Goal: Task Accomplishment & Management: Manage account settings

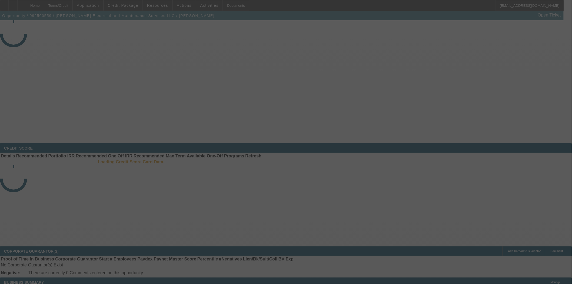
select select "4"
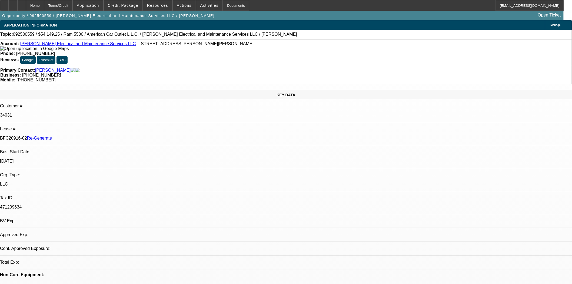
select select "0"
select select "2"
select select "0"
select select "6"
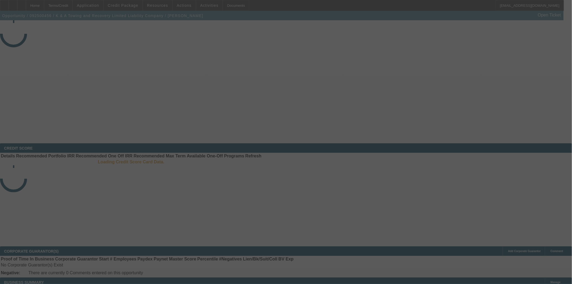
select select "4"
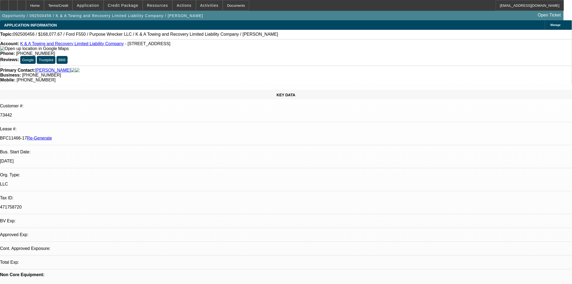
select select "0"
select select "2"
select select "0"
select select "6"
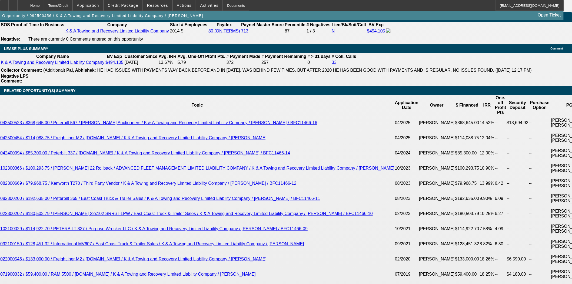
scroll to position [958, 0]
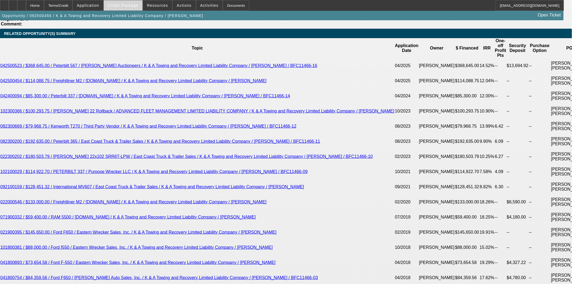
click at [128, 6] on span "Credit Package" at bounding box center [123, 5] width 31 height 4
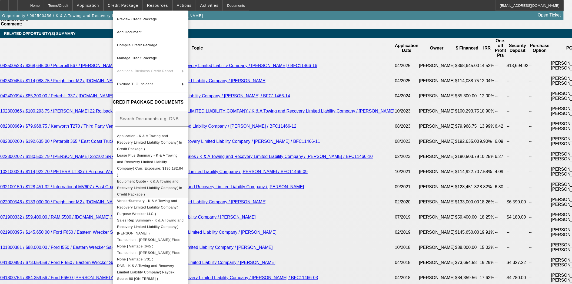
click at [132, 178] on span "Equipment Quote - K & A Towing and Recovery Limited Liability Company( In Credi…" at bounding box center [150, 187] width 67 height 19
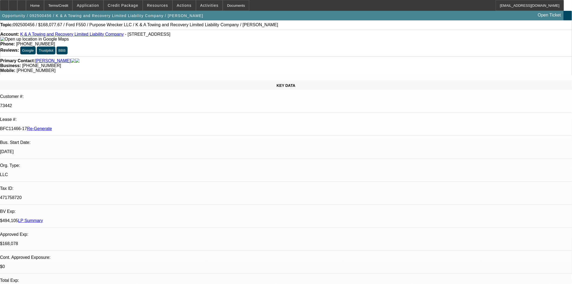
scroll to position [0, 0]
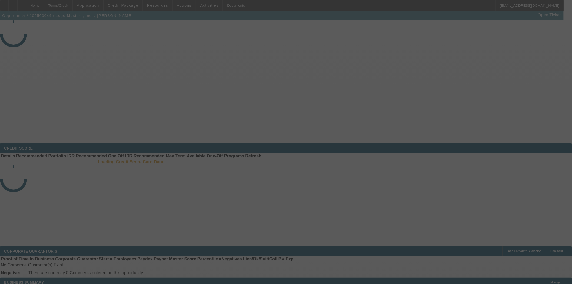
select select "3"
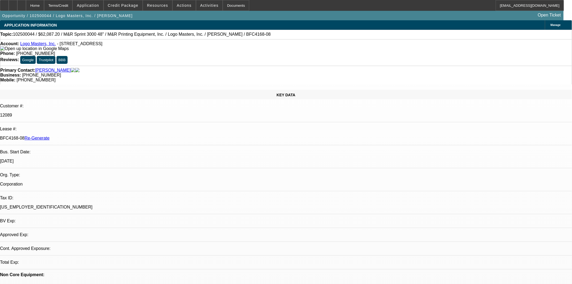
select select "0"
select select "0.1"
select select "4"
click at [121, 3] on span at bounding box center [123, 5] width 39 height 13
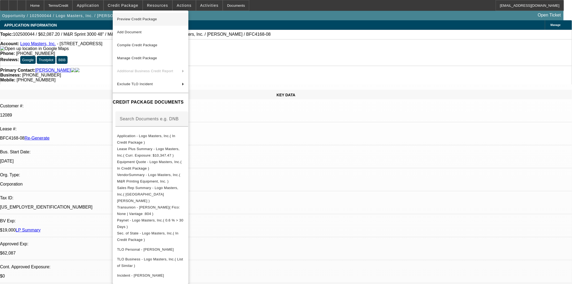
click at [123, 18] on span "Preview Credit Package" at bounding box center [137, 19] width 40 height 4
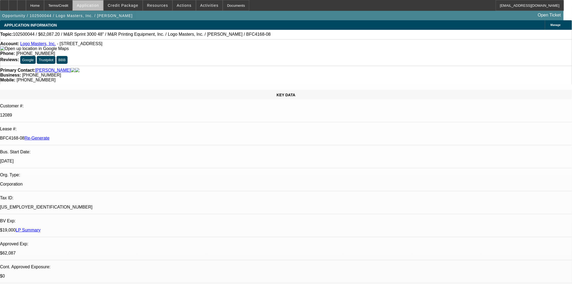
click at [103, 6] on span at bounding box center [88, 5] width 30 height 13
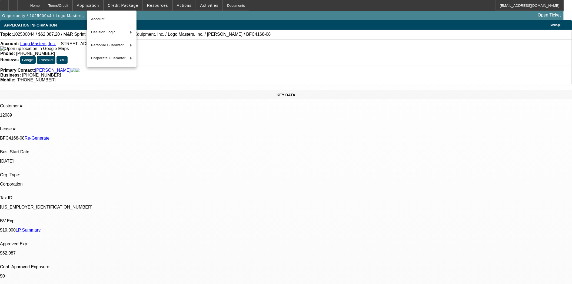
click at [128, 5] on div at bounding box center [286, 142] width 572 height 284
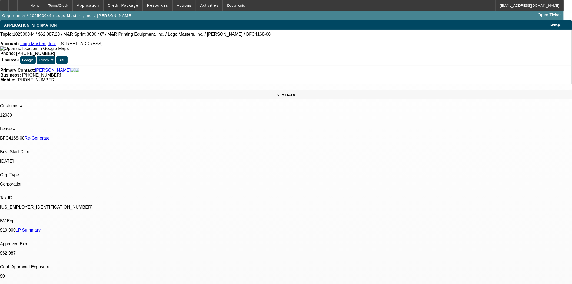
click at [128, 5] on span "Credit Package" at bounding box center [123, 5] width 31 height 4
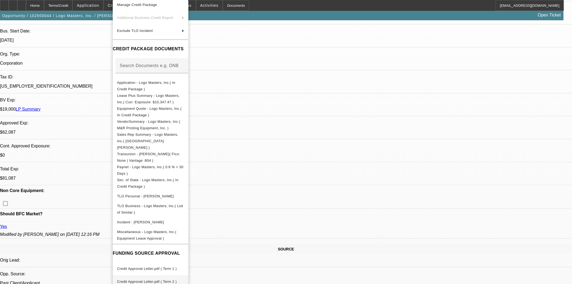
scroll to position [240, 0]
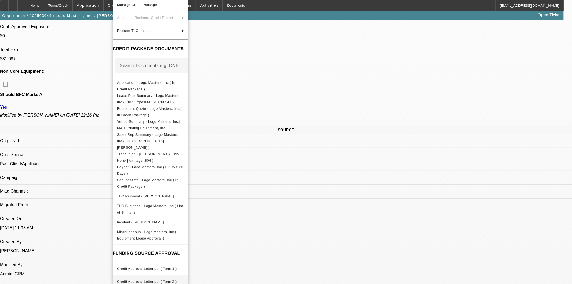
click at [172, 280] on span "Credit Approval Letter.pdf ( Term 2 )" at bounding box center [147, 282] width 60 height 4
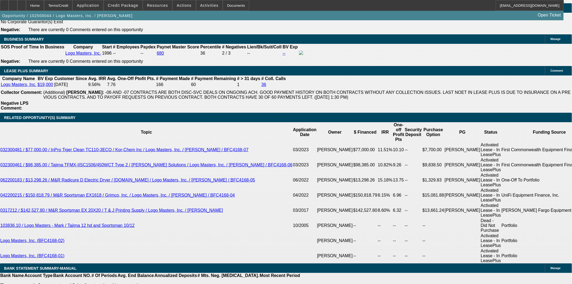
scroll to position [871, 0]
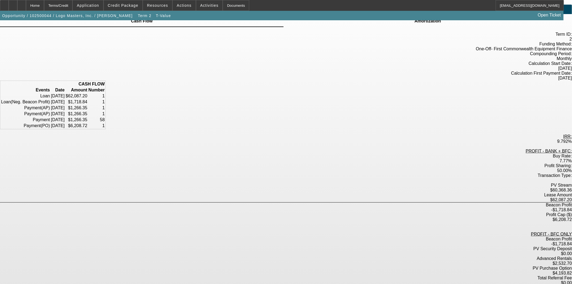
scroll to position [31, 0]
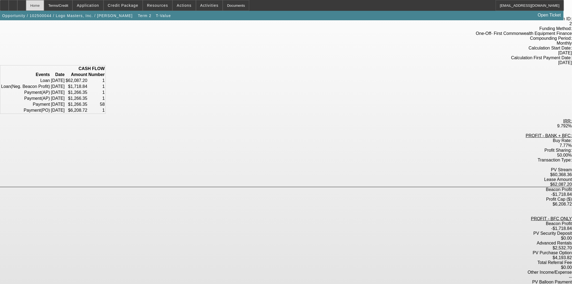
click at [44, 5] on div "Home" at bounding box center [35, 5] width 18 height 11
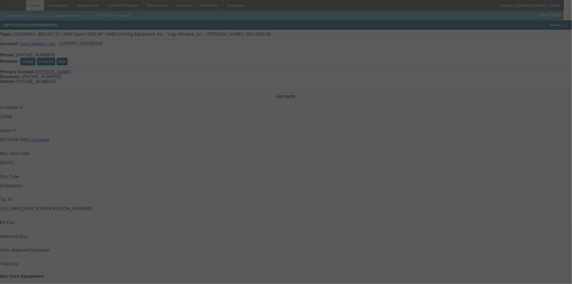
select select "3"
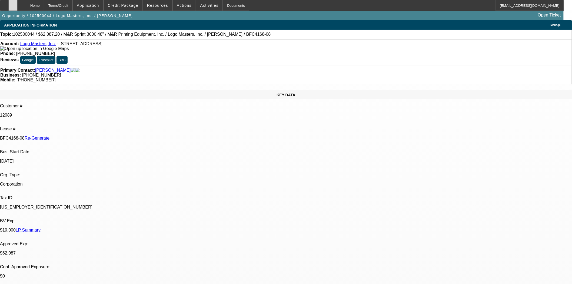
select select "0"
select select "0.1"
select select "4"
click at [180, 2] on span at bounding box center [184, 5] width 23 height 13
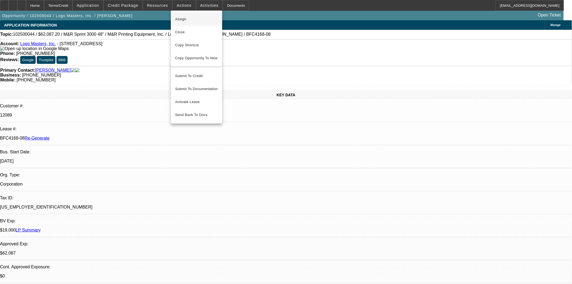
click at [181, 16] on span "Assign" at bounding box center [196, 19] width 43 height 6
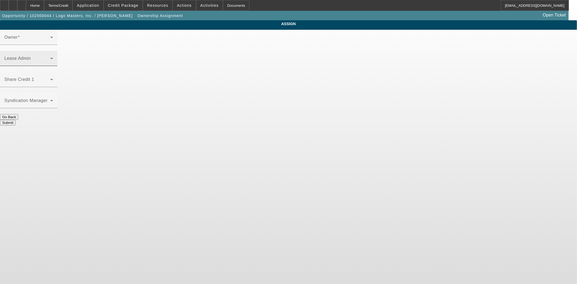
click at [50, 57] on span at bounding box center [27, 60] width 46 height 6
click at [31, 56] on mat-label "Lease Admin" at bounding box center [17, 58] width 26 height 5
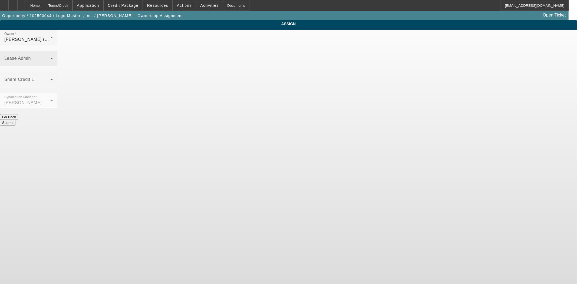
click at [31, 56] on mat-label "Lease Admin" at bounding box center [17, 58] width 26 height 5
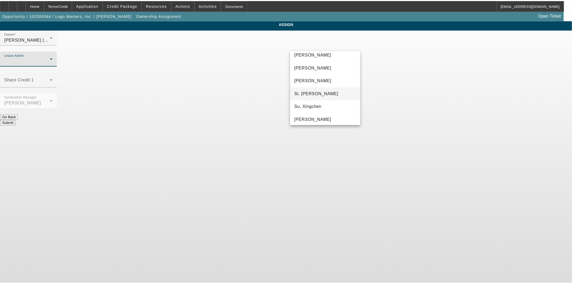
scroll to position [34, 0]
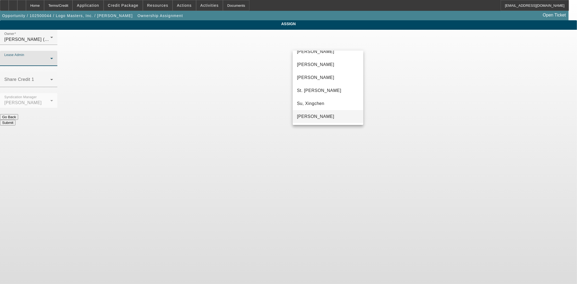
click at [315, 114] on span "[PERSON_NAME]" at bounding box center [315, 116] width 37 height 6
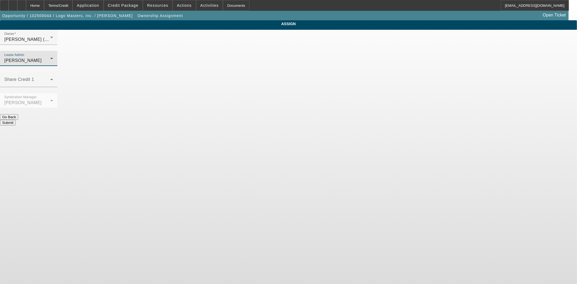
click at [15, 120] on button "Submit" at bounding box center [7, 123] width 15 height 6
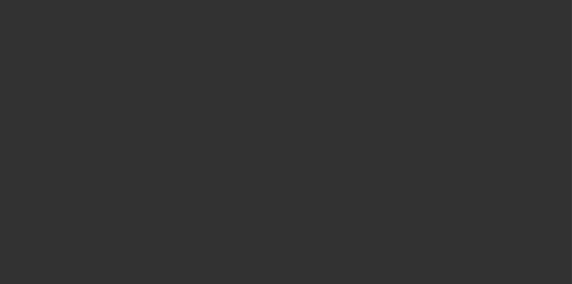
select select "3"
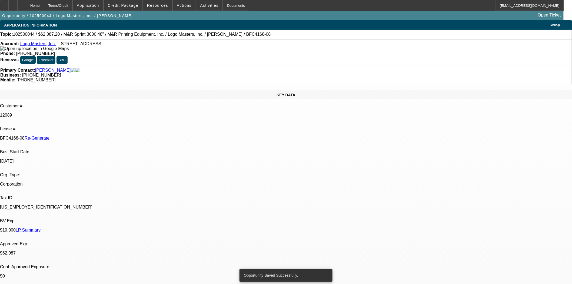
select select "0"
select select "0.1"
select select "4"
click at [226, 4] on div "Documents" at bounding box center [236, 5] width 26 height 11
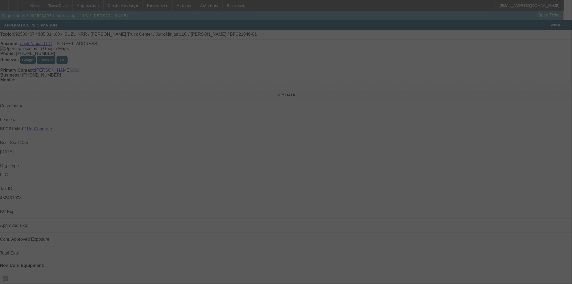
select select "3"
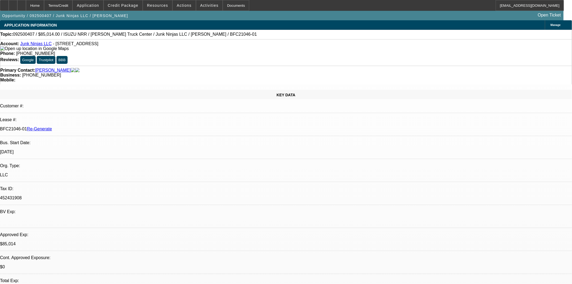
select select "0"
select select "0.1"
select select "1"
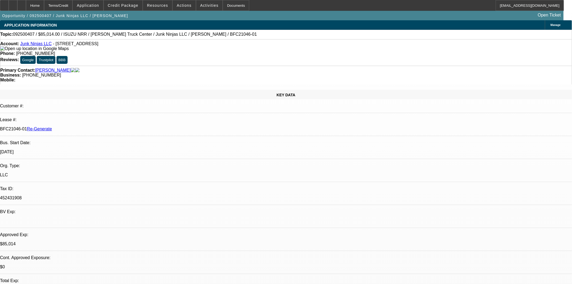
select select "4"
click at [127, 3] on span at bounding box center [123, 5] width 39 height 13
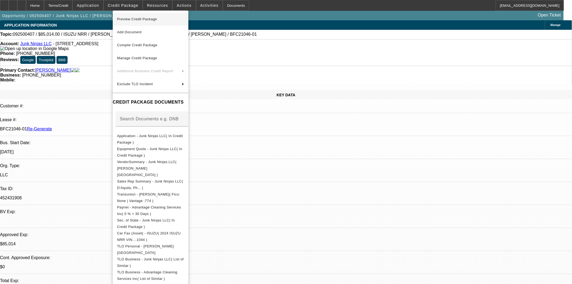
click at [128, 16] on span "Preview Credit Package" at bounding box center [150, 19] width 67 height 6
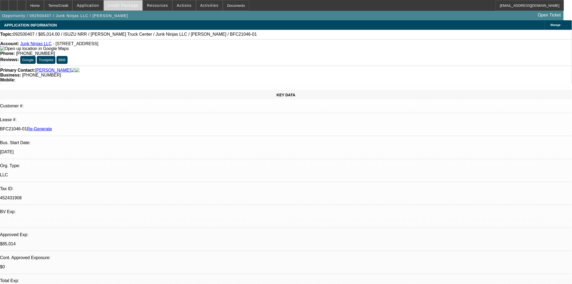
click at [125, 3] on span at bounding box center [123, 5] width 39 height 13
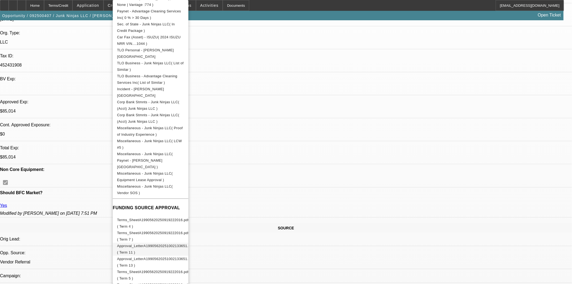
scroll to position [210, 0]
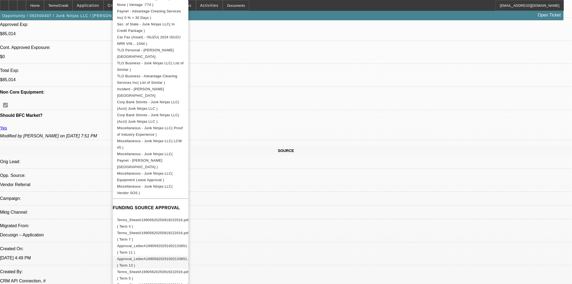
click at [181, 256] on button "Approval_LetterA19905620251002133651.pdf ( Term 13 )" at bounding box center [151, 262] width 76 height 13
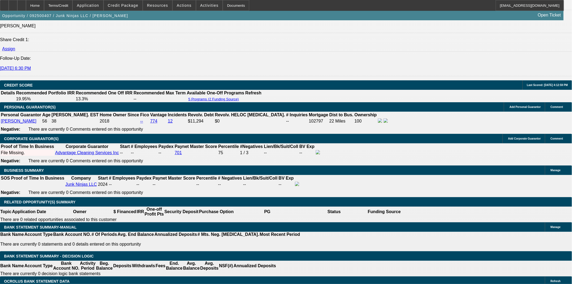
scroll to position [841, 0]
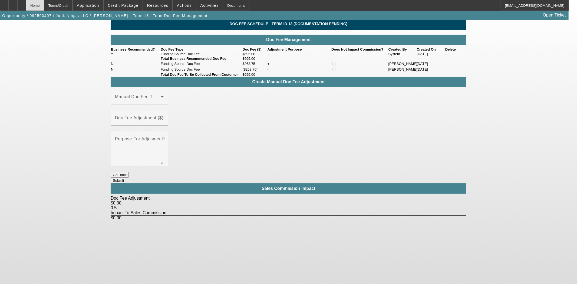
click at [44, 1] on div "Home" at bounding box center [35, 5] width 18 height 11
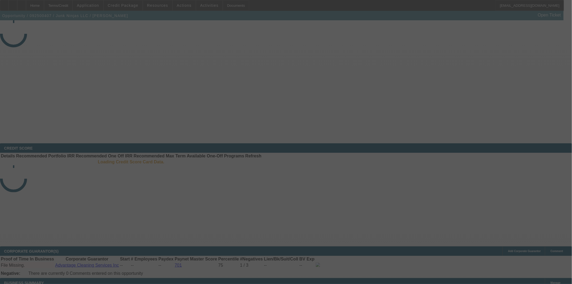
select select "3"
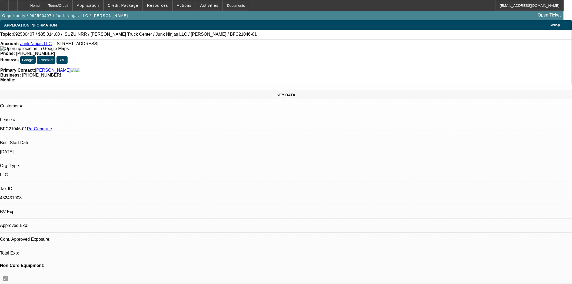
select select "0"
select select "0.1"
select select "4"
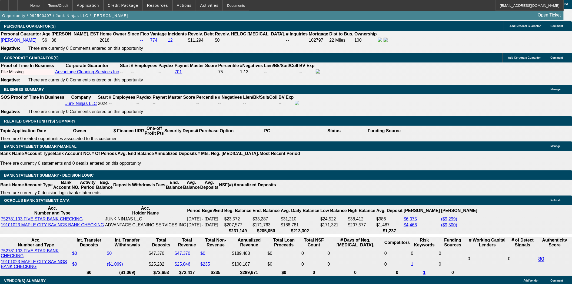
scroll to position [841, 0]
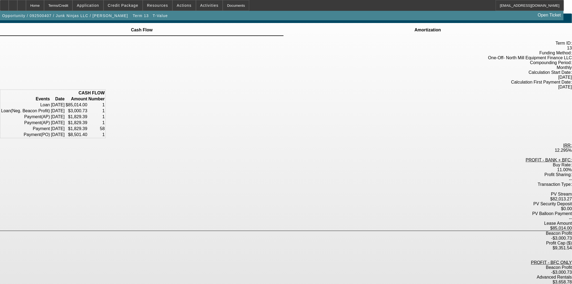
scroll to position [26, 0]
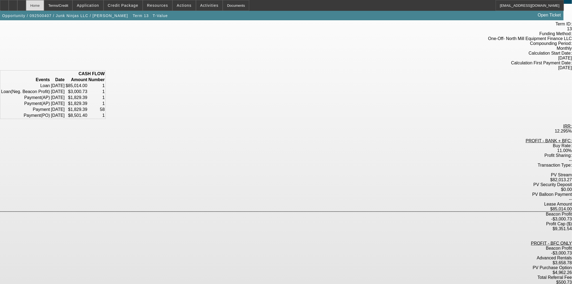
click at [44, 8] on div "Home" at bounding box center [35, 5] width 18 height 11
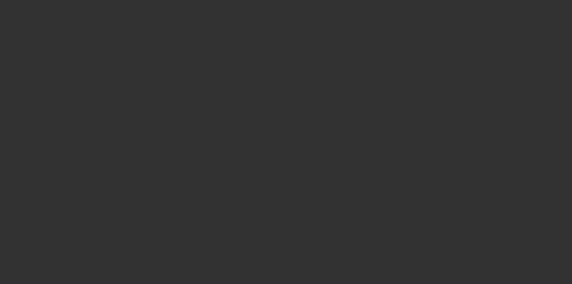
select select "3"
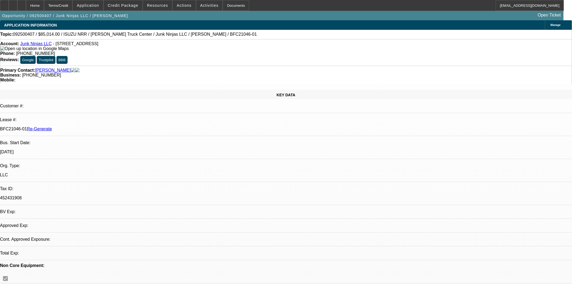
select select "0"
select select "0.1"
select select "4"
click at [182, 6] on span "Actions" at bounding box center [184, 5] width 15 height 4
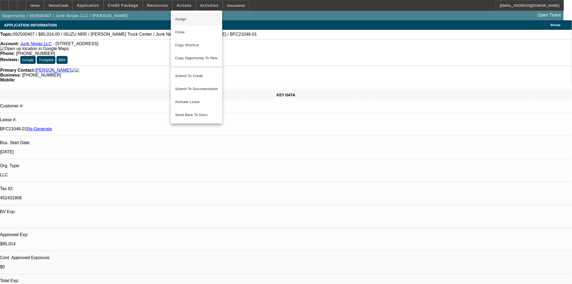
click at [180, 18] on span "Assign" at bounding box center [196, 19] width 43 height 6
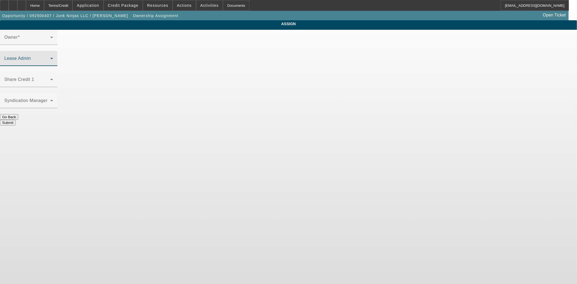
click at [50, 57] on span at bounding box center [27, 60] width 46 height 6
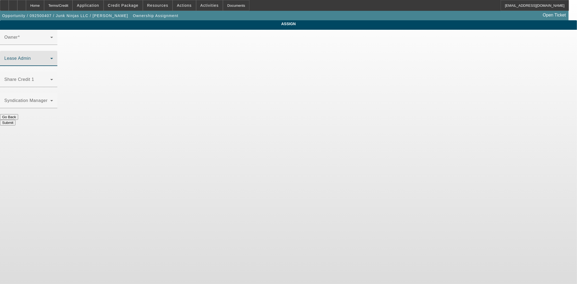
click at [50, 57] on span at bounding box center [27, 60] width 46 height 6
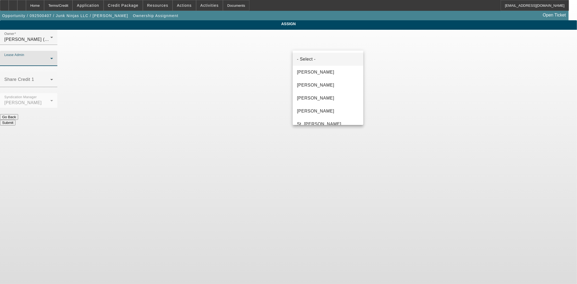
click at [132, 60] on div at bounding box center [288, 142] width 577 height 284
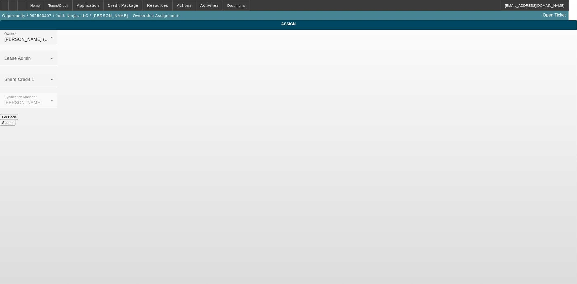
click at [321, 35] on div "Owner D'Aquila, Philip (Lvl 6) Lease Admin Share Credit 1 Syndication Manager A…" at bounding box center [288, 78] width 577 height 96
click at [309, 31] on div "Owner D'Aquila, Philip (Lvl 6) Lease Admin Share Credit 1 Syndication Manager A…" at bounding box center [288, 78] width 577 height 96
click at [31, 56] on mat-label "Lease Admin" at bounding box center [17, 58] width 26 height 5
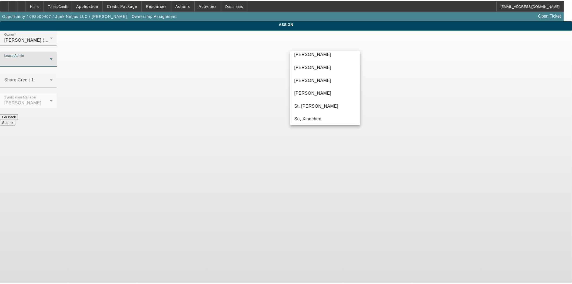
scroll to position [34, 0]
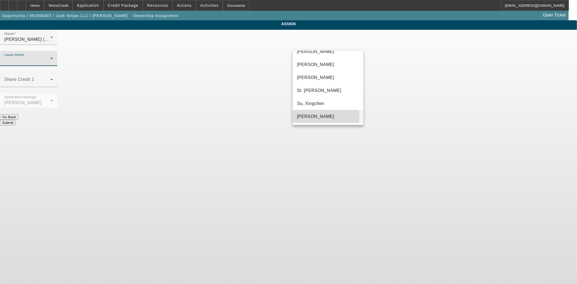
click at [310, 115] on span "[PERSON_NAME]" at bounding box center [315, 116] width 37 height 6
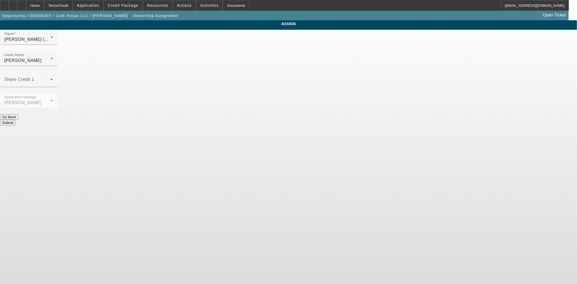
click at [15, 120] on button "Submit" at bounding box center [7, 123] width 15 height 6
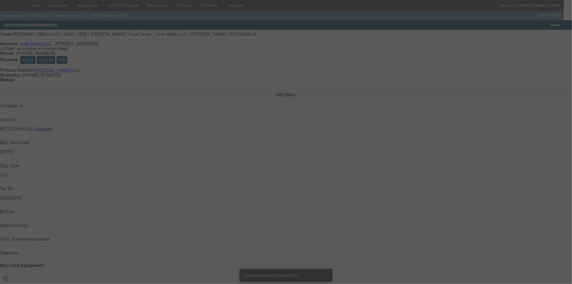
select select "3"
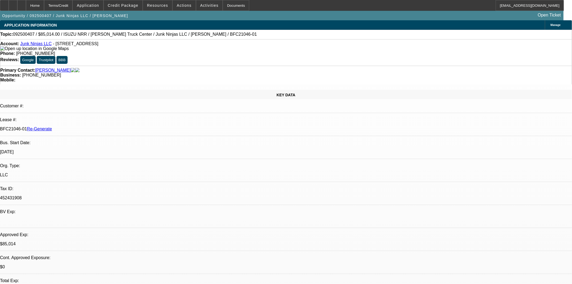
select select "0"
select select "0.1"
select select "4"
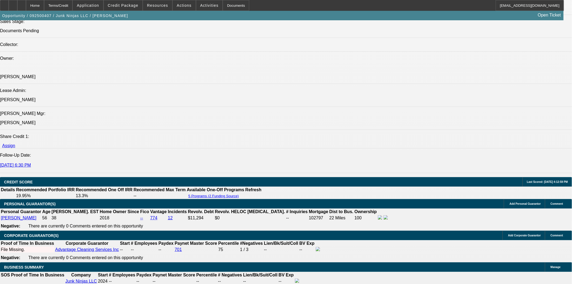
scroll to position [691, 0]
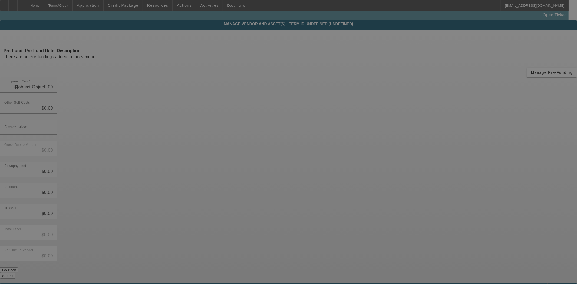
type input "$85,014.00"
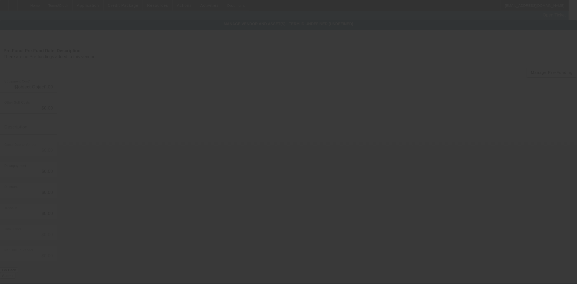
type input "$85,014.00"
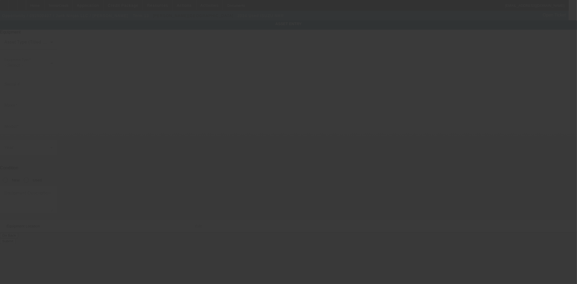
type input "[US_VEHICLE_IDENTIFICATION_NUMBER]"
type input "Isuzu"
type input "NRR"
radio input "true"
type textarea "Isuzu NRR Hooklif Truck with [PERSON_NAME] 108-12 system; Make: Isuzu; Model: N…"
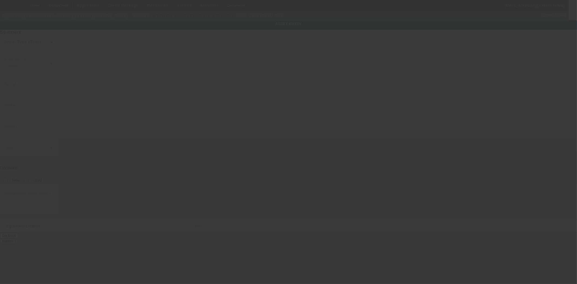
type input "1"
type input "11"
type input "11111"
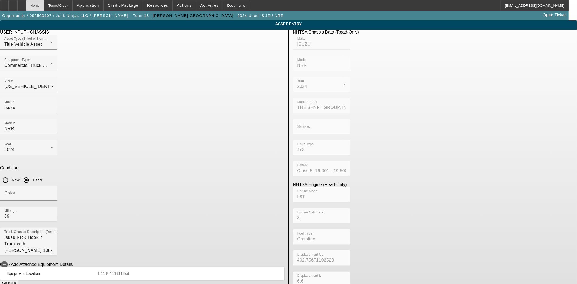
click at [44, 7] on div "Home" at bounding box center [35, 5] width 18 height 11
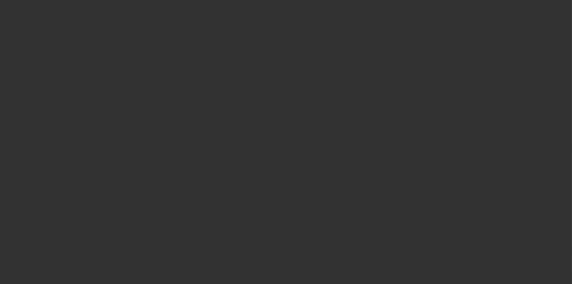
select select "3"
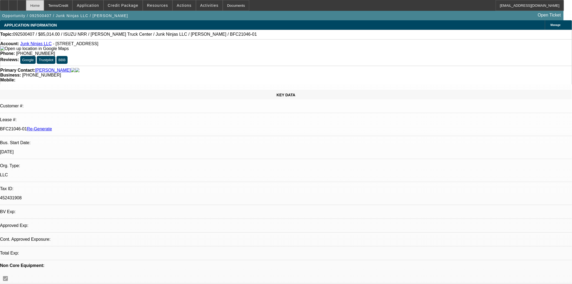
select select "0"
select select "0.1"
select select "4"
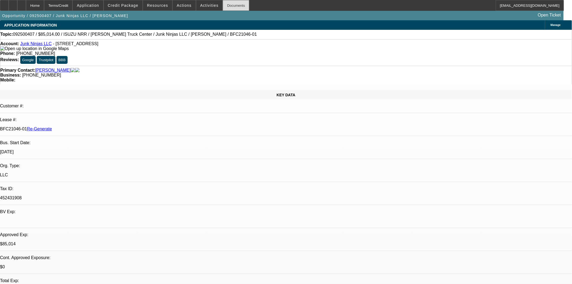
click at [225, 4] on div "Documents" at bounding box center [236, 5] width 26 height 11
click at [258, 51] on div "Phone: (607) 346-6319" at bounding box center [286, 53] width 572 height 5
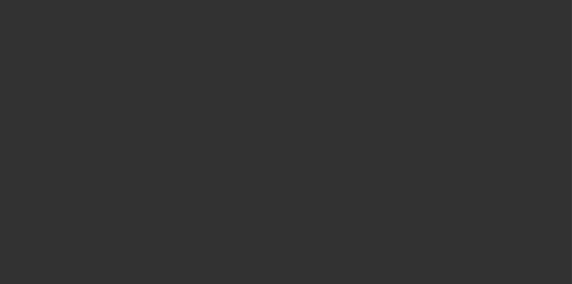
select select "3"
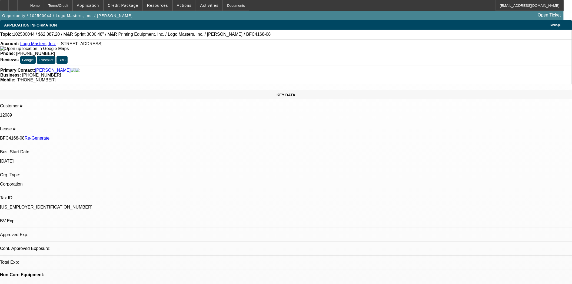
select select "0"
select select "0.1"
select select "4"
click at [181, 4] on span "Actions" at bounding box center [184, 5] width 15 height 4
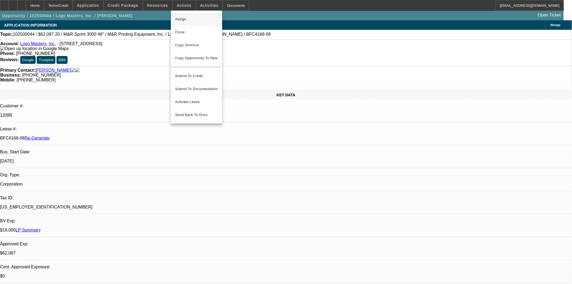
click at [179, 20] on span "Assign" at bounding box center [196, 19] width 43 height 6
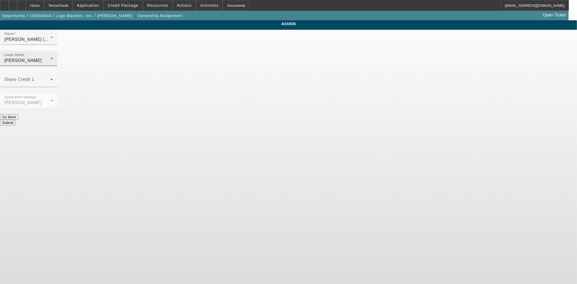
click at [42, 58] on span "Wreschinsky, Sarah" at bounding box center [22, 60] width 37 height 5
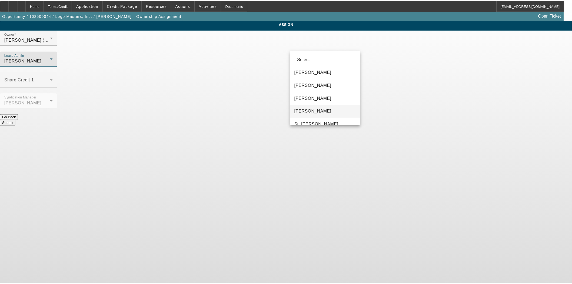
scroll to position [31, 0]
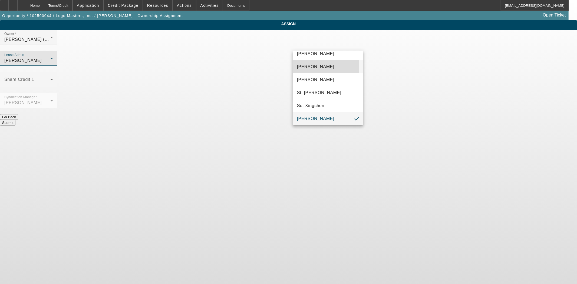
click at [307, 67] on span "Gonzalez, Amanda" at bounding box center [315, 67] width 37 height 6
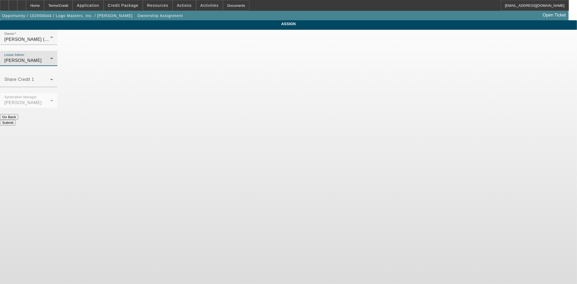
click at [57, 108] on div at bounding box center [28, 111] width 57 height 6
click at [15, 120] on button "Submit" at bounding box center [7, 123] width 15 height 6
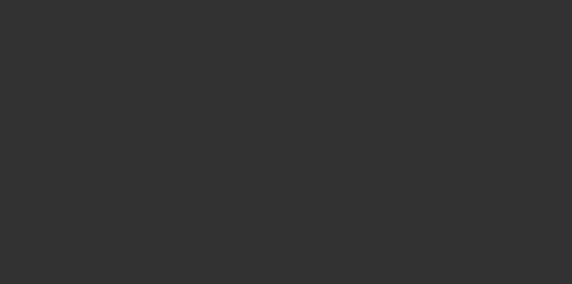
select select "3"
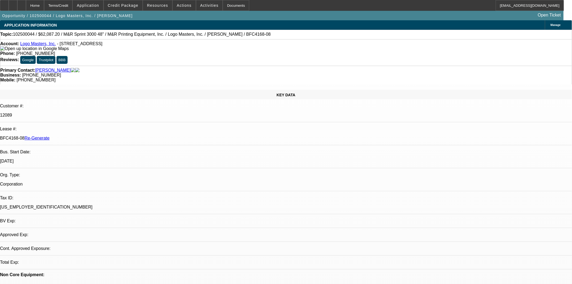
select select "0"
select select "0.1"
select select "4"
click at [224, 6] on div "Documents" at bounding box center [236, 5] width 26 height 11
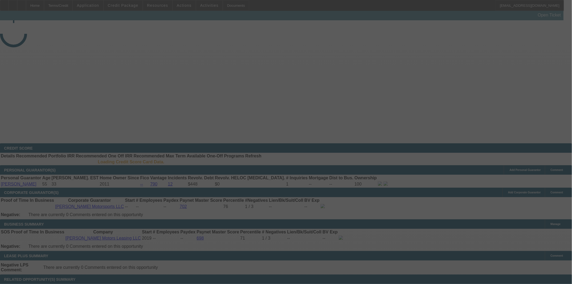
select select "3"
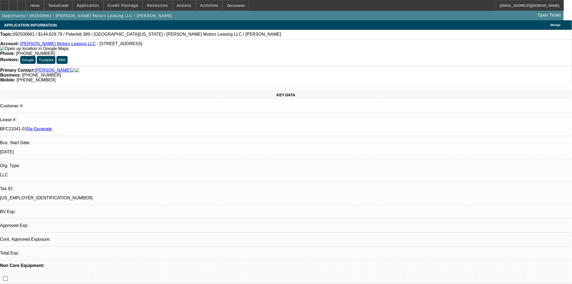
select select "0"
select select "2"
select select "0"
select select "6"
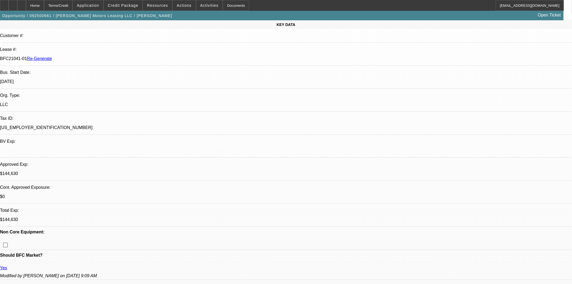
scroll to position [120, 0]
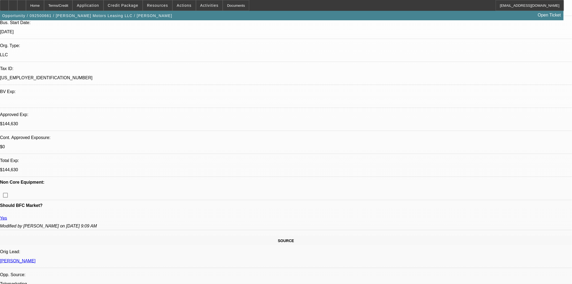
click at [6, 6] on div at bounding box center [4, 5] width 9 height 11
click at [134, 8] on span at bounding box center [123, 5] width 39 height 13
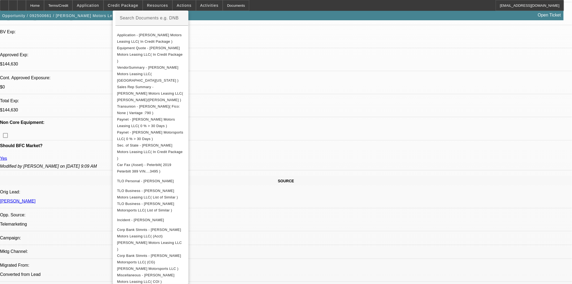
scroll to position [180, 0]
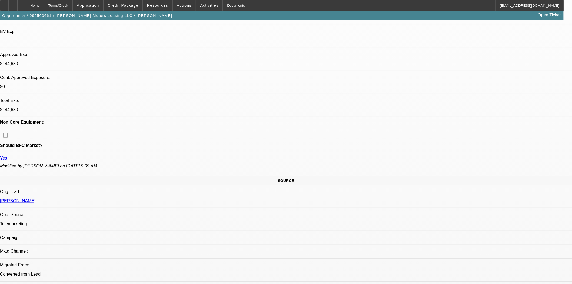
scroll to position [279, 0]
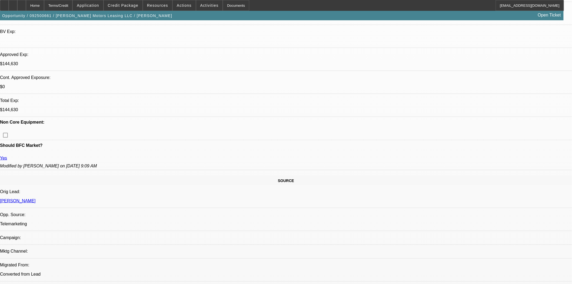
scroll to position [0, 0]
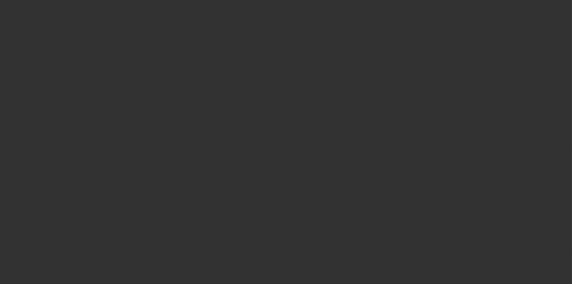
select select "3"
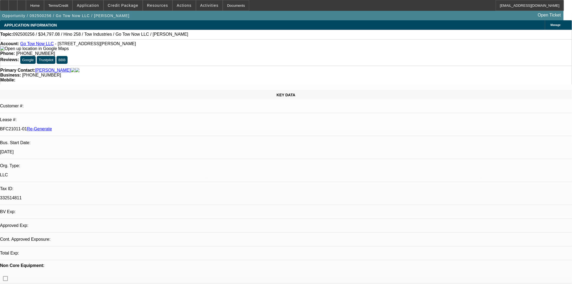
select select "0"
select select "2"
select select "0.1"
select select "4"
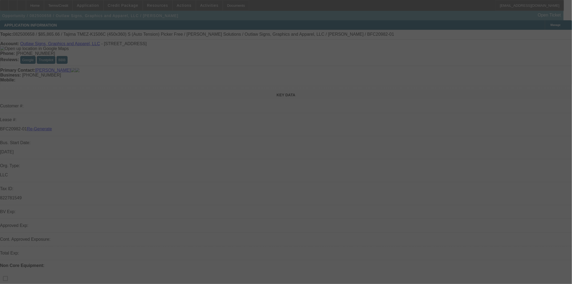
select select "3"
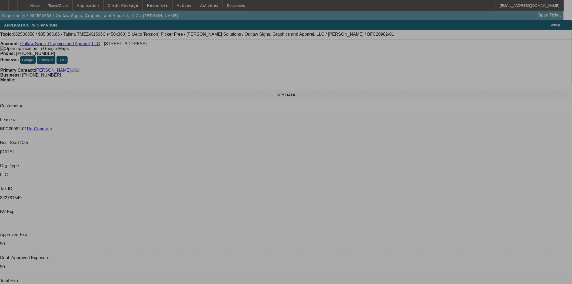
select select "0"
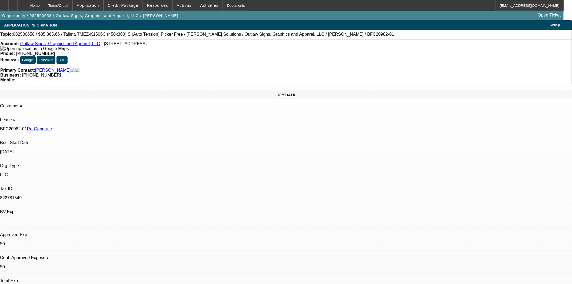
select select "0"
select select "6"
click at [8, 6] on div at bounding box center [4, 5] width 9 height 11
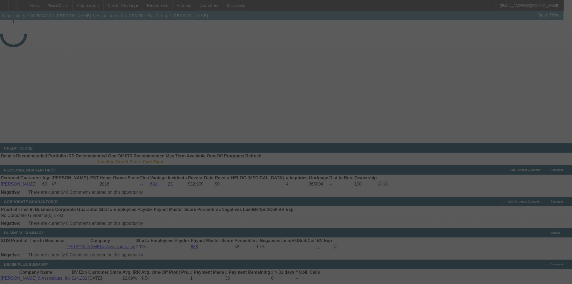
select select "4"
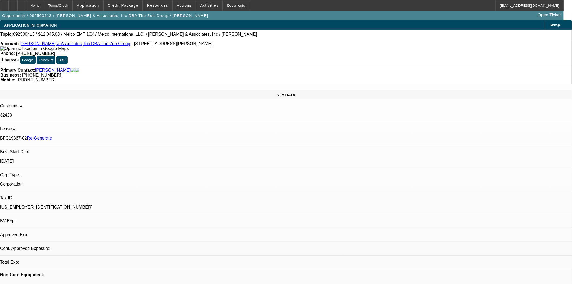
select select "0"
select select "2"
select select "0.1"
select select "4"
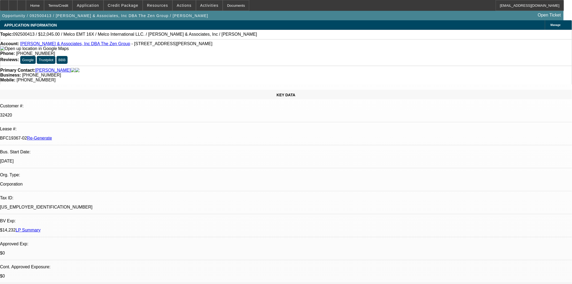
click at [41, 68] on link "[PERSON_NAME]" at bounding box center [53, 70] width 36 height 5
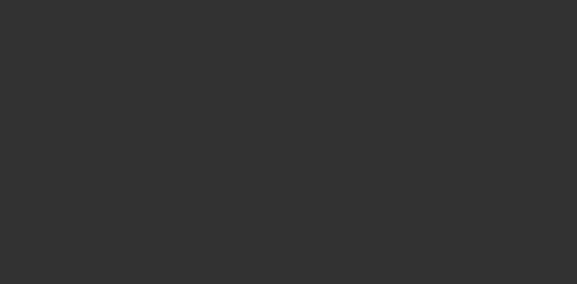
select select "3"
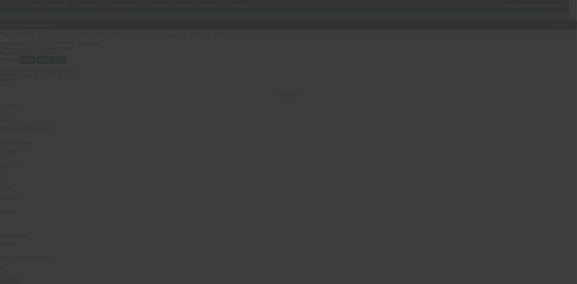
select select "0"
select select "0.1"
select select "4"
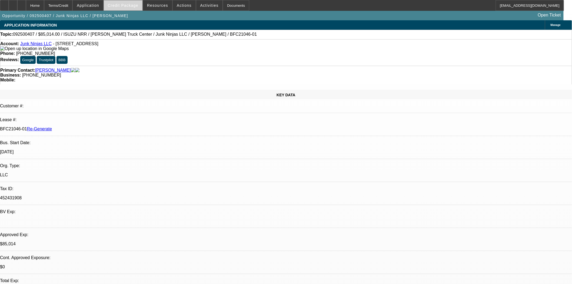
click at [131, 4] on span "Credit Package" at bounding box center [123, 5] width 31 height 4
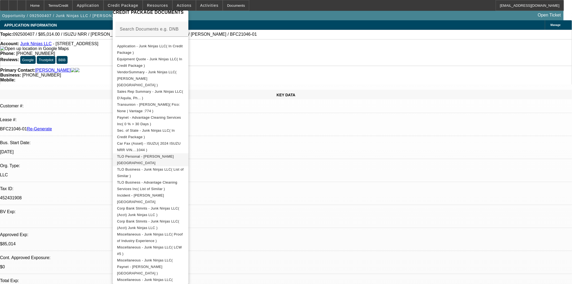
scroll to position [90, 0]
click at [157, 206] on button "Corp Bank Stmnts - Junk Ninjas LLC( (Acct) Junk Ninjas LLC )" at bounding box center [151, 211] width 76 height 13
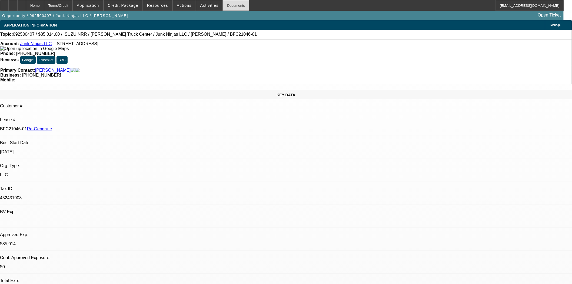
click at [224, 3] on div "Documents" at bounding box center [236, 5] width 26 height 11
click at [231, 5] on div "Documents" at bounding box center [236, 5] width 26 height 11
click at [196, 5] on span at bounding box center [209, 5] width 26 height 13
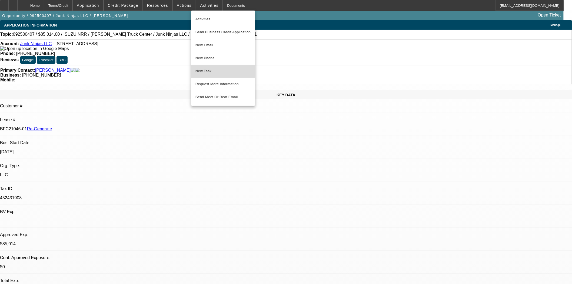
click at [205, 69] on span "New Task" at bounding box center [222, 71] width 55 height 6
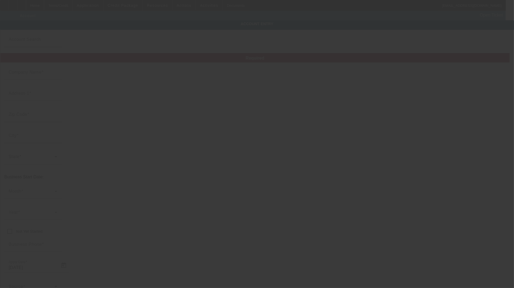
type input "Junk Ninjas LLC"
type input "[STREET_ADDRESS]"
type input "14895"
type input "[GEOGRAPHIC_DATA]"
type input "[PHONE_NUMBER]"
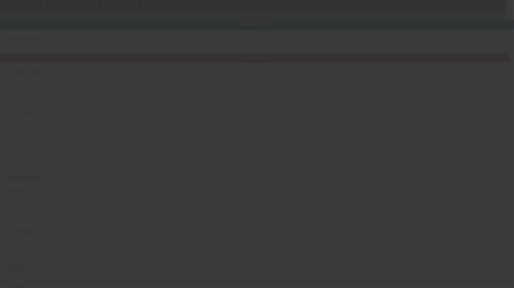
type input "Suite A1"
type input "452431908"
type input "9/18/2025"
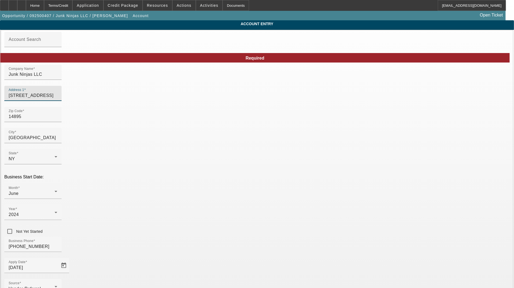
click at [57, 98] on input "[STREET_ADDRESS]" at bounding box center [33, 95] width 49 height 6
click at [57, 99] on input "[STREET_ADDRESS]" at bounding box center [33, 95] width 49 height 6
type input "[STREET_ADDRESS]"
type input "Wellsville"
type input "Steuben"
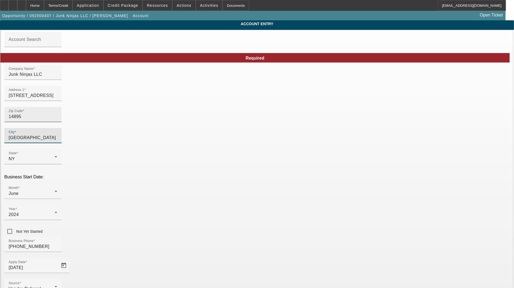
click at [57, 120] on input "14895" at bounding box center [33, 116] width 49 height 6
type input "1489"
type input "1"
type input "14843"
type input "Hornell"
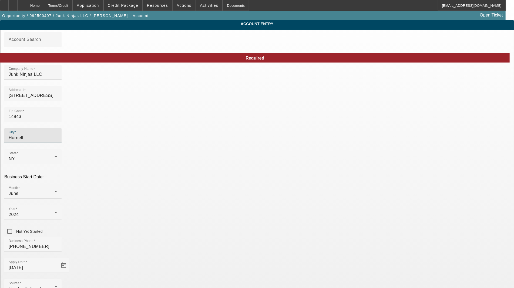
type input "Steuben"
drag, startPoint x: 291, startPoint y: 141, endPoint x: 262, endPoint y: 142, distance: 29.2
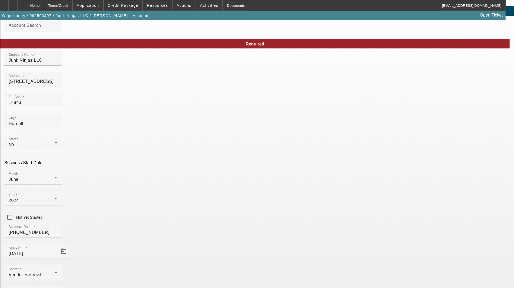
scroll to position [26, 0]
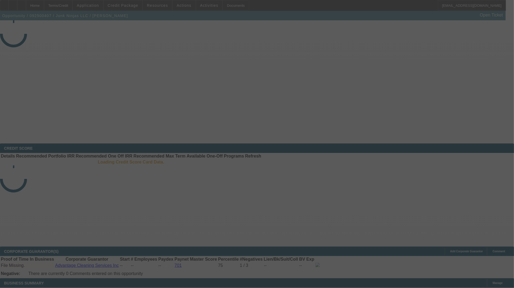
select select "3"
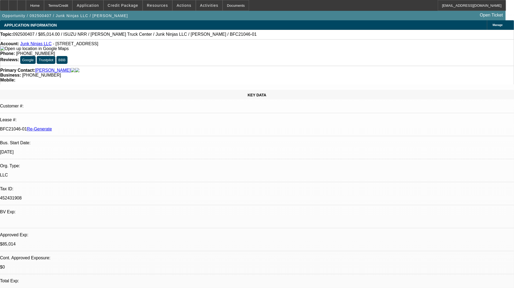
select select "0"
select select "0.1"
select select "4"
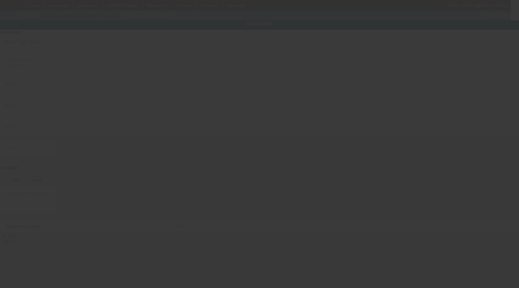
type input "[US_VEHICLE_IDENTIFICATION_NUMBER]"
type input "Isuzu"
type input "NRR"
radio input "true"
type textarea "Isuzu NRR Hooklif Truck with [PERSON_NAME] 108-12 system; Make: Isuzu; Model: N…"
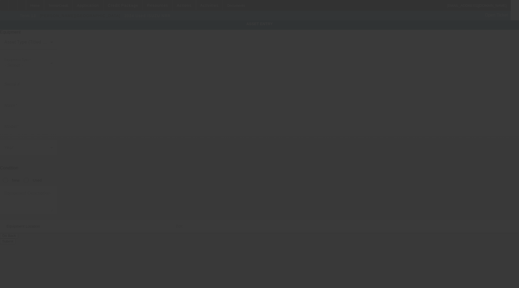
type input "1"
type input "11"
type input "11111"
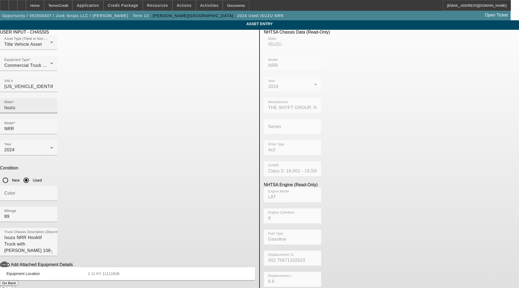
click at [53, 98] on div "Make [GEOGRAPHIC_DATA]" at bounding box center [28, 105] width 49 height 15
drag, startPoint x: 132, startPoint y: 98, endPoint x: 90, endPoint y: 95, distance: 41.7
click at [90, 95] on app-asset-collateral-manage "ASSET ENTRY Delete asset USER INPUT - CHASSIS Asset Type (Titled or Non-Titled)…" at bounding box center [259, 170] width 519 height 300
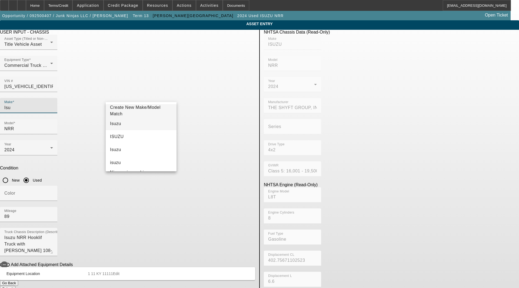
type input "Isu"
click at [118, 124] on span "Isuzu" at bounding box center [115, 123] width 11 height 6
type input "Isuzu"
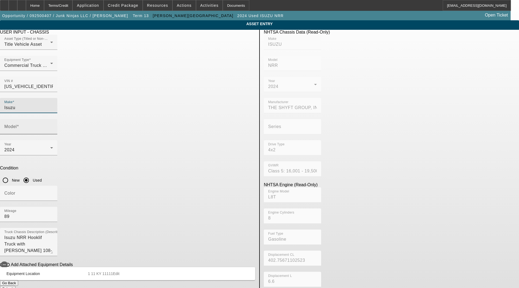
click at [53, 125] on input "Model" at bounding box center [28, 128] width 49 height 6
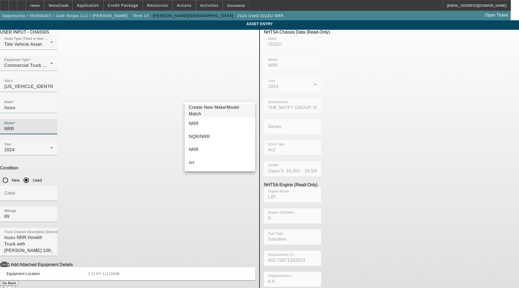
type input "NRR"
click at [196, 124] on span "NRR" at bounding box center [194, 123] width 10 height 6
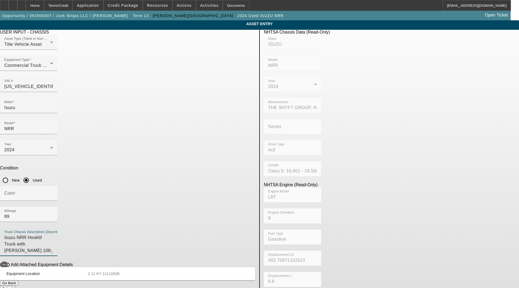
drag, startPoint x: 241, startPoint y: 163, endPoint x: 64, endPoint y: 159, distance: 177.4
click at [64, 159] on app-asset-collateral-manage "ASSET ENTRY Delete asset USER INPUT - CHASSIS Asset Type (Titled or Non-Titled)…" at bounding box center [259, 170] width 519 height 300
type textarea "includes: Stellar 108-12 System and all options, attachments and accessories"
click at [119, 271] on span "Edit" at bounding box center [116, 273] width 6 height 4
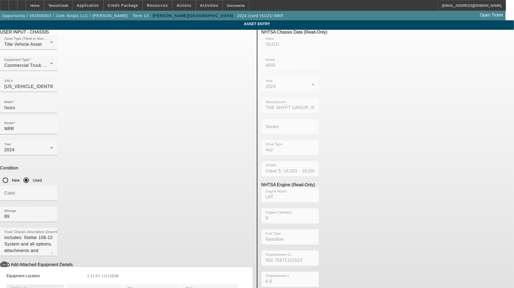
type input "460 Canisteo Street"
type input "Suite A1"
type input "Hornell"
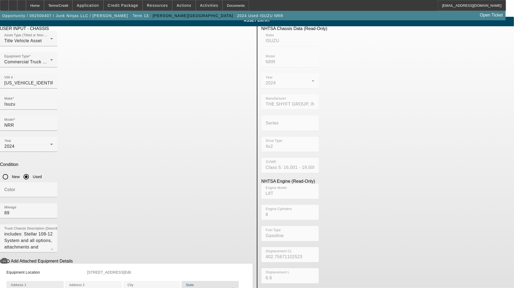
scroll to position [127, 0]
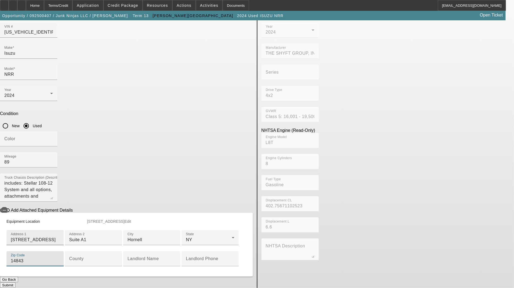
type input "14843"
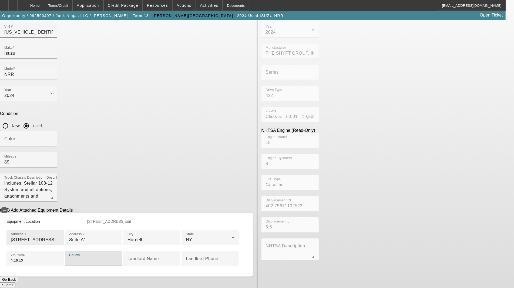
paste input "Steuben"
type input "Steuben"
click at [15, 282] on button "Submit" at bounding box center [7, 285] width 15 height 6
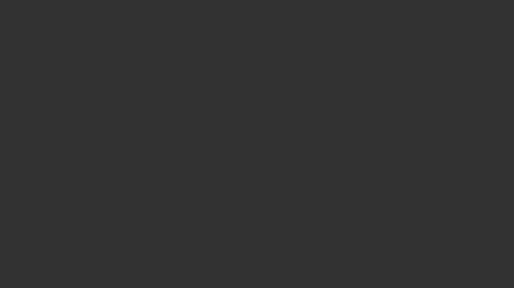
select select "3"
select select "0"
select select "0.1"
select select "4"
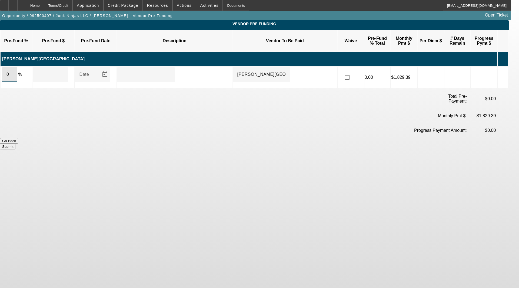
click at [13, 71] on input "0" at bounding box center [9, 74] width 6 height 6
type input "100"
type input "$85,014.00"
type input "upon execution of this Agreement"
click at [15, 144] on button "Submit" at bounding box center [7, 147] width 15 height 6
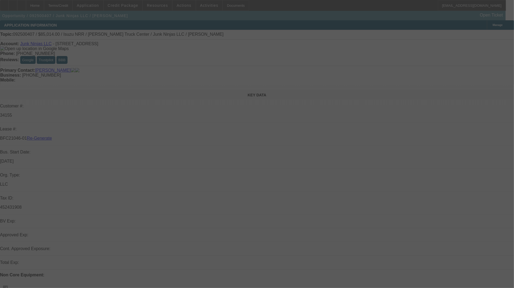
select select "3"
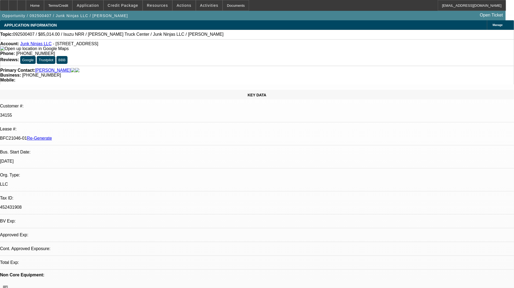
select select "0"
select select "0.1"
select select "4"
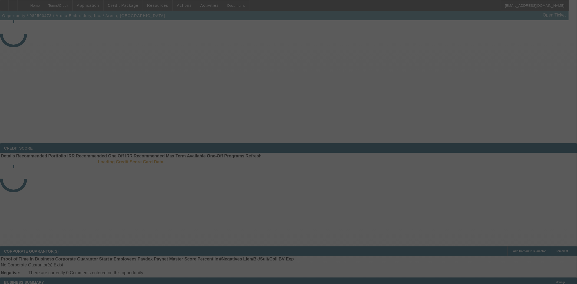
select select "3"
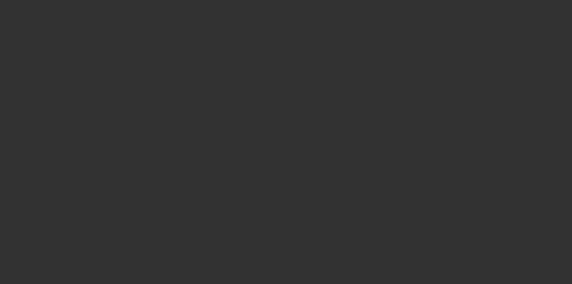
select select "0"
select select "2"
select select "0.1"
select select "4"
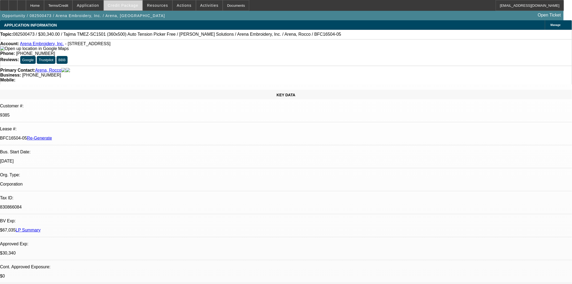
click at [131, 10] on span at bounding box center [123, 5] width 39 height 13
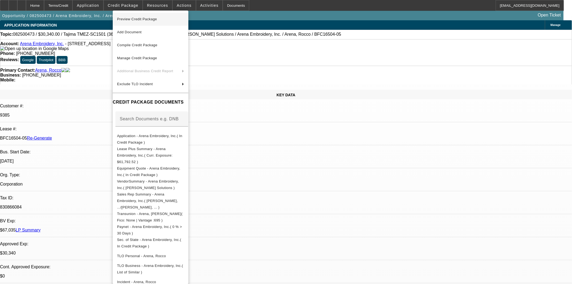
click at [130, 17] on span "Preview Credit Package" at bounding box center [137, 19] width 40 height 4
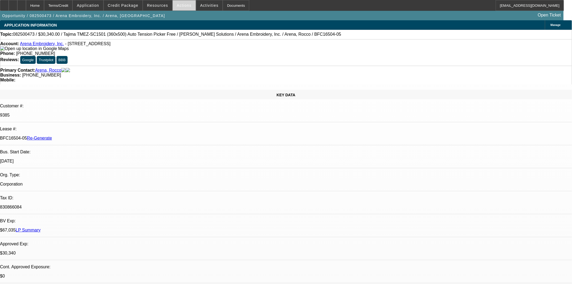
click at [177, 2] on span at bounding box center [184, 5] width 23 height 13
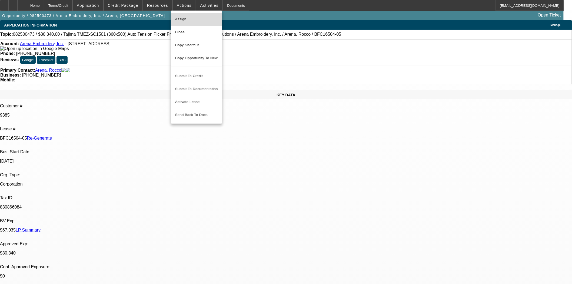
click at [179, 16] on span "Assign" at bounding box center [196, 19] width 43 height 6
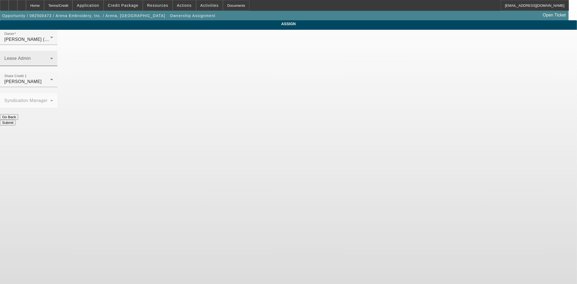
click at [50, 57] on span at bounding box center [27, 60] width 46 height 6
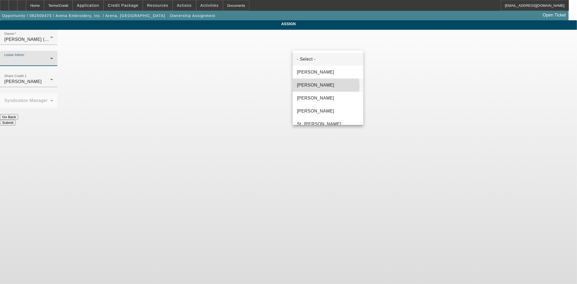
click at [317, 86] on span "Chaves, Jen" at bounding box center [315, 85] width 37 height 6
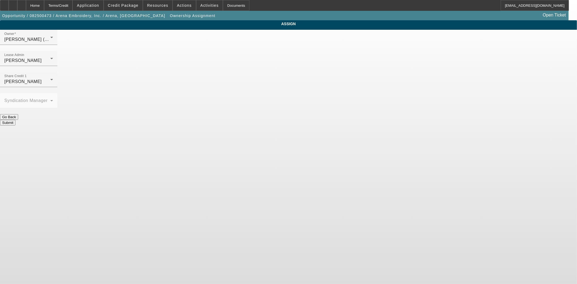
click at [15, 120] on button "Submit" at bounding box center [7, 123] width 15 height 6
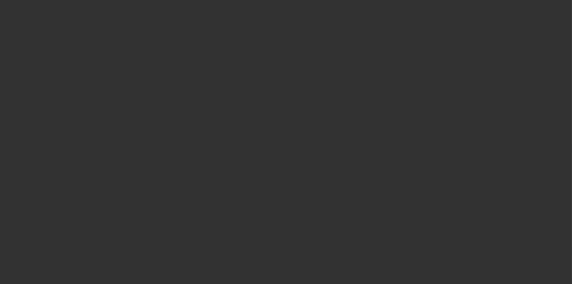
select select "3"
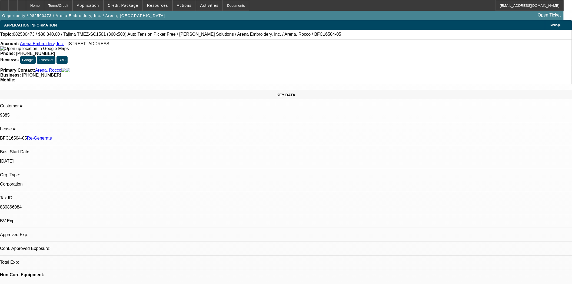
select select "0"
select select "2"
select select "0.1"
select select "4"
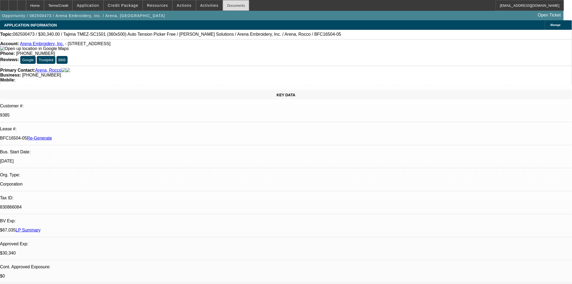
click at [233, 2] on div "Documents" at bounding box center [236, 5] width 26 height 11
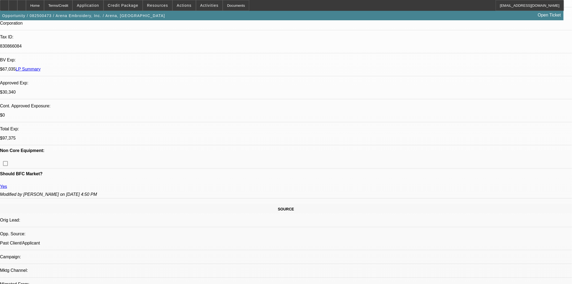
scroll to position [180, 0]
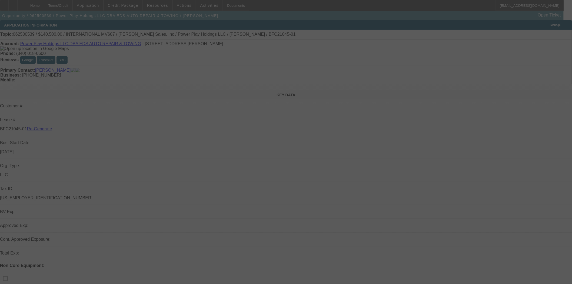
select select "3"
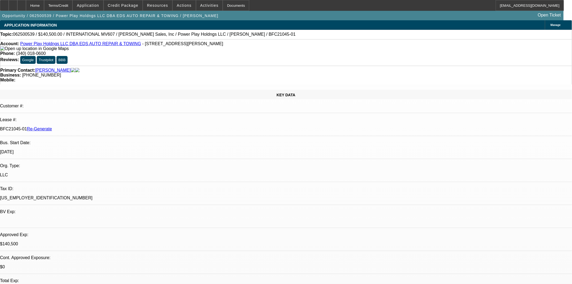
select select "0"
select select "2"
select select "0.1"
select select "4"
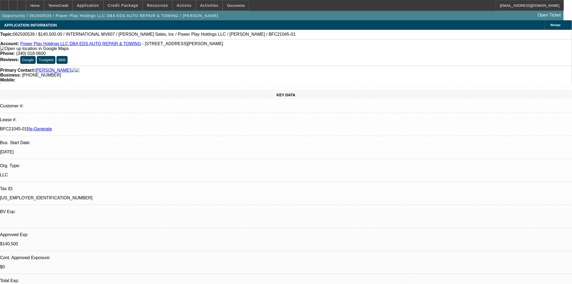
click at [122, 5] on span "Credit Package" at bounding box center [123, 5] width 31 height 4
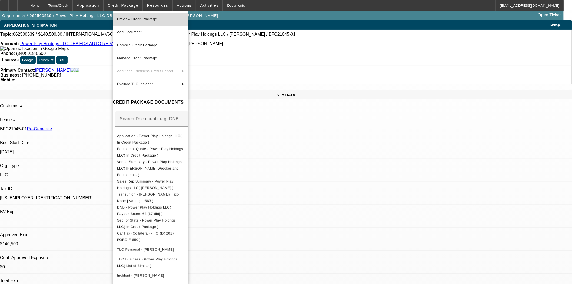
click at [127, 17] on span "Preview Credit Package" at bounding box center [137, 19] width 40 height 4
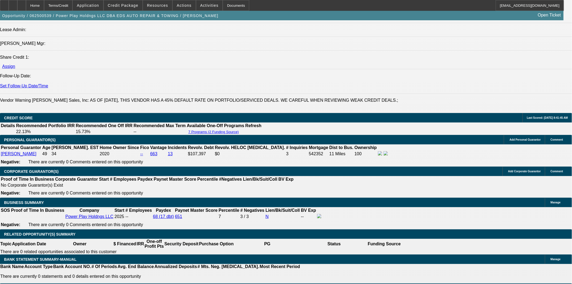
scroll to position [751, 0]
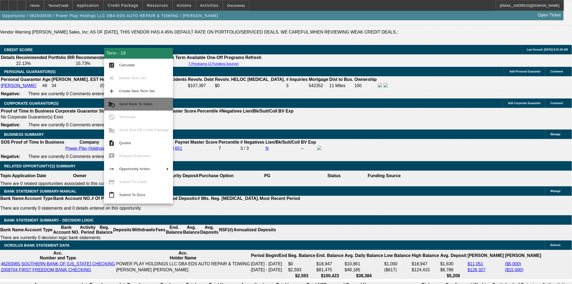
click at [134, 104] on span "Send Back To Sales" at bounding box center [135, 104] width 33 height 4
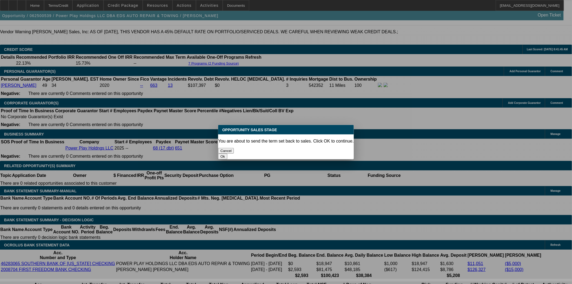
scroll to position [0, 0]
click at [227, 154] on button "Ok" at bounding box center [222, 157] width 9 height 6
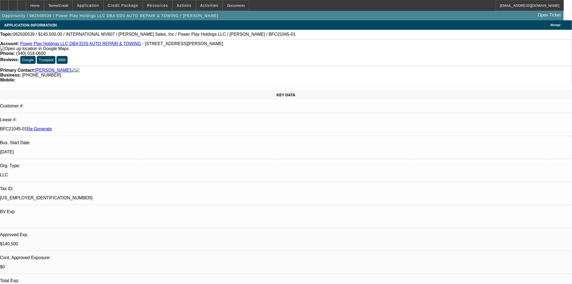
type textarea "Registered DBA name is Ed's Towing & Recovery. Name on the title is Ed's Auto R…"
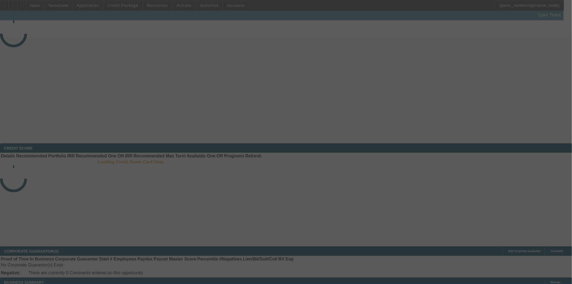
select select "3"
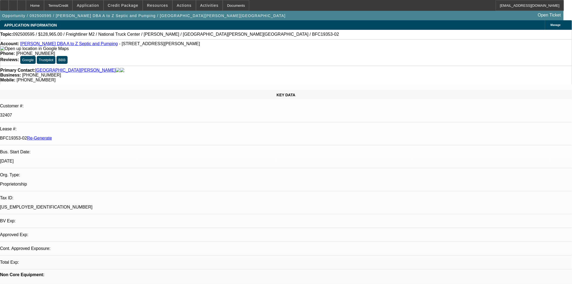
select select "0"
select select "6"
click at [136, 5] on span "Credit Package" at bounding box center [123, 5] width 31 height 4
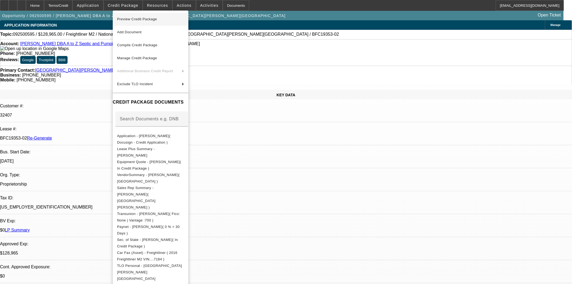
click at [134, 20] on span "Preview Credit Package" at bounding box center [137, 19] width 40 height 4
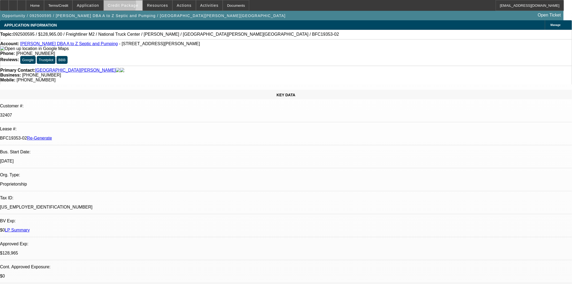
click at [125, 6] on span "Credit Package" at bounding box center [123, 5] width 31 height 4
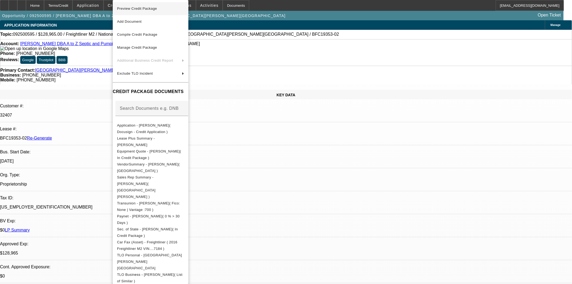
click at [130, 9] on span "Preview Credit Package" at bounding box center [137, 8] width 40 height 4
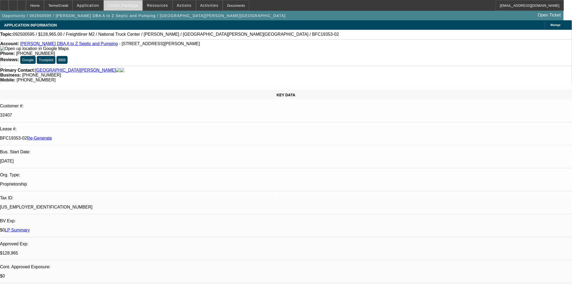
click at [121, 7] on span "Credit Package" at bounding box center [123, 5] width 31 height 4
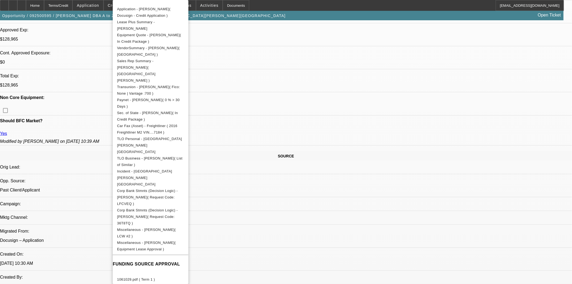
scroll to position [330, 0]
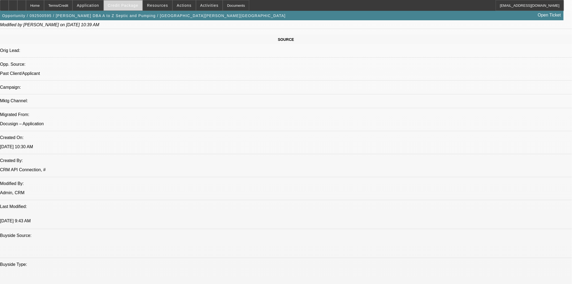
click at [128, 8] on span at bounding box center [123, 5] width 39 height 13
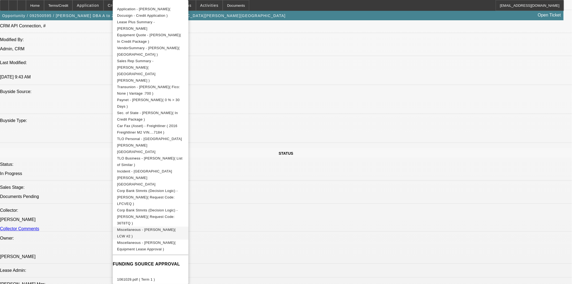
scroll to position [480, 0]
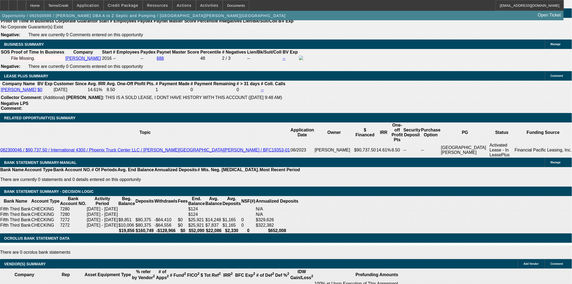
scroll to position [991, 0]
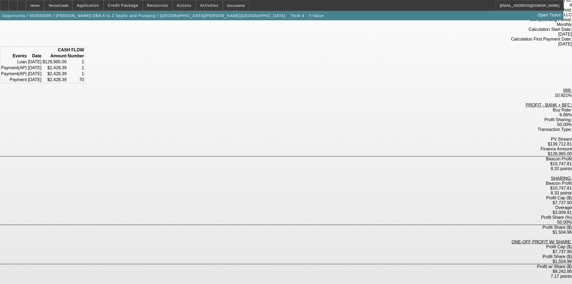
scroll to position [54, 0]
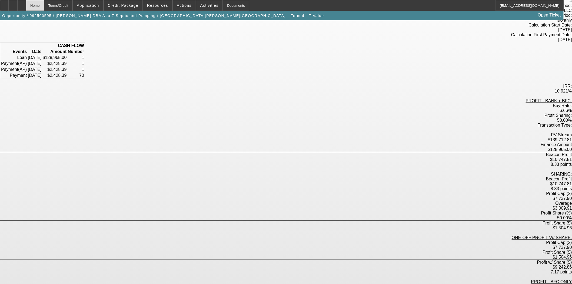
click at [44, 8] on div "Home" at bounding box center [35, 5] width 18 height 11
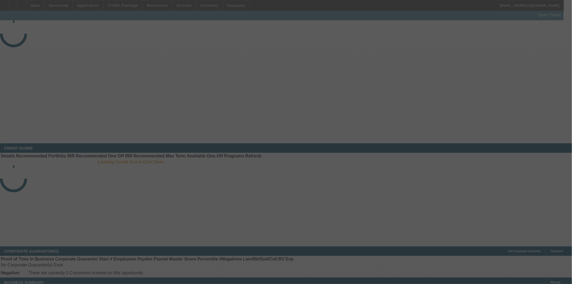
select select "3"
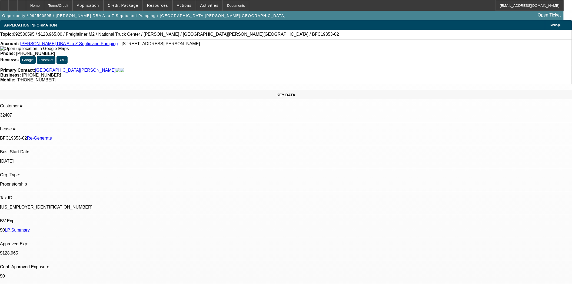
select select "0"
select select "6"
click at [179, 7] on span at bounding box center [184, 5] width 23 height 13
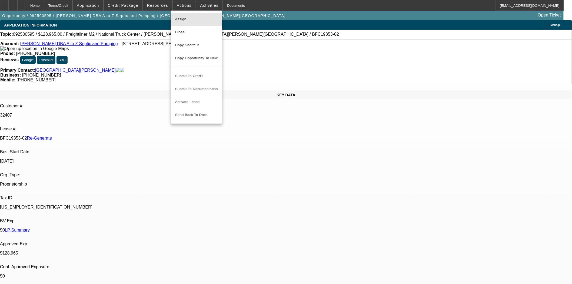
click at [181, 18] on span "Assign" at bounding box center [196, 19] width 43 height 6
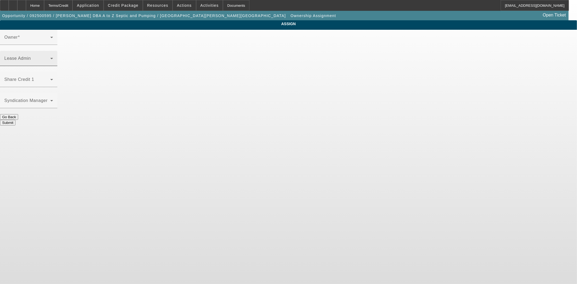
click at [50, 57] on span at bounding box center [27, 60] width 46 height 6
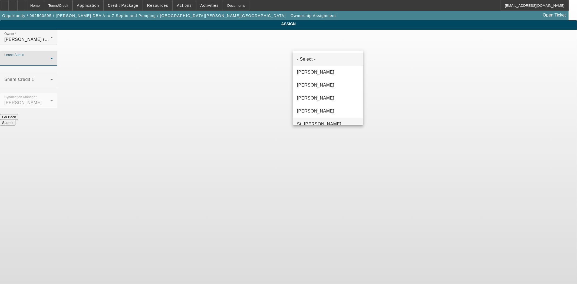
click at [311, 121] on span "St. Laurent, Kim" at bounding box center [319, 124] width 44 height 6
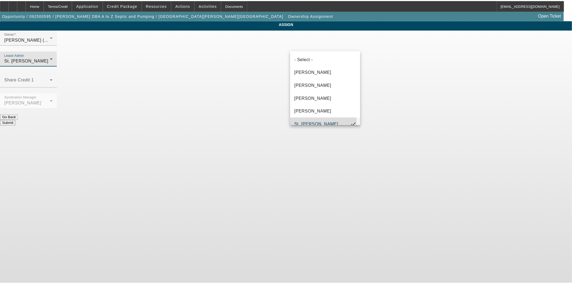
scroll to position [6, 0]
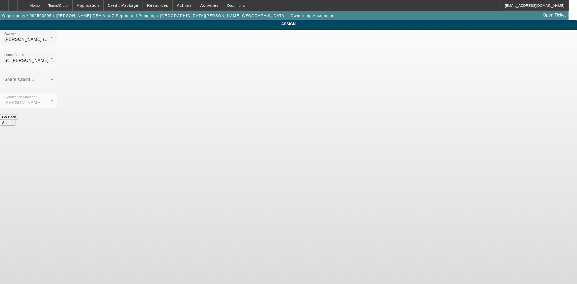
click at [15, 120] on button "Submit" at bounding box center [7, 123] width 15 height 6
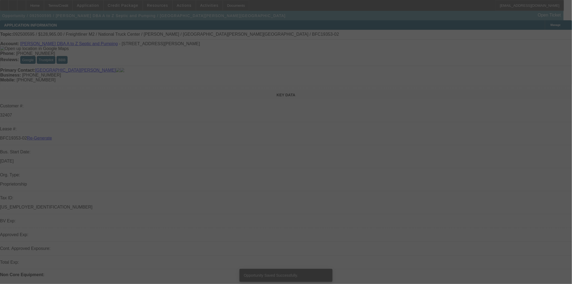
select select "3"
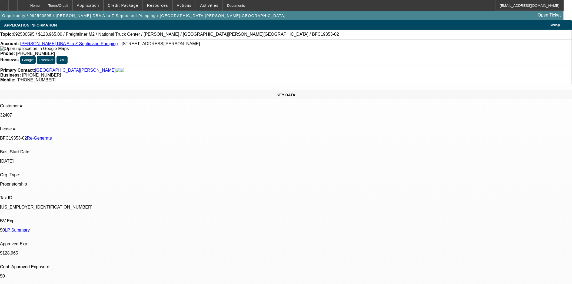
select select "0"
select select "6"
click at [223, 5] on div "Documents" at bounding box center [236, 5] width 26 height 11
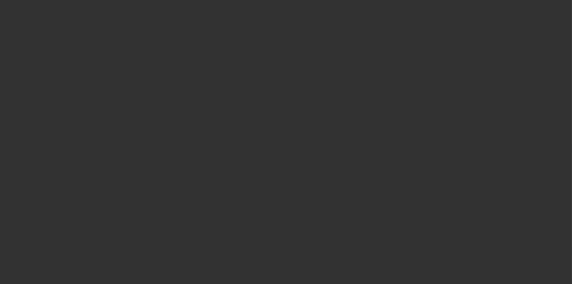
select select "3"
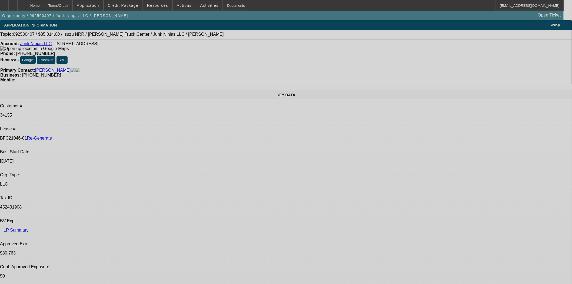
select select "0"
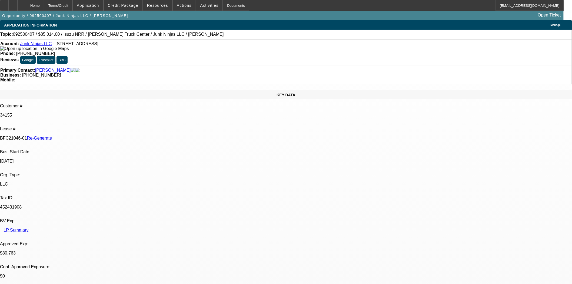
select select "0.1"
select select "4"
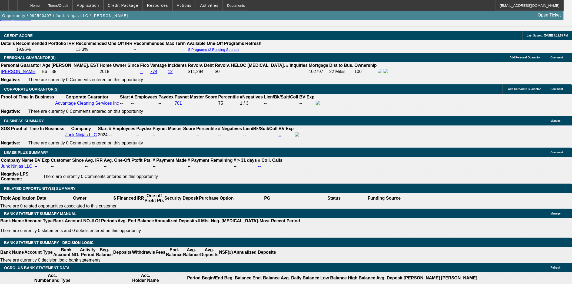
scroll to position [781, 0]
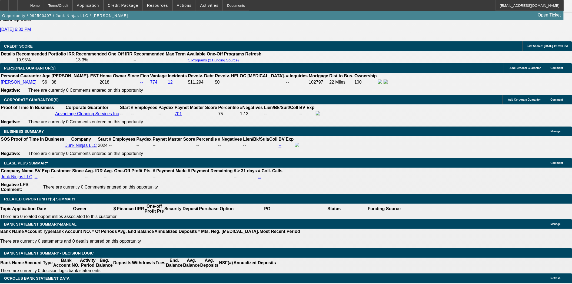
select select "1"
select select "0"
select select "0.1"
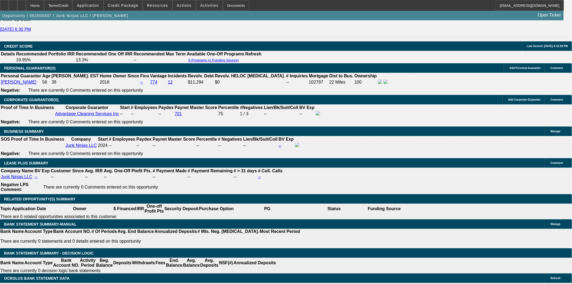
select select "4"
select select "0"
select select "0.1"
select select "4"
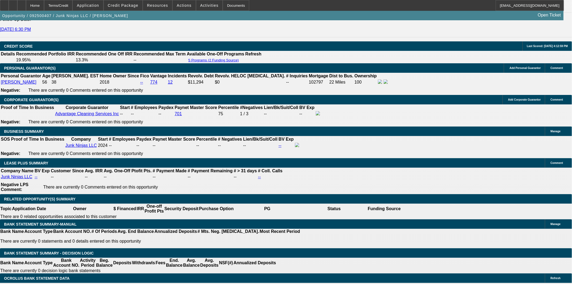
select select "0"
select select "0.1"
select select "4"
select select "0.15"
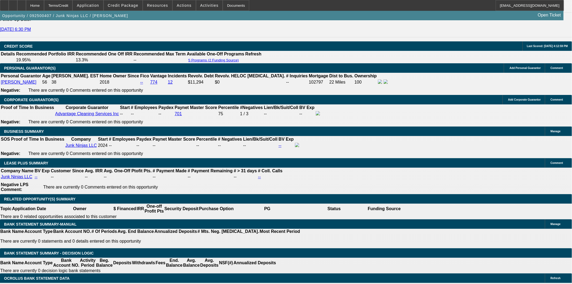
select select "0"
select select "0.1"
select select "4"
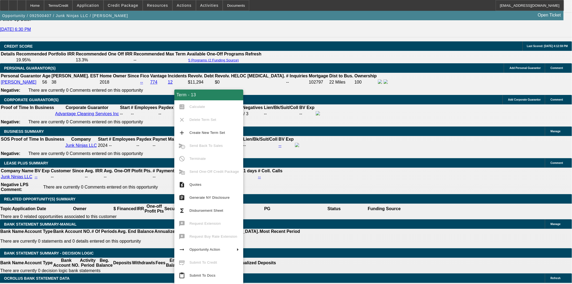
click at [200, 277] on span "Submit To Docs" at bounding box center [203, 275] width 26 height 4
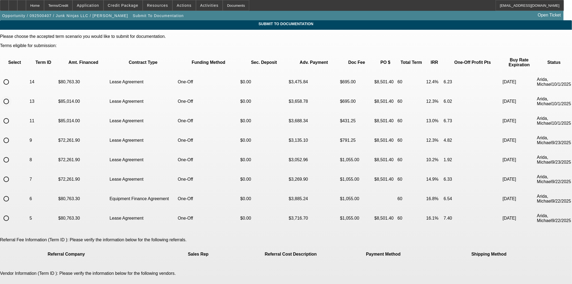
click at [12, 96] on input "radio" at bounding box center [6, 101] width 11 height 11
radio input "true"
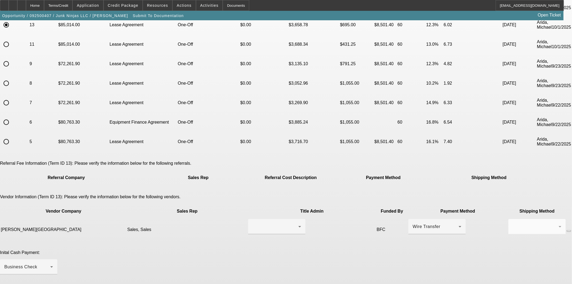
scroll to position [90, 0]
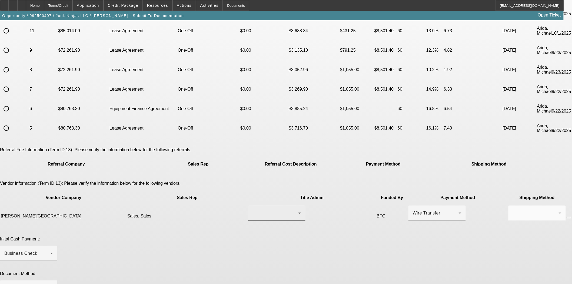
click at [253, 205] on div at bounding box center [277, 212] width 49 height 15
click at [234, 182] on span "Sales, Sales" at bounding box center [240, 184] width 26 height 6
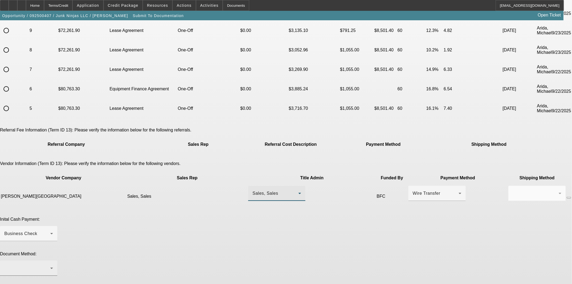
click at [50, 265] on div at bounding box center [27, 268] width 46 height 6
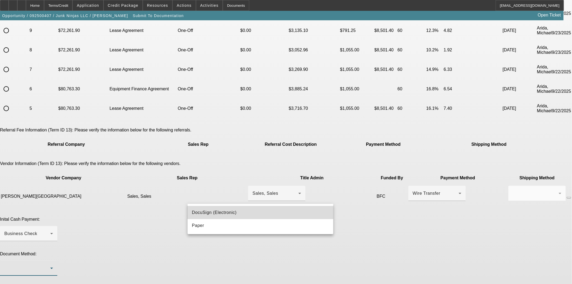
click at [224, 213] on span "DocuSign (Electronic)" at bounding box center [214, 212] width 45 height 6
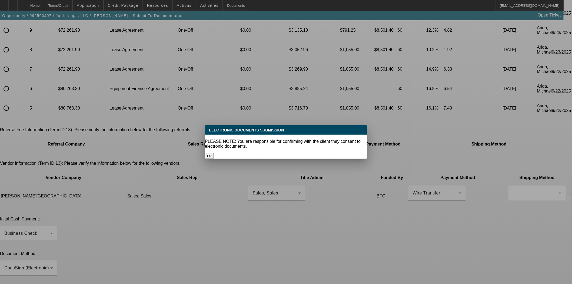
click at [214, 153] on button "Ok" at bounding box center [209, 156] width 9 height 6
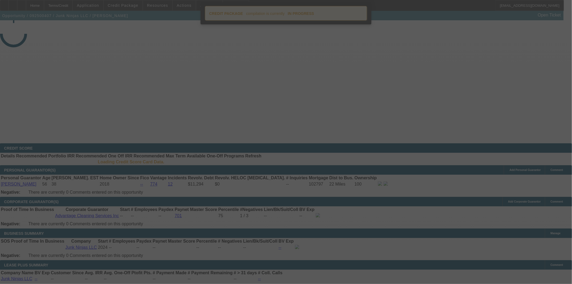
select select "3"
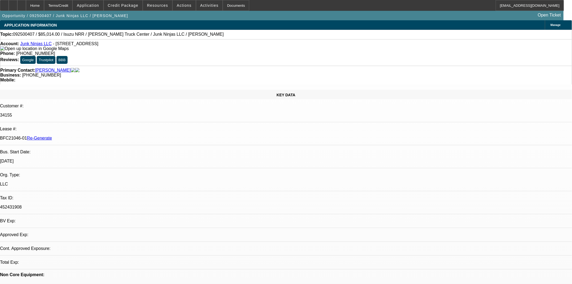
select select "0"
select select "0.1"
select select "4"
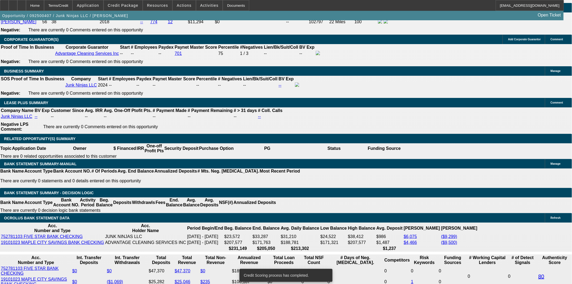
scroll to position [839, 0]
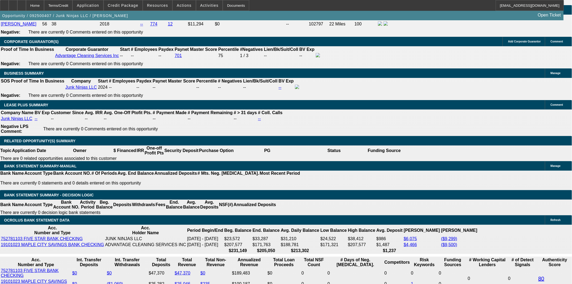
drag, startPoint x: 106, startPoint y: 120, endPoint x: 140, endPoint y: 120, distance: 34.1
type input "$4,250.70"
type input "UNKNOWN"
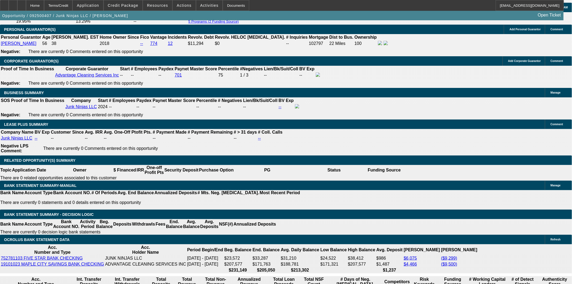
scroll to position [809, 0]
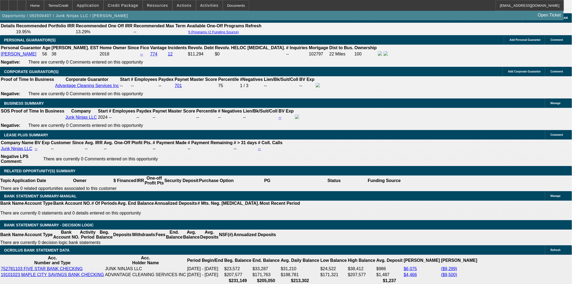
type input "$1,737.92"
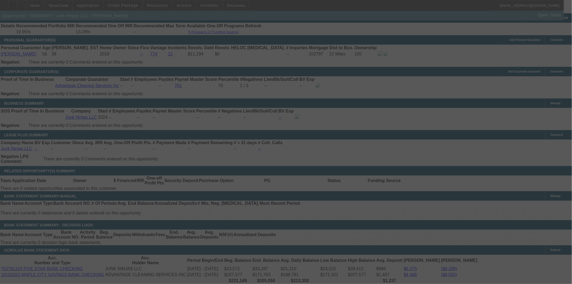
select select "0"
select select "0.1"
select select "4"
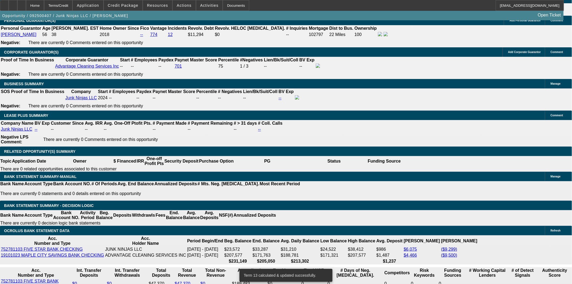
scroll to position [839, 0]
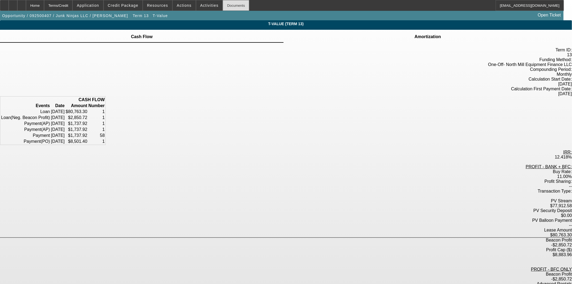
click at [227, 6] on div "Documents" at bounding box center [236, 5] width 26 height 11
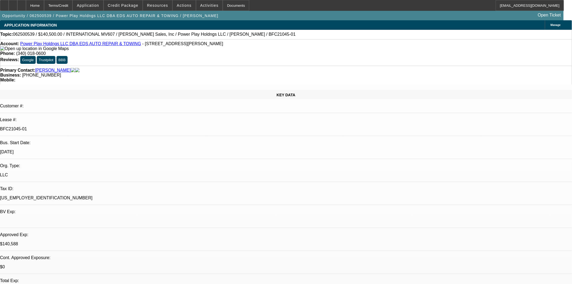
select select "0"
select select "2"
select select "0.1"
select select "4"
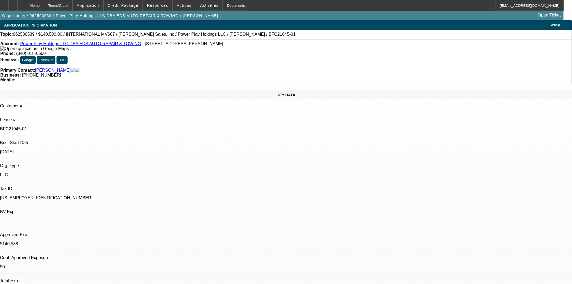
select select "0"
select select "2"
select select "0.1"
select select "4"
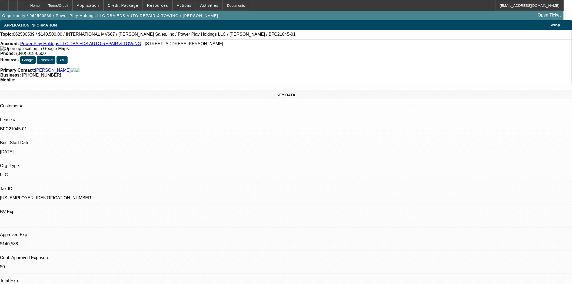
select select "0.1"
select select "2"
select select "0.1"
select select "4"
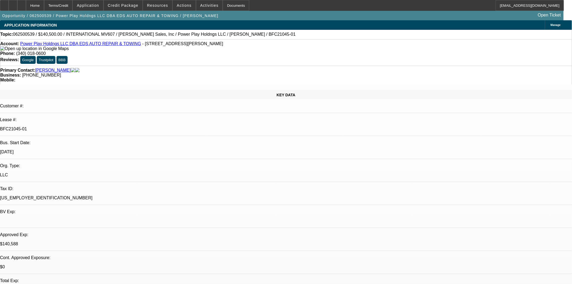
select select "2"
select select "0.1"
select select "4"
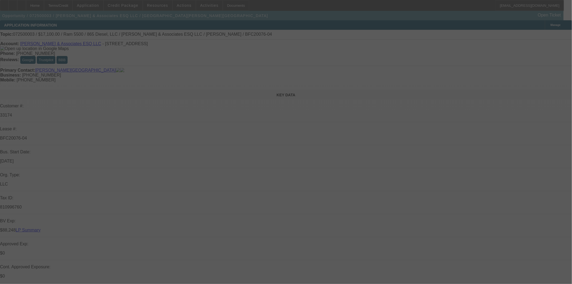
select select "0"
select select "2"
select select "0"
select select "6"
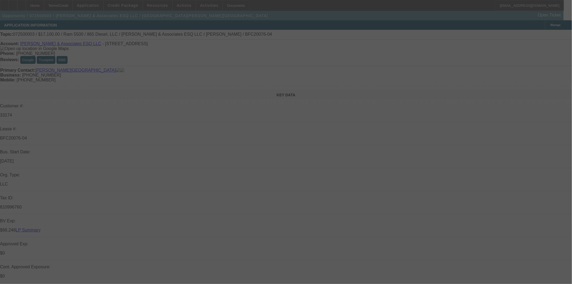
select select "0"
select select "2"
select select "0"
select select "6"
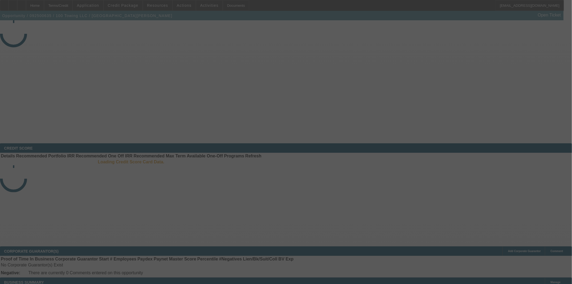
select select "3"
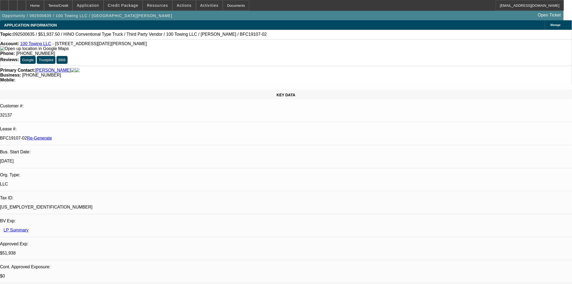
select select "0"
select select "2"
select select "0"
select select "6"
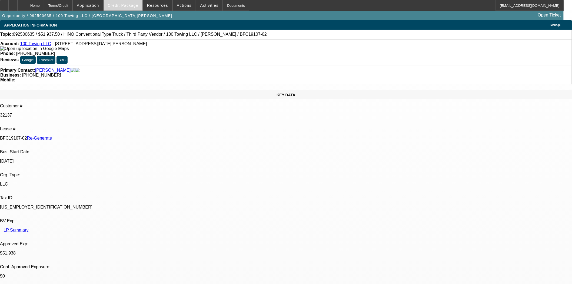
click at [117, 7] on span "Credit Package" at bounding box center [123, 5] width 31 height 4
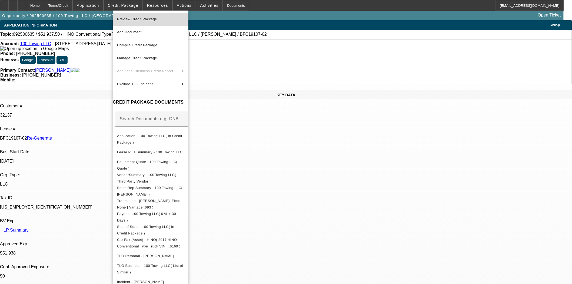
click at [128, 22] on span "Preview Credit Package" at bounding box center [150, 19] width 67 height 6
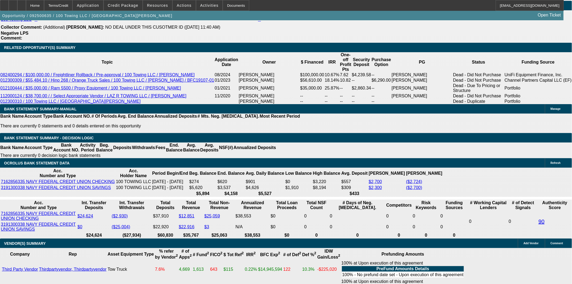
scroll to position [931, 0]
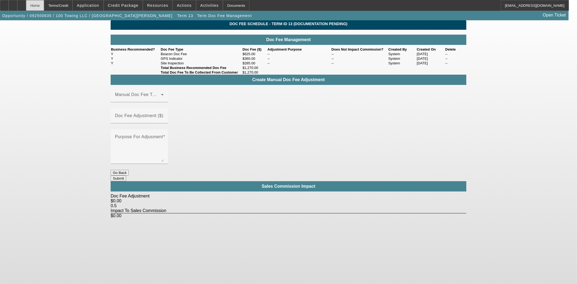
click at [44, 4] on div "Home" at bounding box center [35, 5] width 18 height 11
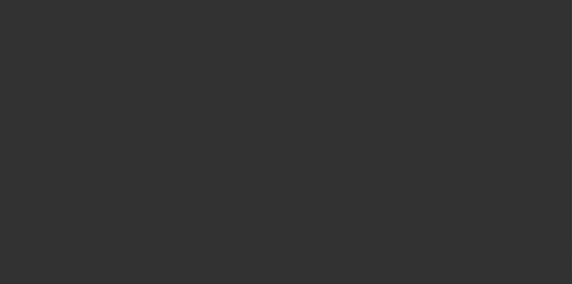
select select "3"
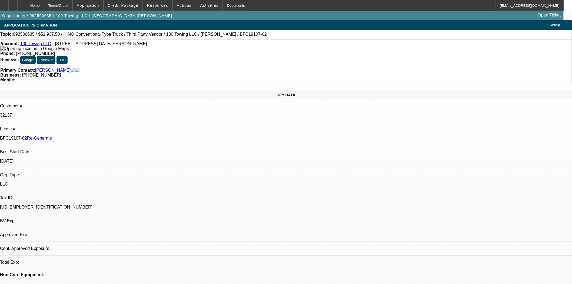
select select "0"
select select "2"
select select "0"
select select "6"
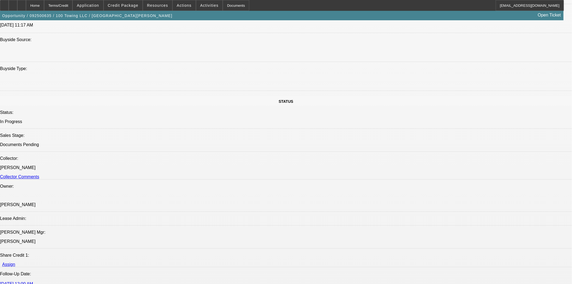
scroll to position [460, 0]
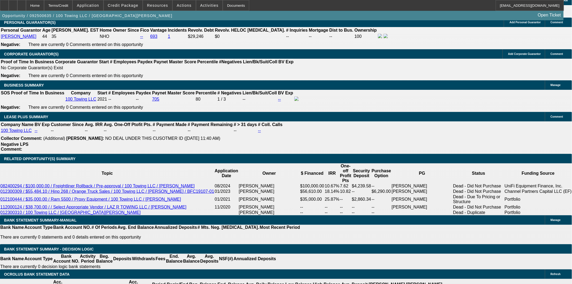
scroll to position [820, 0]
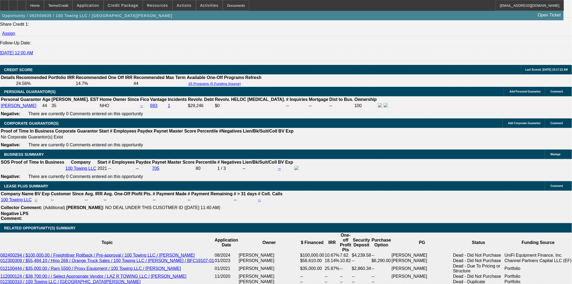
scroll to position [751, 0]
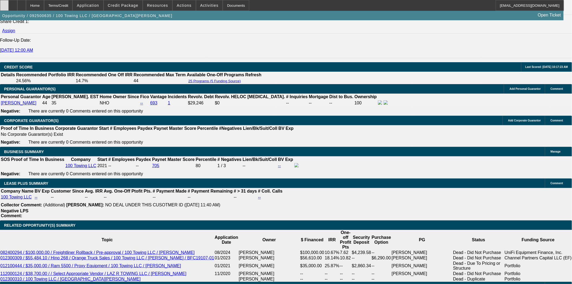
click at [9, 2] on div at bounding box center [4, 5] width 9 height 11
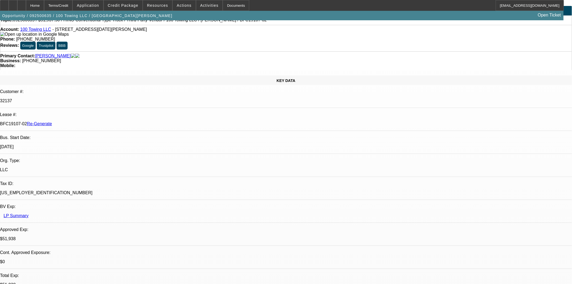
scroll to position [0, 0]
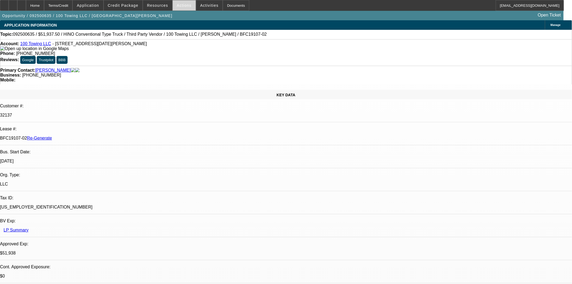
click at [185, 7] on span at bounding box center [184, 5] width 23 height 13
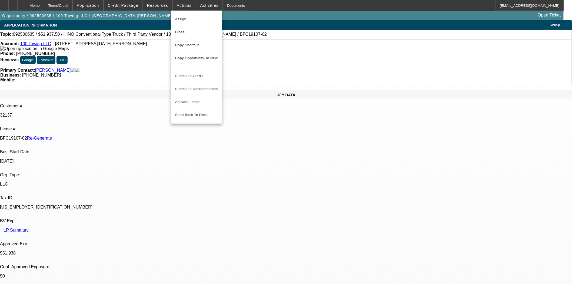
click at [184, 19] on span "Assign" at bounding box center [196, 19] width 43 height 6
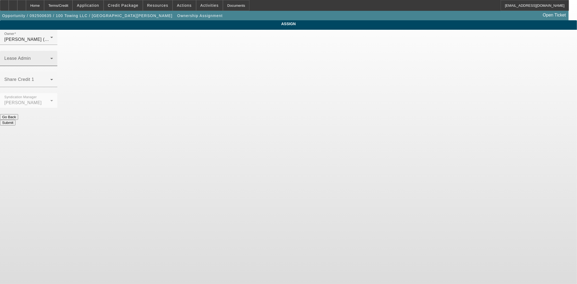
click at [53, 51] on div "Lease Admin" at bounding box center [28, 58] width 49 height 15
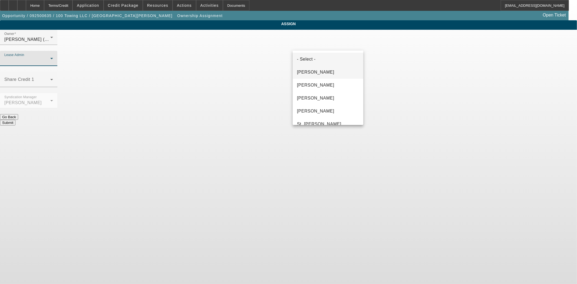
click at [308, 71] on span "Byrne, Mark" at bounding box center [315, 72] width 37 height 6
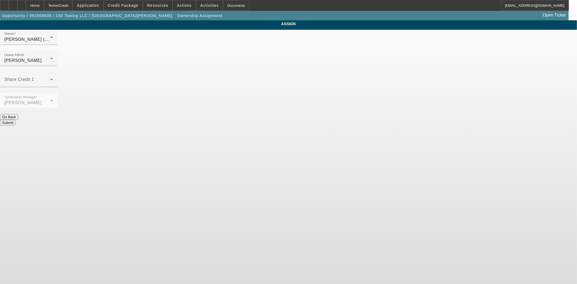
click at [15, 120] on button "Submit" at bounding box center [7, 123] width 15 height 6
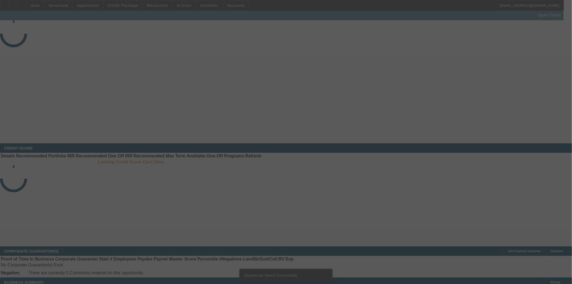
select select "3"
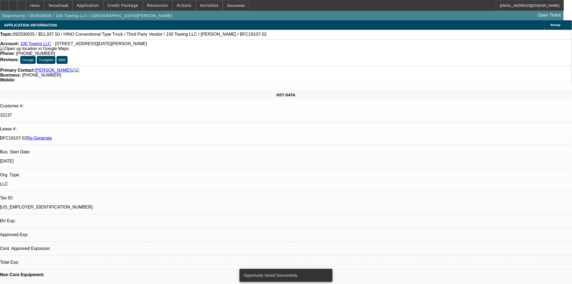
select select "0"
select select "2"
select select "0"
select select "6"
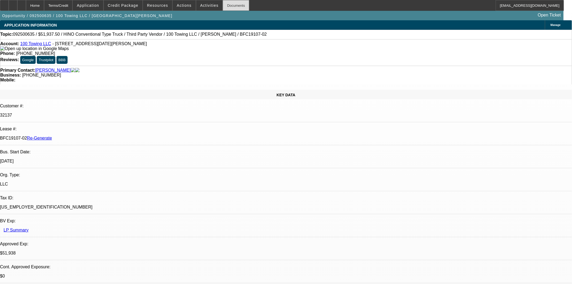
click at [223, 7] on div "Documents" at bounding box center [236, 5] width 26 height 11
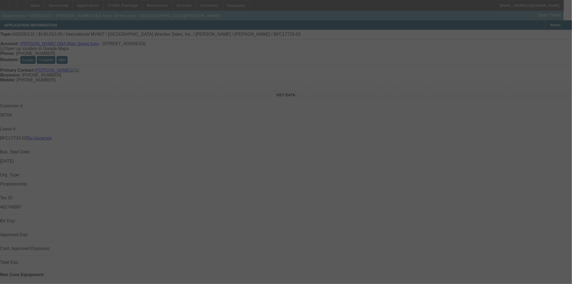
select select "4"
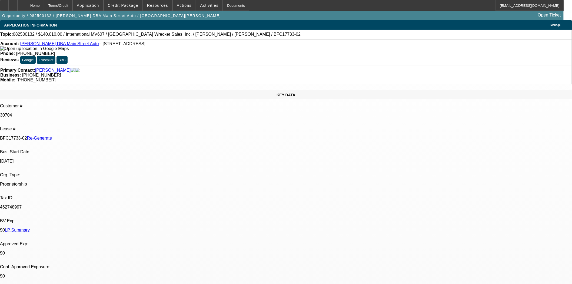
select select "0"
select select "2"
select select "0"
select select "6"
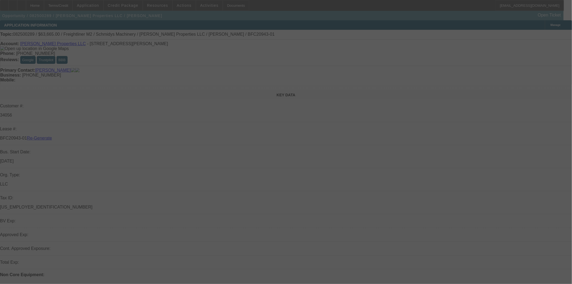
select select "4"
select select "0"
select select "6"
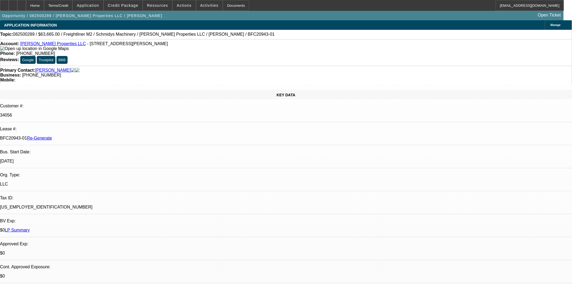
scroll to position [60, 0]
click at [4, 4] on icon at bounding box center [4, 4] width 0 height 0
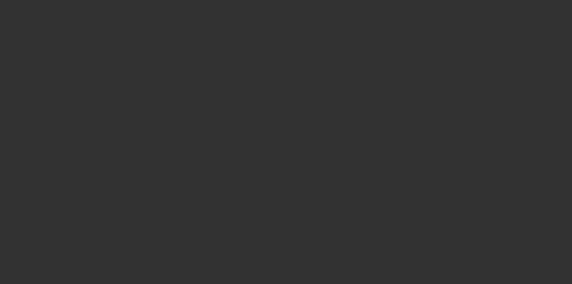
select select "4"
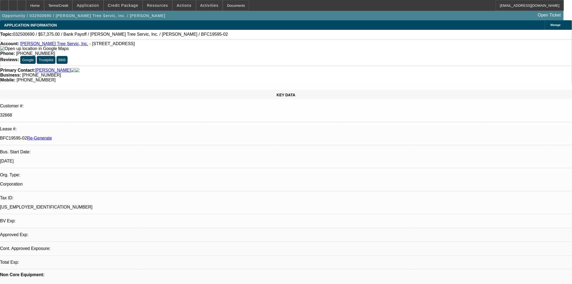
select select "0.1"
select select "0"
select select "3"
select select "0"
select select "6"
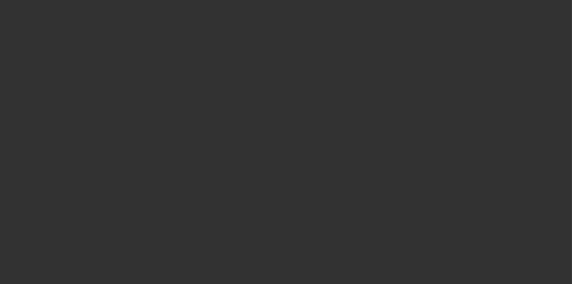
select select "4"
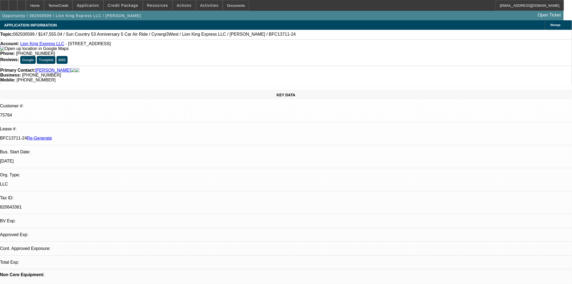
select select "0"
select select "6"
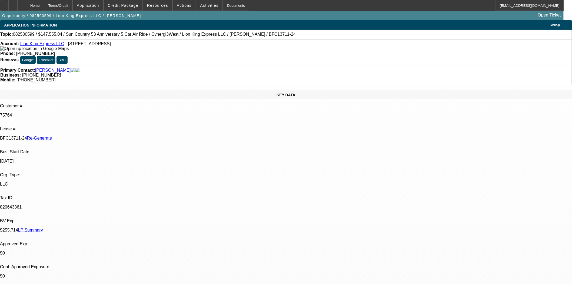
click at [9, 9] on div at bounding box center [4, 5] width 9 height 11
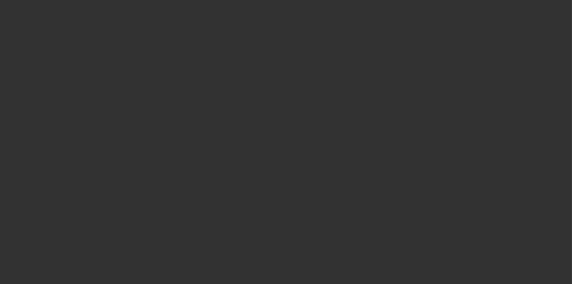
select select "4"
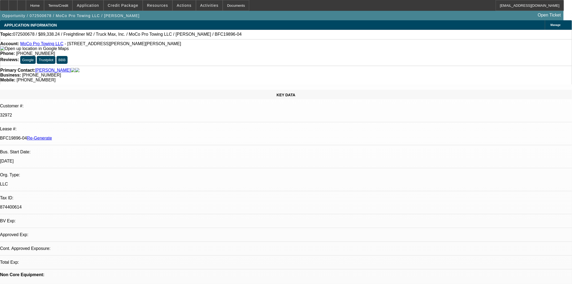
select select "0"
select select "6"
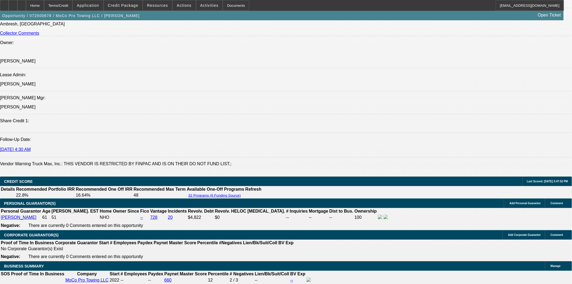
scroll to position [841, 0]
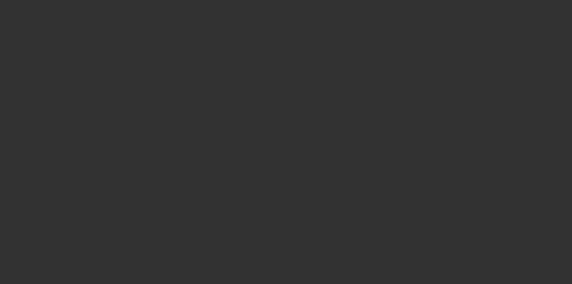
select select "4"
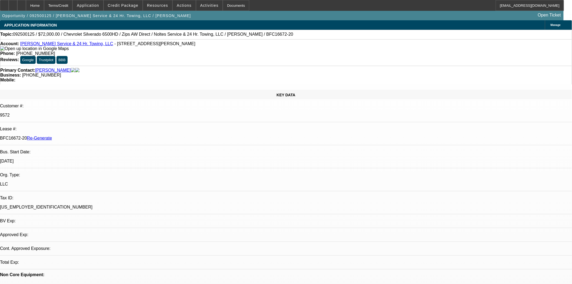
select select "0"
select select "1"
select select "2"
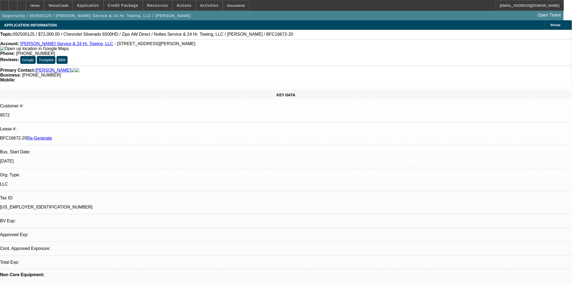
select select "6"
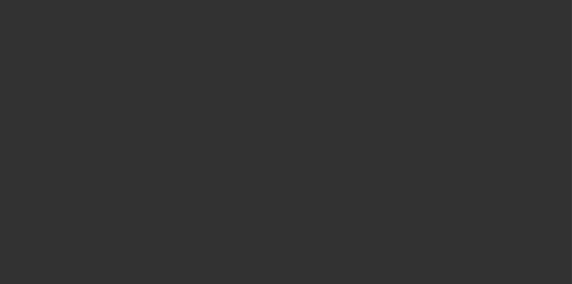
select select "4"
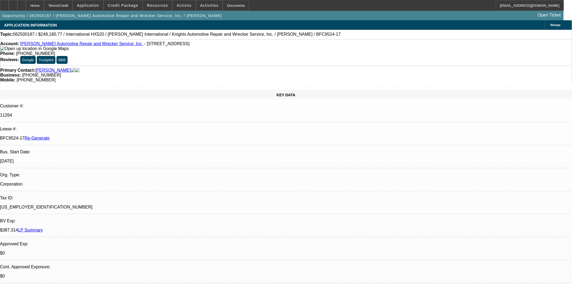
select select "0"
select select "6"
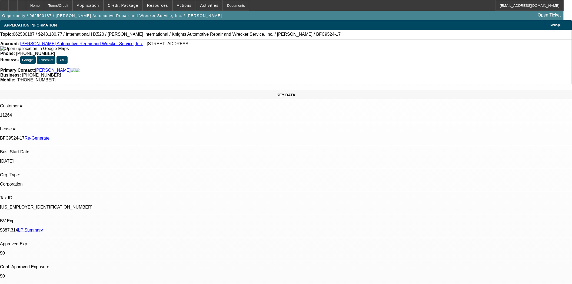
scroll to position [30, 0]
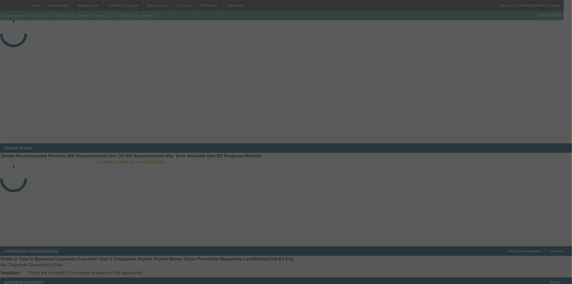
select select "4"
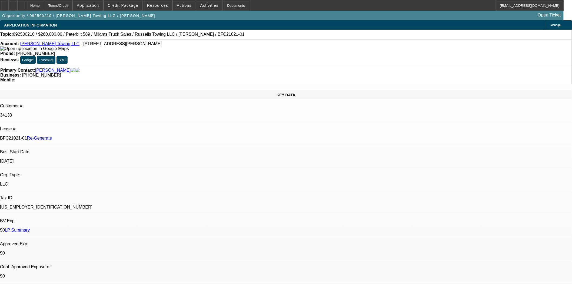
select select "0"
select select "3"
select select "6"
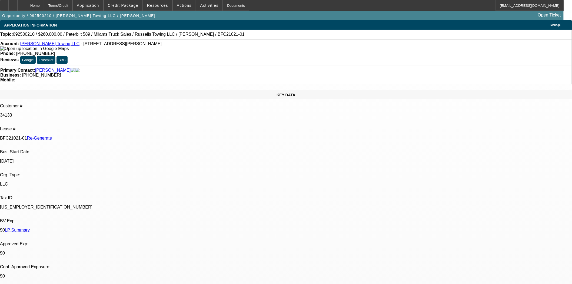
scroll to position [60, 0]
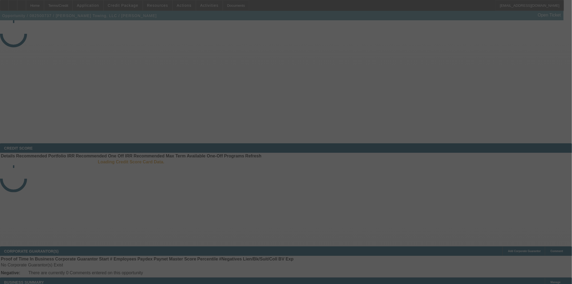
select select "4"
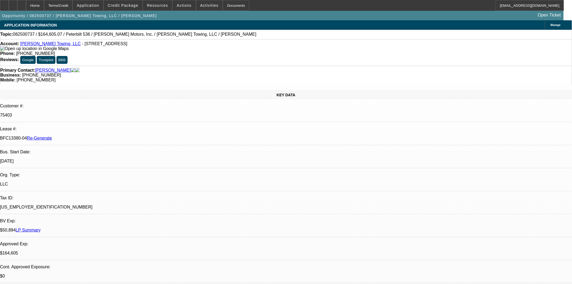
select select "0"
select select "2"
select select "0"
select select "6"
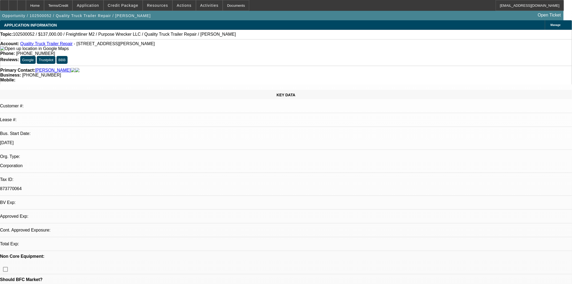
select select "0"
select select "2"
select select "0.1"
select select "4"
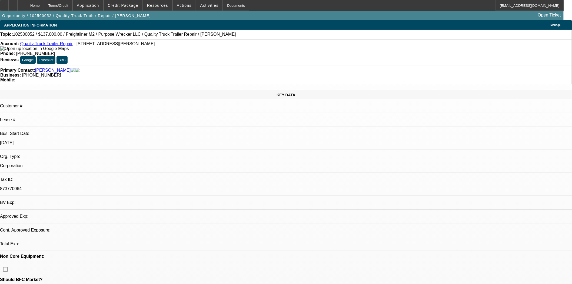
select select "0"
select select "2"
select select "0.1"
select select "4"
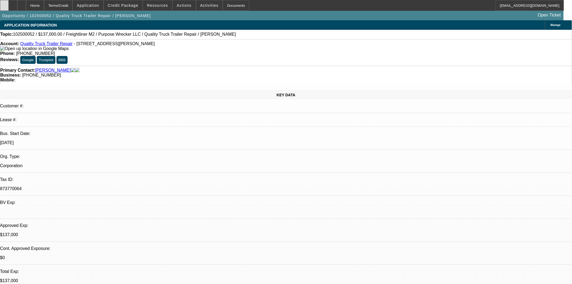
click at [4, 4] on icon at bounding box center [4, 4] width 0 height 0
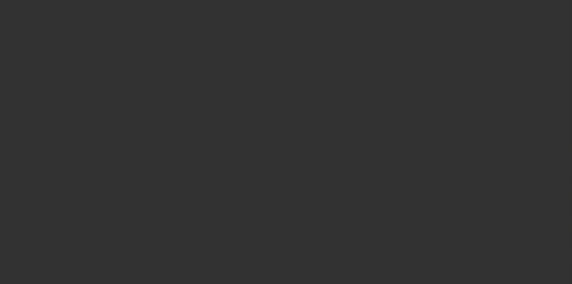
select select "3"
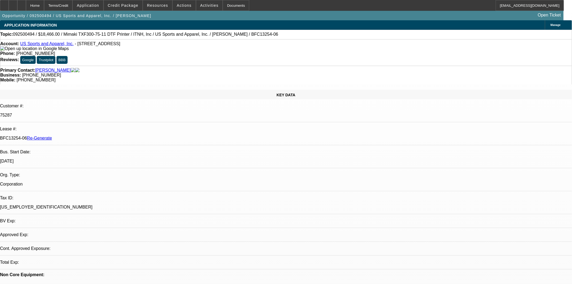
select select "0"
select select "1"
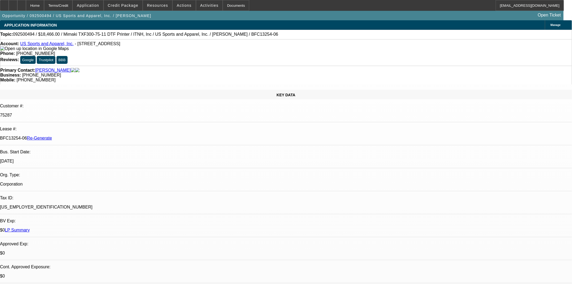
select select "6"
click at [426, 56] on mat-icon "reply" at bounding box center [425, 56] width 6 height 6
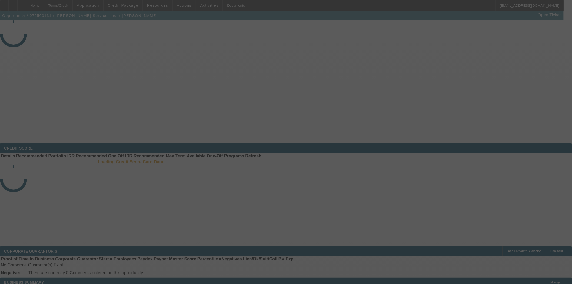
select select "4"
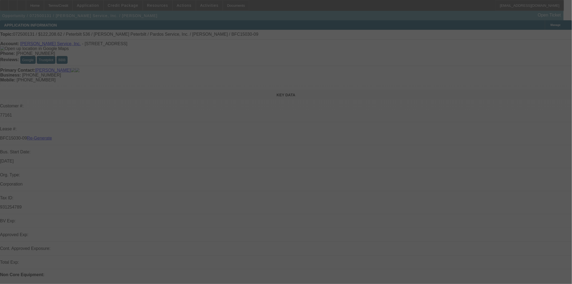
select select "0"
select select "6"
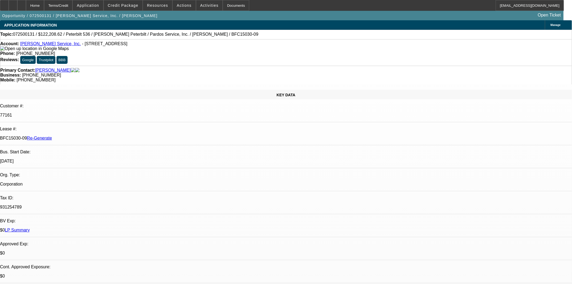
click at [34, 45] on link "Pardo's Service, Inc." at bounding box center [50, 43] width 61 height 5
click at [129, 7] on span "Credit Package" at bounding box center [123, 5] width 31 height 4
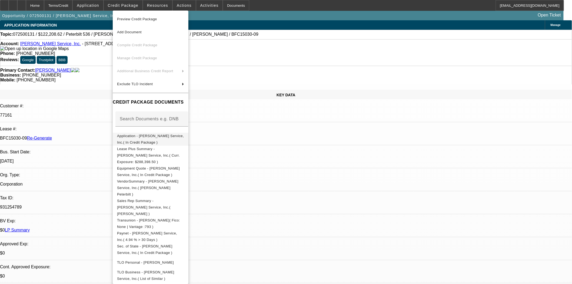
click at [144, 135] on span "Application - Pardo's Service, Inc.( In Credit Package )" at bounding box center [150, 139] width 67 height 11
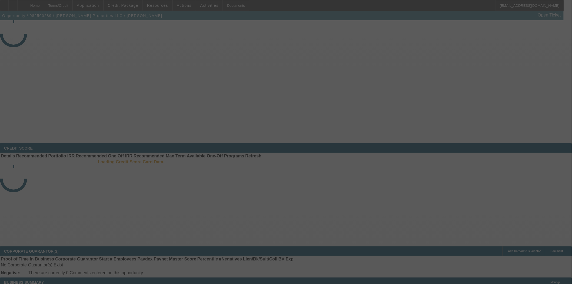
select select "4"
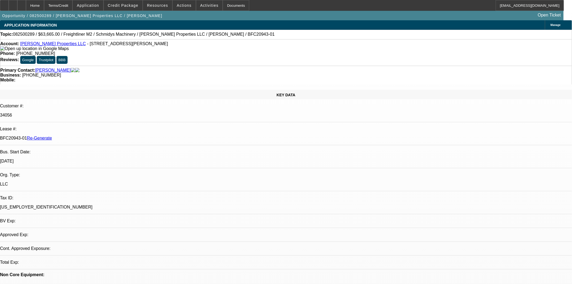
select select "0"
select select "6"
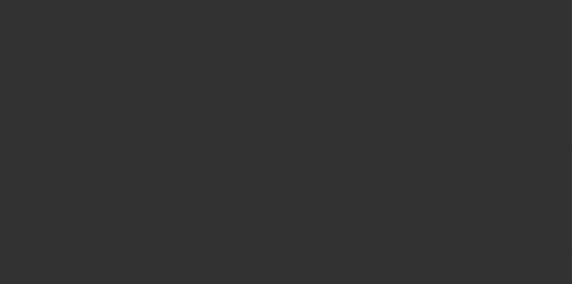
select select "3"
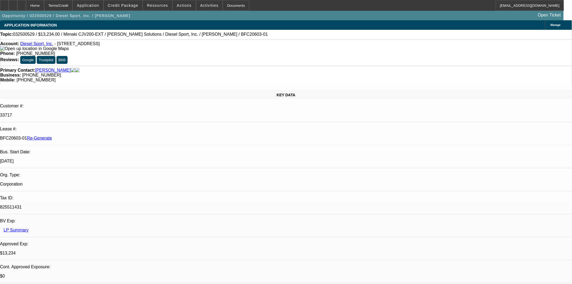
select select "0"
select select "0.1"
select select "4"
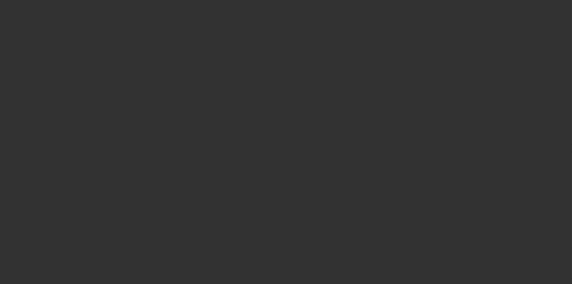
select select "3"
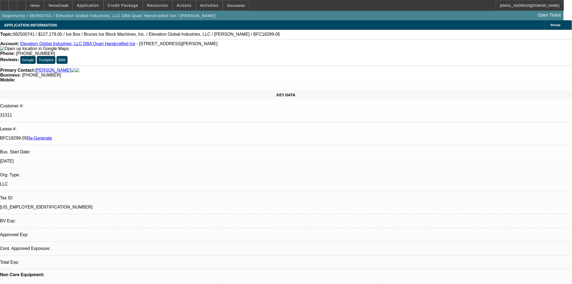
select select "0"
select select "6"
click at [134, 1] on span at bounding box center [123, 5] width 39 height 13
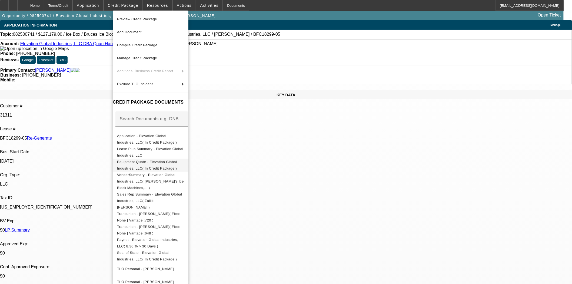
click at [160, 158] on button "Equipment Quote - Elevation Global Industries, LLC( In Credit Package )" at bounding box center [151, 164] width 76 height 13
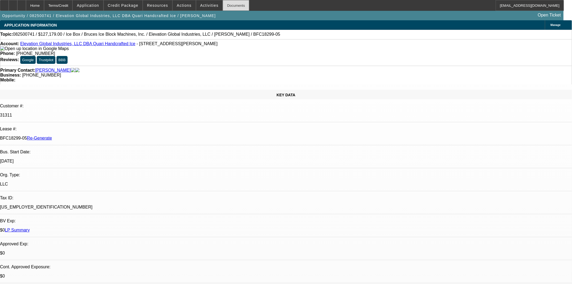
click at [233, 6] on div "Documents" at bounding box center [236, 5] width 26 height 11
drag, startPoint x: 477, startPoint y: 215, endPoint x: 431, endPoint y: 218, distance: 45.2
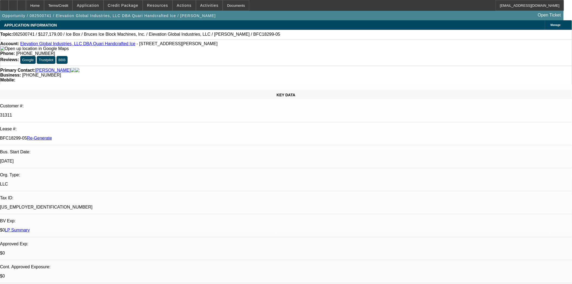
copy td "brucedhinojosa@gmail.com"
click at [130, 6] on span "Credit Package" at bounding box center [123, 5] width 31 height 4
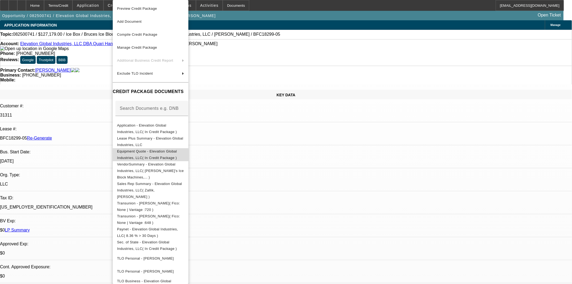
click at [160, 152] on span "Equipment Quote - Elevation Global Industries, LLC( In Credit Package )" at bounding box center [147, 154] width 60 height 11
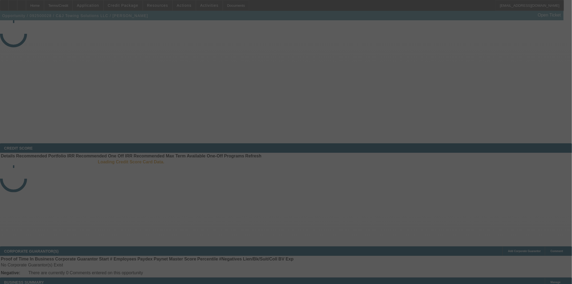
select select "3"
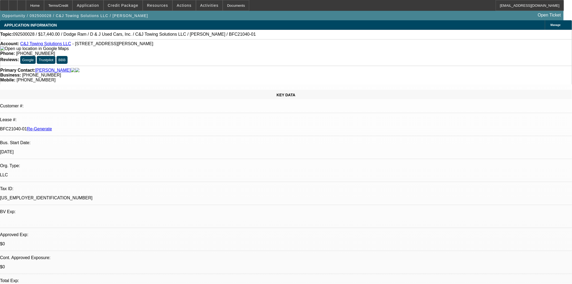
select select "0"
select select "2"
select select "0"
select select "21"
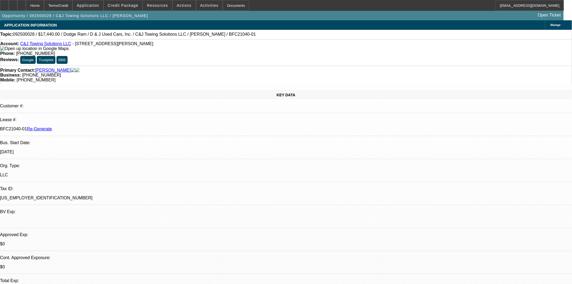
scroll to position [150, 0]
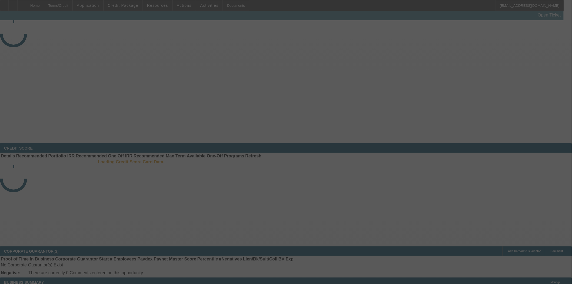
select select "3"
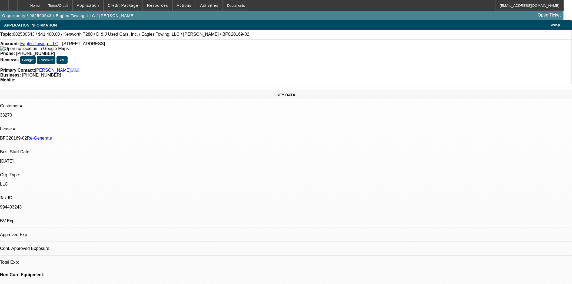
select select "0"
select select "2"
select select "1"
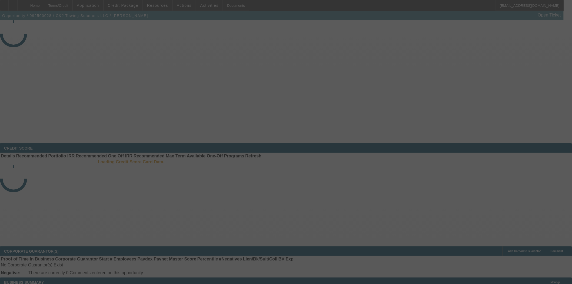
select select "3"
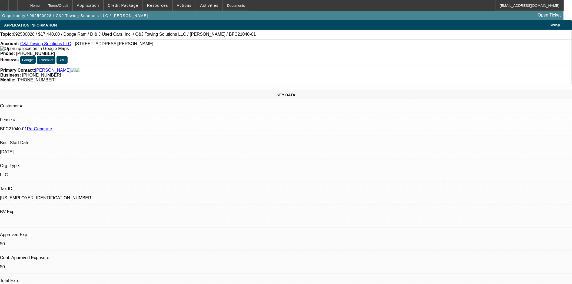
select select "0"
select select "2"
select select "0"
select select "21"
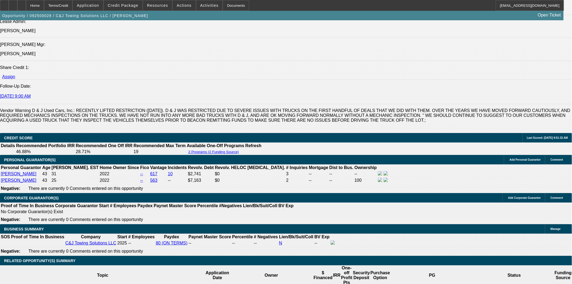
scroll to position [722, 0]
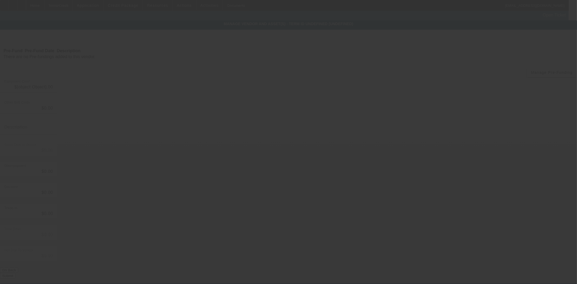
type input "$29,900.00"
type input "$500.00"
type input "$29,400.00"
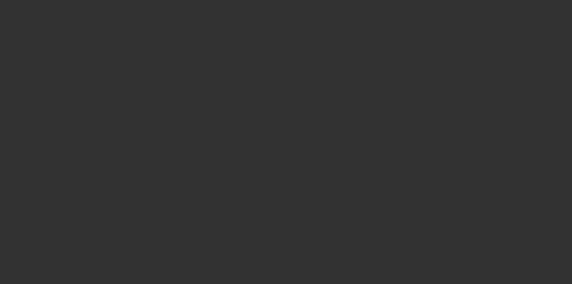
select select "3"
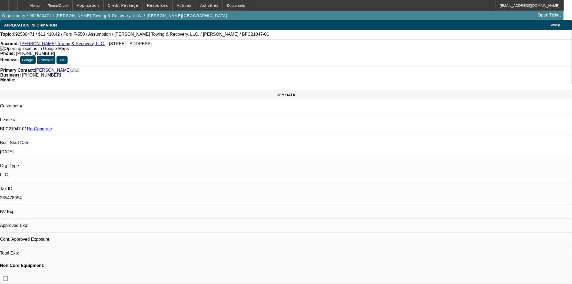
select select "0"
select select "2"
select select "0"
select select "6"
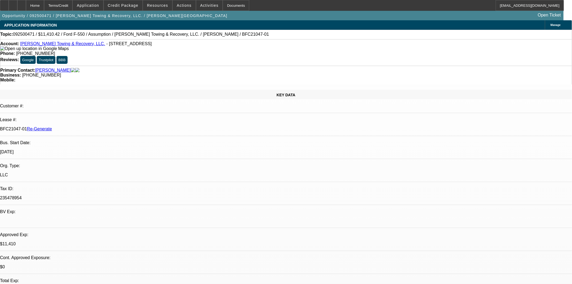
scroll to position [513, 0]
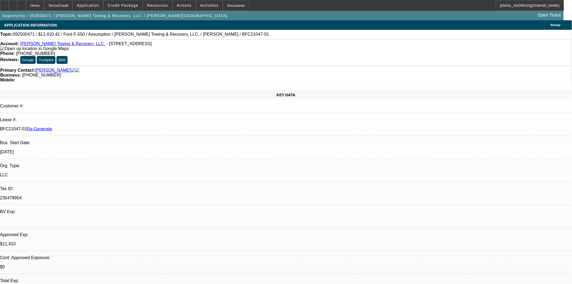
scroll to position [302, 0]
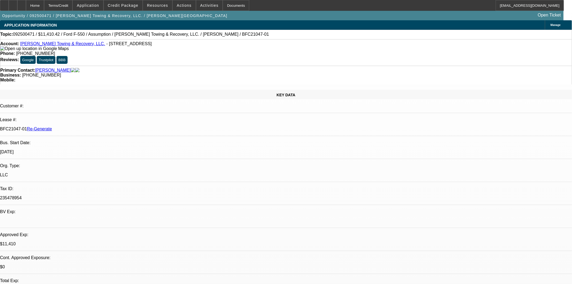
scroll to position [122, 0]
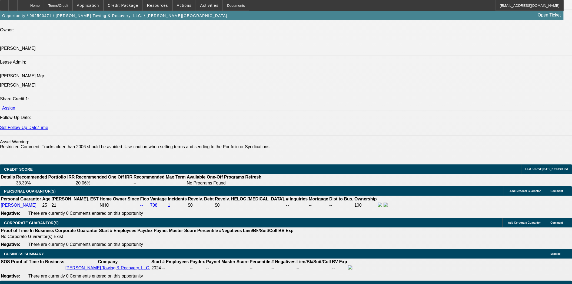
scroll to position [661, 0]
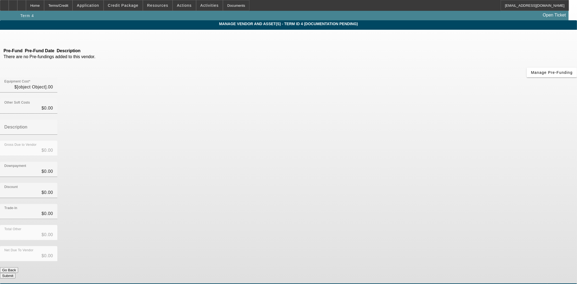
type input "$21,000.00"
type input "$9,589.58"
type input "$11,410.42"
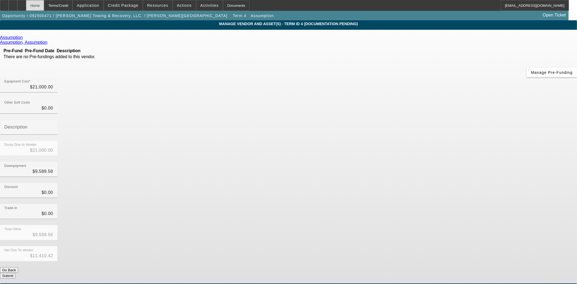
click at [44, 4] on div "Home" at bounding box center [35, 5] width 18 height 11
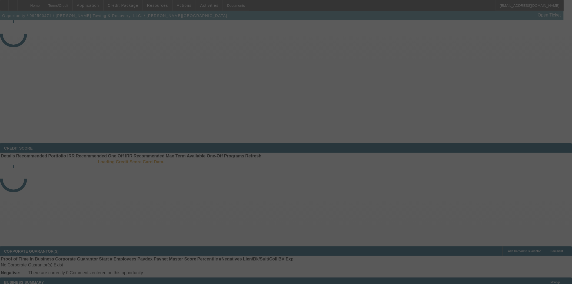
select select "3"
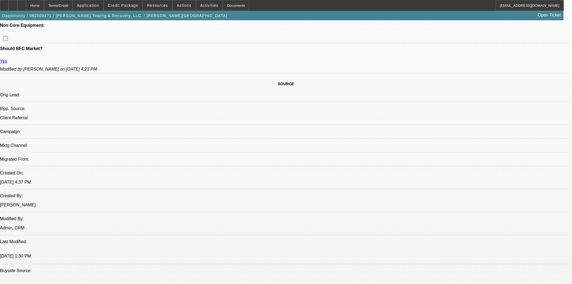
select select "0"
select select "2"
select select "0"
select select "6"
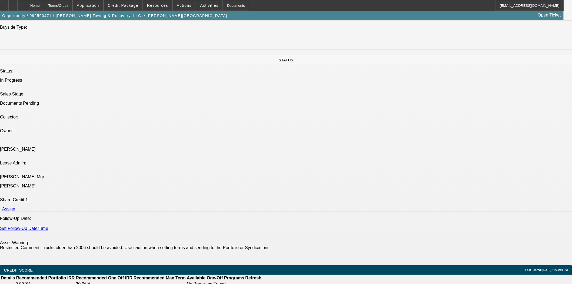
scroll to position [542, 0]
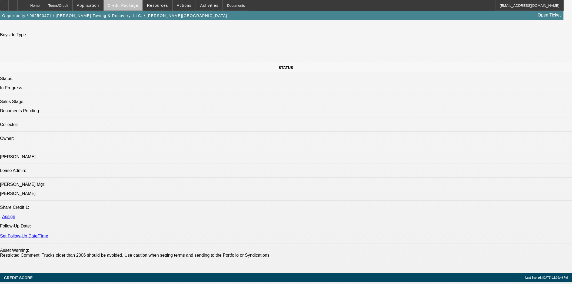
click at [141, 8] on span at bounding box center [123, 5] width 39 height 13
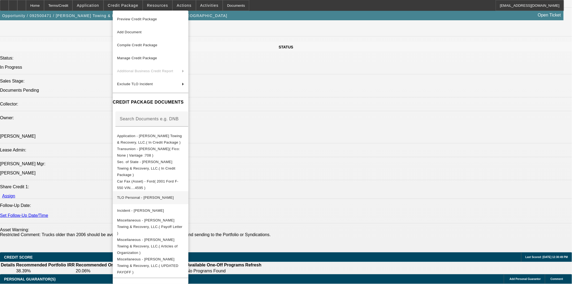
scroll to position [572, 0]
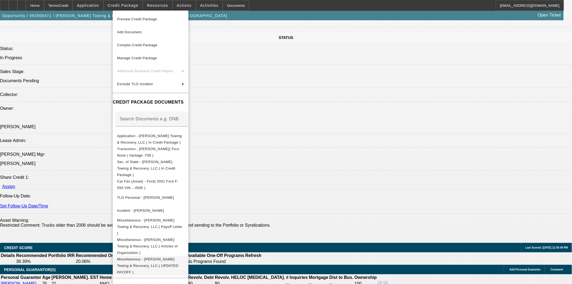
click at [184, 256] on span "Miscellaneous - Waller Towing & Recovery, LLC.( UPDATED PAYOFF )" at bounding box center [150, 265] width 67 height 19
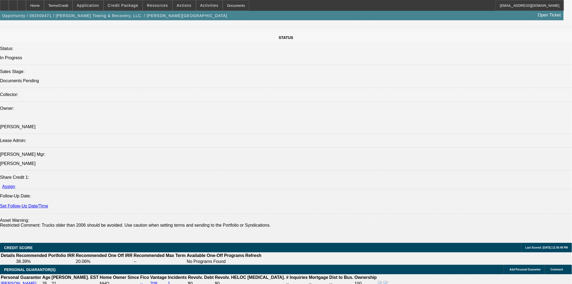
click at [127, 11] on div "Opportunity / 092500471 / Waller Towing & Recovery, LLC. / Waller, Briley Open …" at bounding box center [282, 15] width 564 height 9
click at [126, 6] on span "Credit Package" at bounding box center [123, 5] width 31 height 4
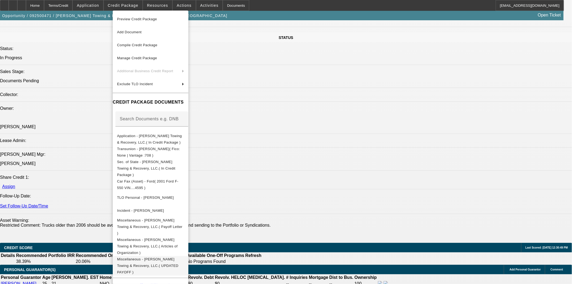
click at [165, 256] on span "Miscellaneous - Waller Towing & Recovery, LLC.( UPDATED PAYOFF )" at bounding box center [150, 265] width 67 height 19
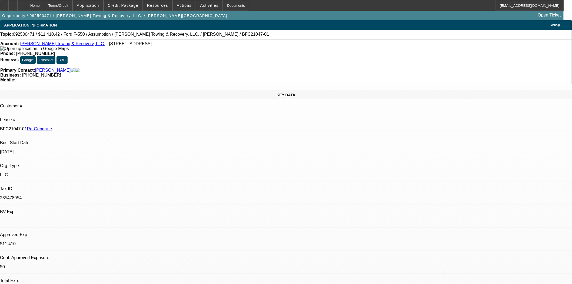
scroll to position [90, 0]
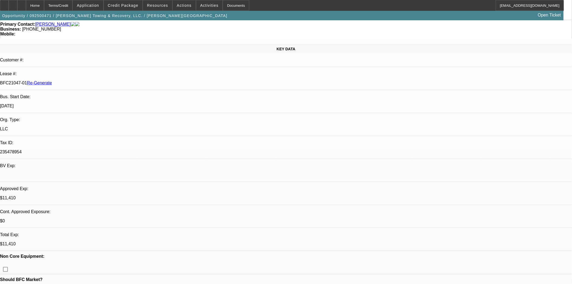
scroll to position [60, 0]
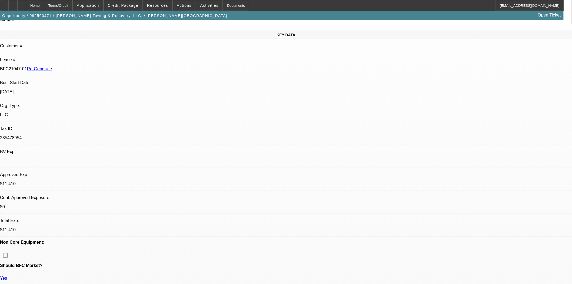
scroll to position [393, 0]
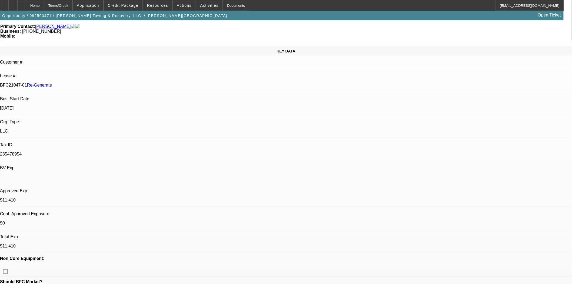
scroll to position [0, 0]
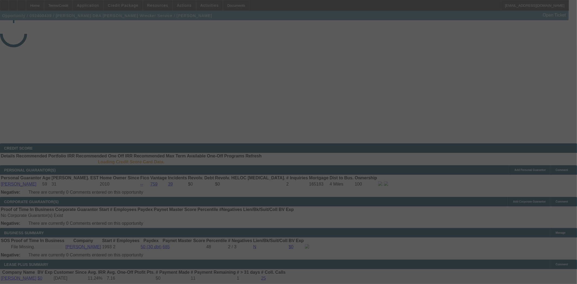
select select "4"
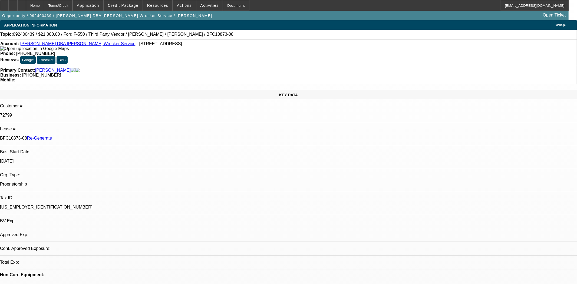
select select "0"
select select "6"
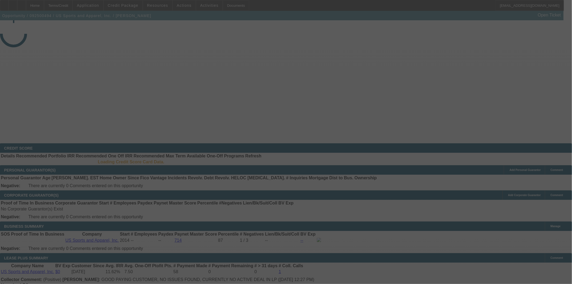
select select "3"
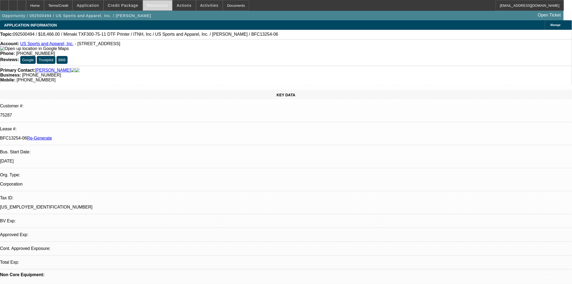
select select "0"
select select "6"
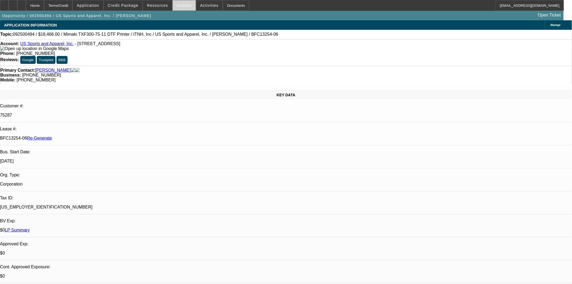
click at [174, 6] on span at bounding box center [184, 5] width 23 height 13
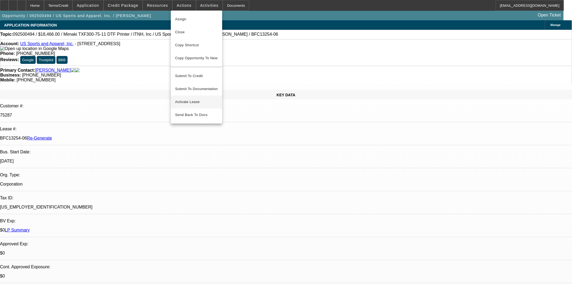
click at [191, 99] on span "Activate Lease" at bounding box center [196, 102] width 43 height 6
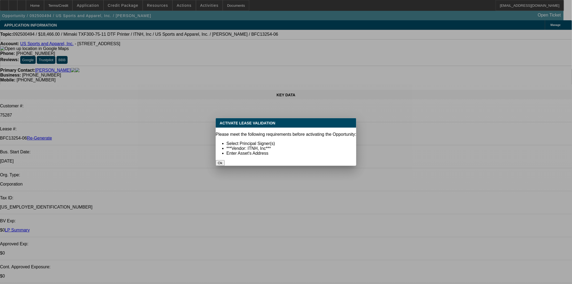
click at [225, 160] on button "Ok" at bounding box center [220, 163] width 9 height 6
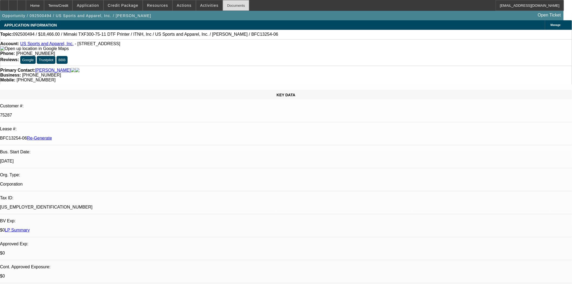
click at [234, 6] on div "Documents" at bounding box center [236, 5] width 26 height 11
click at [177, 6] on span "Actions" at bounding box center [184, 5] width 15 height 4
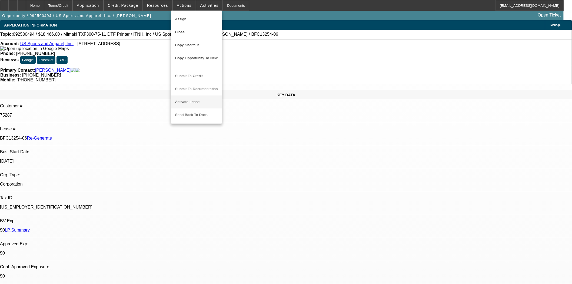
click at [194, 99] on span "Activate Lease" at bounding box center [196, 102] width 43 height 6
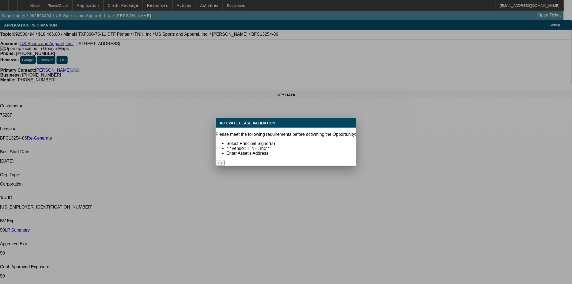
click at [269, 95] on div at bounding box center [286, 142] width 572 height 284
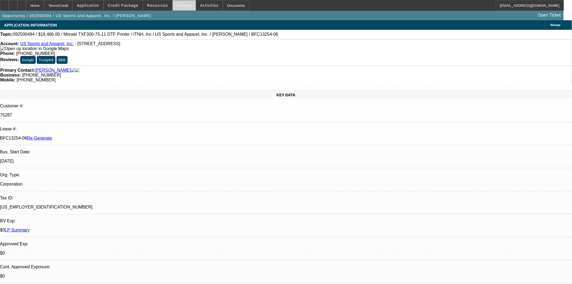
click at [180, 4] on span "Actions" at bounding box center [184, 5] width 15 height 4
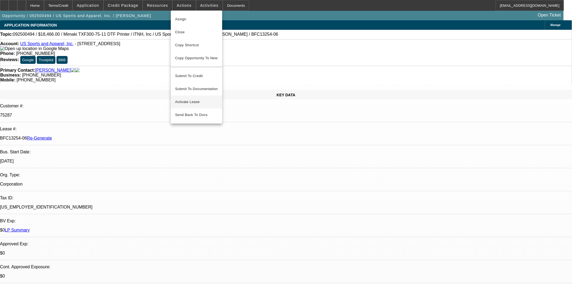
click at [191, 99] on span "Activate Lease" at bounding box center [196, 102] width 43 height 6
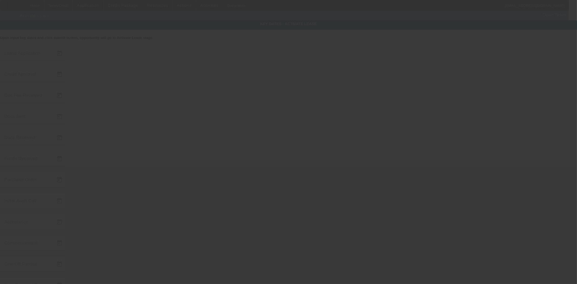
type input "9/23/2025"
type input "9/24/2025"
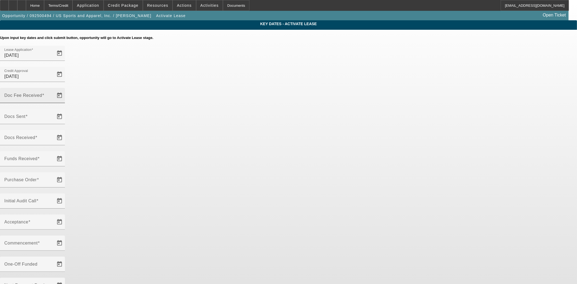
click at [53, 94] on input "Doc Fee Received" at bounding box center [28, 97] width 49 height 6
type input "0"
type input "10/3/2025"
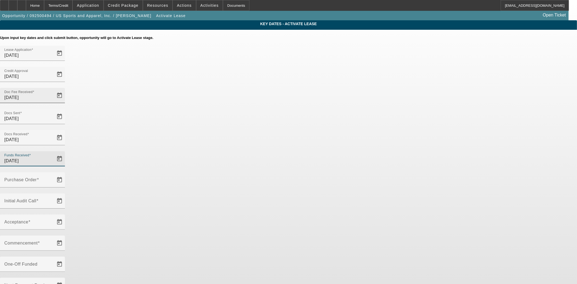
type input "10/3/2025"
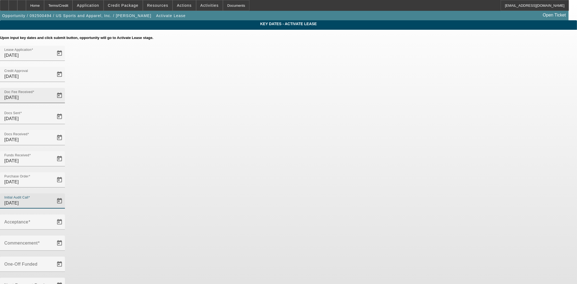
type input "10/3/2025"
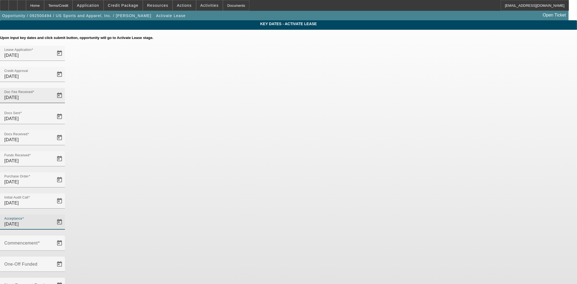
type input "10/3/2025"
type input "11/1/2025"
type input "12/1/2025"
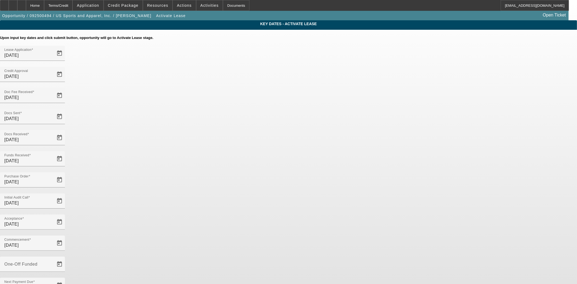
type input "10/3/2025"
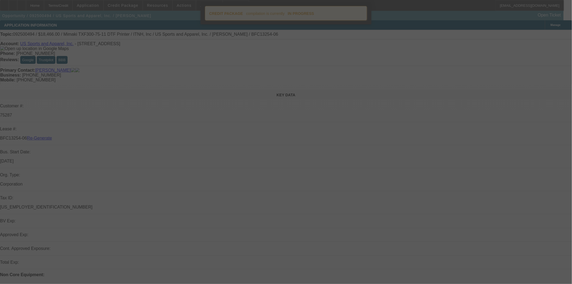
select select "4"
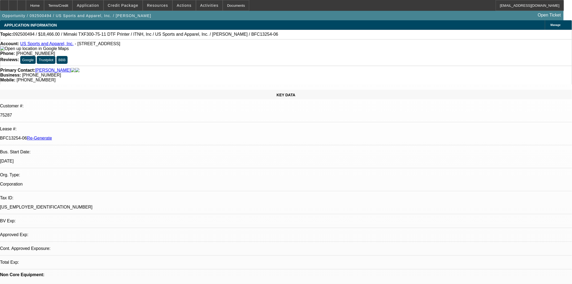
select select "0"
select select "6"
click at [130, 1] on span at bounding box center [123, 5] width 39 height 13
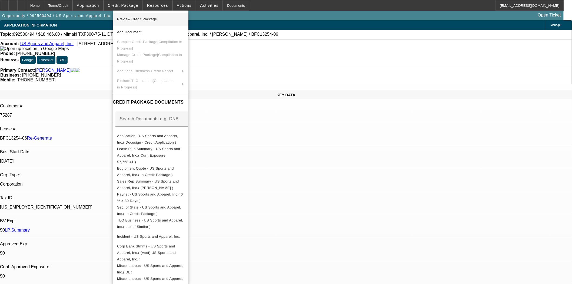
click at [132, 17] on span "Preview Credit Package" at bounding box center [137, 19] width 40 height 4
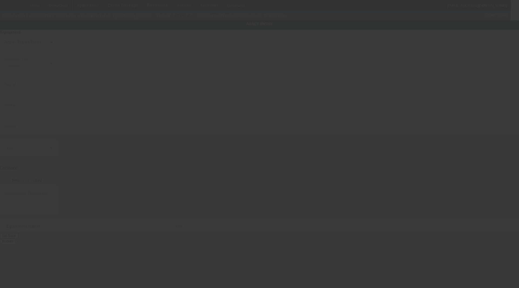
type input "Mimaki"
type input "TXF300-75-11 DTF Printer"
radio input "true"
type textarea "DTF Printer"
type input "108 Milk St"
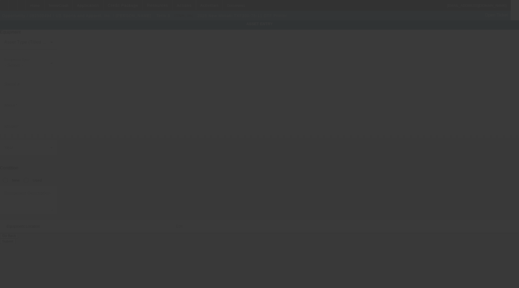
type input "Ste 8"
type input "Westborough"
type input "01581"
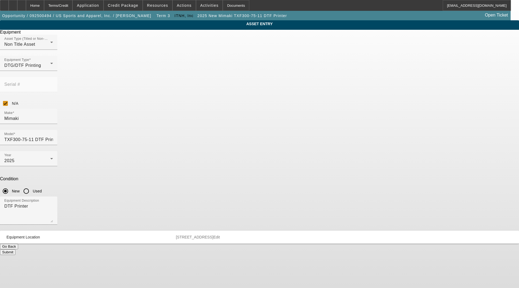
click at [220, 235] on span "Edit" at bounding box center [216, 237] width 6 height 4
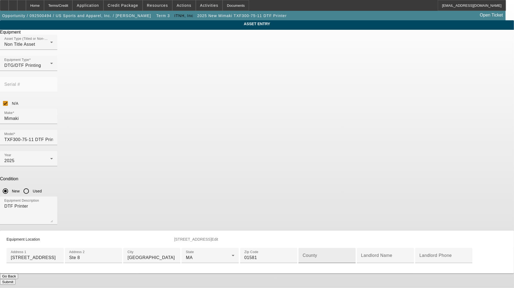
scroll to position [60, 0]
click at [303, 248] on div "County" at bounding box center [327, 255] width 49 height 15
type input "Worcester"
click at [15, 279] on button "Submit" at bounding box center [7, 282] width 15 height 6
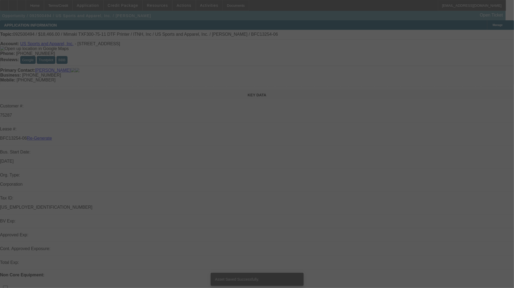
select select "3"
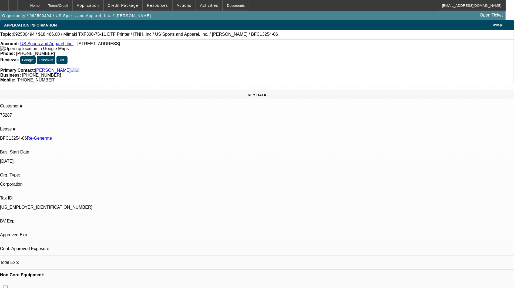
select select "0"
select select "6"
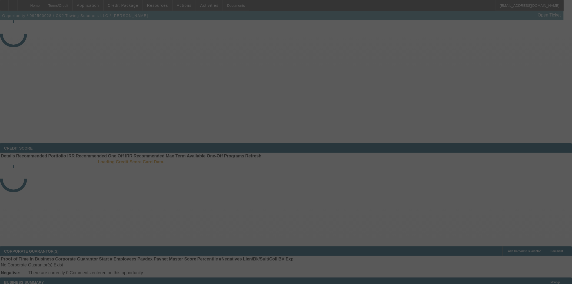
select select "3"
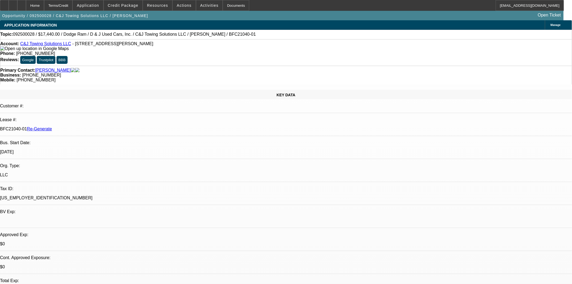
select select "0"
select select "2"
select select "0"
select select "21"
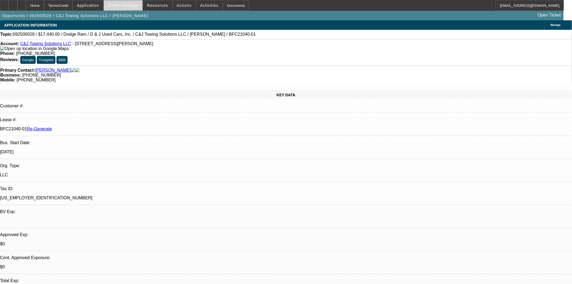
click at [132, 8] on span at bounding box center [123, 5] width 39 height 13
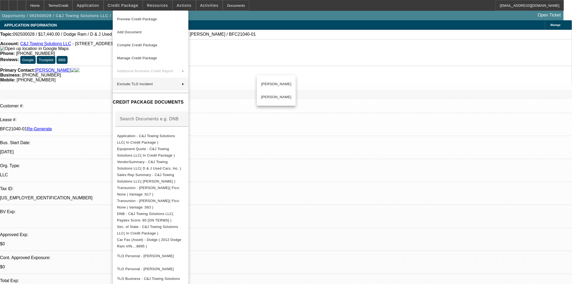
click at [310, 150] on div at bounding box center [286, 142] width 572 height 284
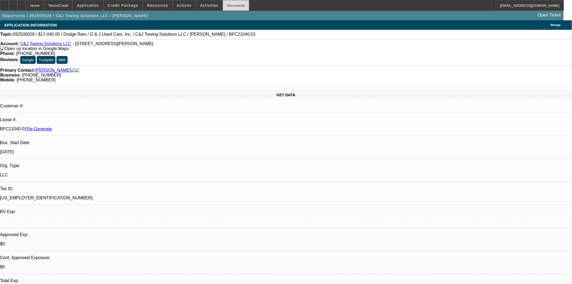
click at [226, 8] on div "Documents" at bounding box center [236, 5] width 26 height 11
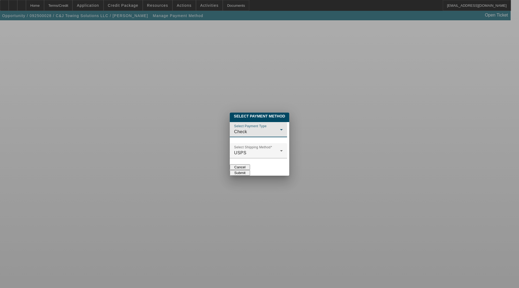
click at [234, 129] on div "Check" at bounding box center [257, 131] width 46 height 6
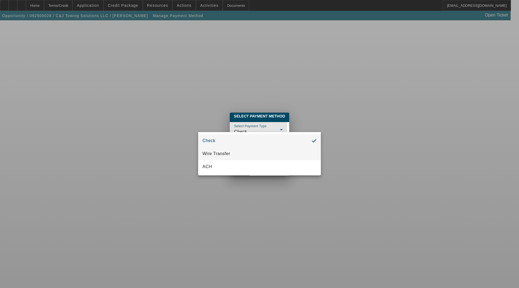
click at [215, 151] on span "Wire Transfer" at bounding box center [216, 153] width 28 height 6
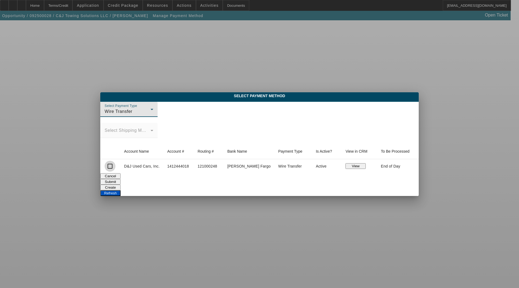
click at [115, 165] on input "checkbox" at bounding box center [110, 166] width 11 height 11
checkbox input "true"
click at [121, 179] on button "Submit" at bounding box center [110, 182] width 20 height 6
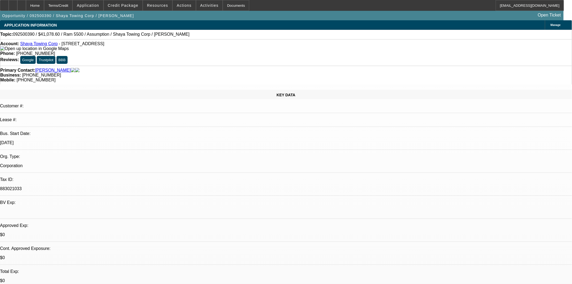
select select "0"
select select "2"
select select "0.1"
select select "4"
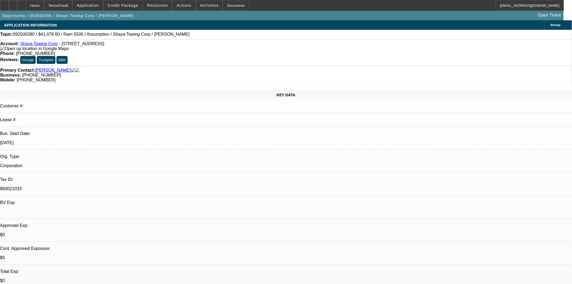
select select "0"
select select "0.1"
select select "4"
click at [4, 4] on icon at bounding box center [4, 4] width 0 height 0
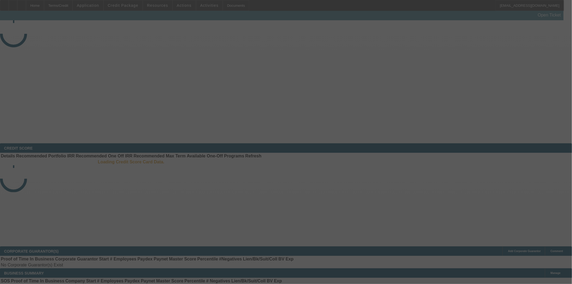
select select "3"
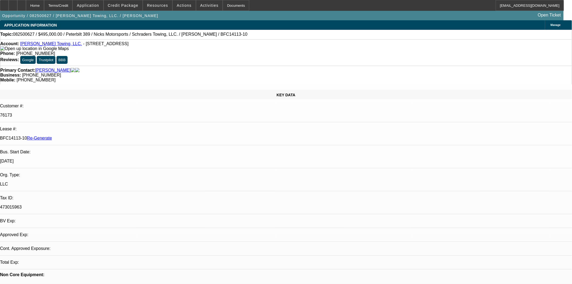
select select "0"
select select "2"
select select "0.1"
select select "1"
select select "2"
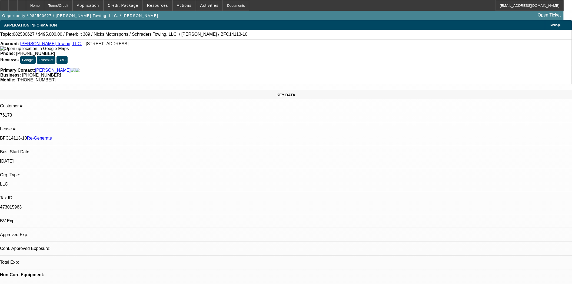
select select "4"
click at [4, 4] on icon at bounding box center [4, 4] width 0 height 0
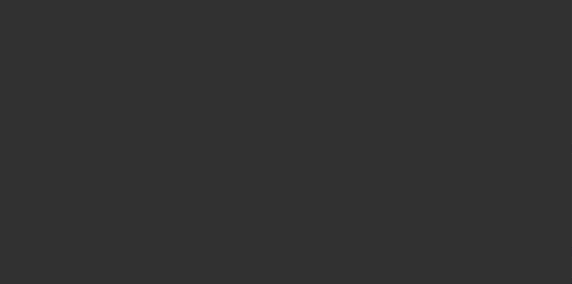
select select "3"
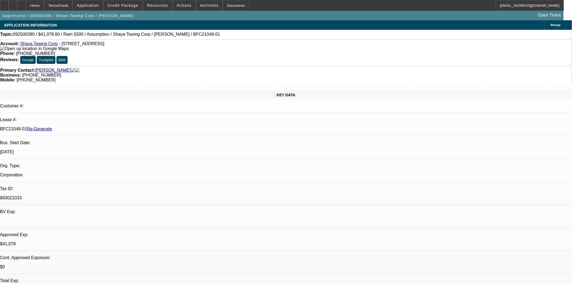
select select "0"
select select "2"
select select "0.1"
select select "4"
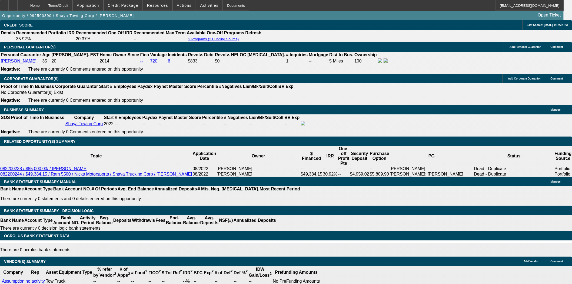
scroll to position [631, 0]
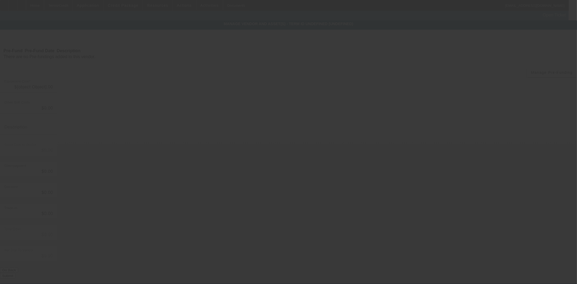
type input "$76,598.00"
type input "$35,519.40"
type input "$41,078.60"
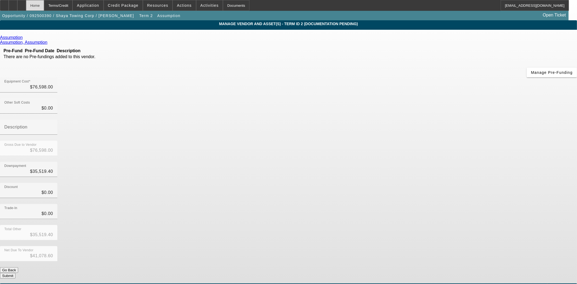
click at [44, 3] on div "Home" at bounding box center [35, 5] width 18 height 11
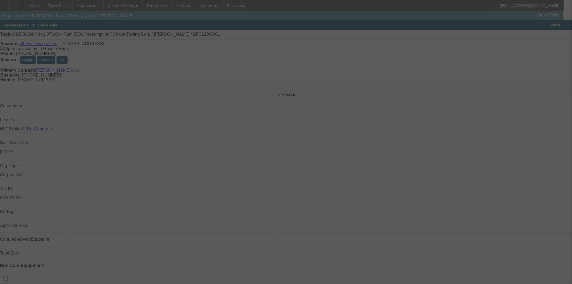
select select "3"
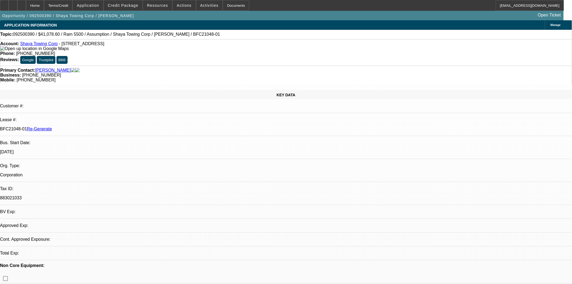
select select "0"
select select "2"
select select "0.1"
select select "4"
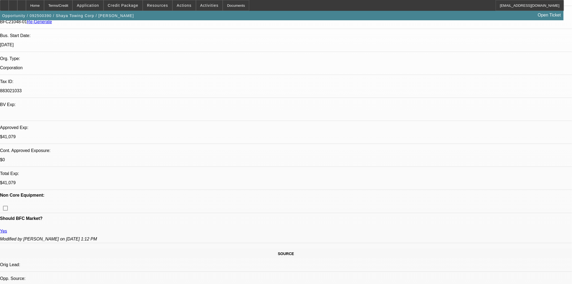
scroll to position [210, 0]
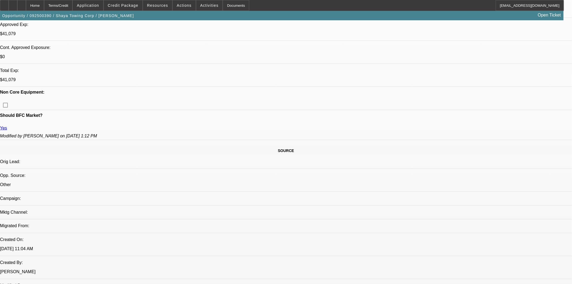
scroll to position [189, 0]
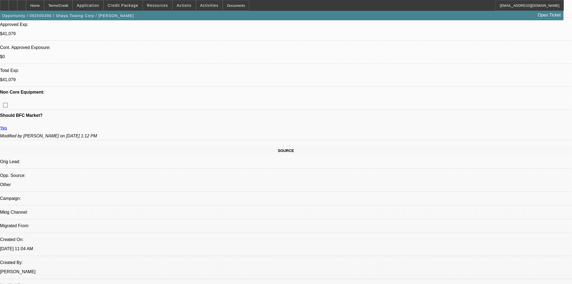
scroll to position [99, 0]
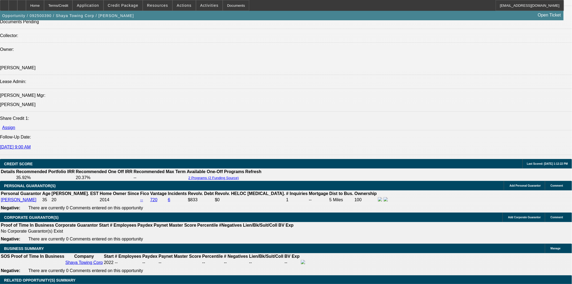
scroll to position [189, 0]
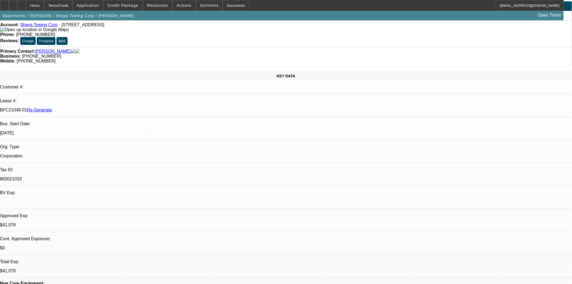
scroll to position [0, 0]
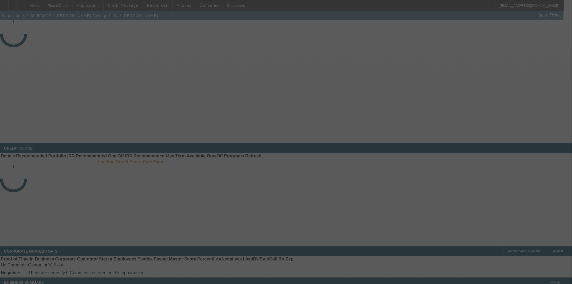
select select "3"
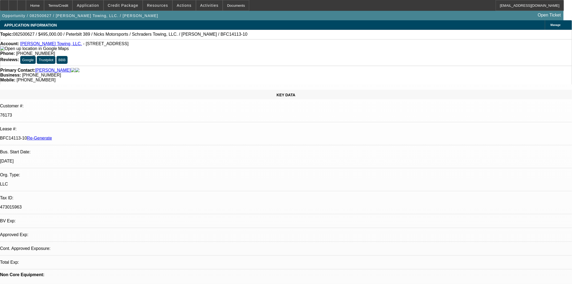
select select "0"
select select "2"
select select "0.1"
select select "4"
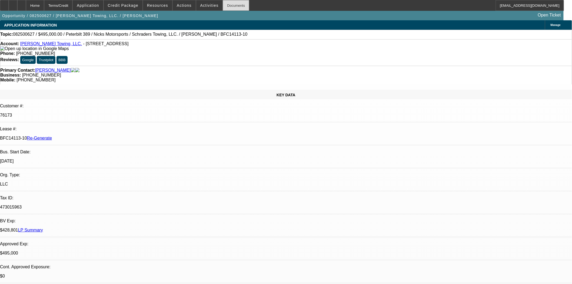
click at [223, 5] on div "Documents" at bounding box center [236, 5] width 26 height 11
click at [181, 7] on span "Actions" at bounding box center [184, 5] width 15 height 4
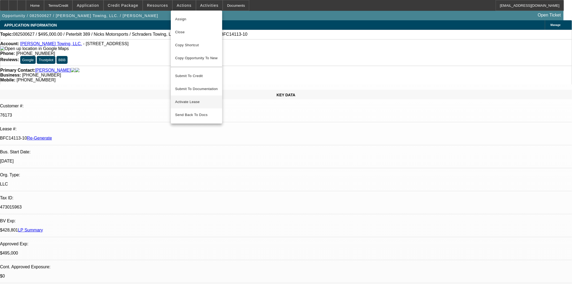
click at [184, 99] on span "Activate Lease" at bounding box center [196, 102] width 43 height 6
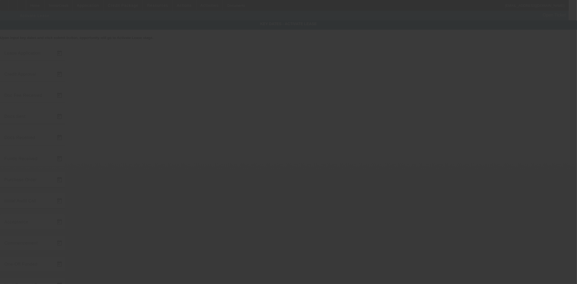
type input "8/22/2025"
type input "9/25/2025"
type input "10/1/2025"
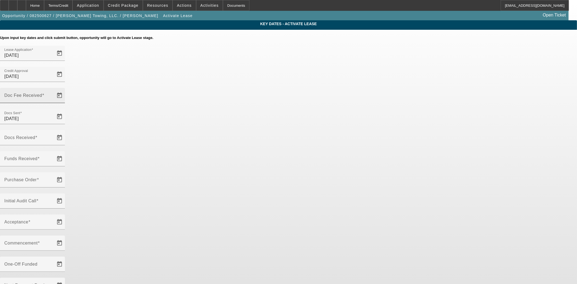
click at [53, 94] on input "Doc Fee Received" at bounding box center [28, 97] width 49 height 6
type input "10/3/2025"
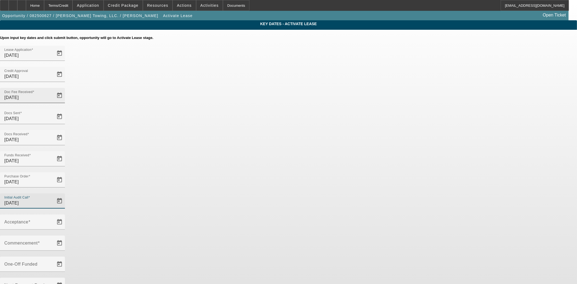
type input "10/3/2025"
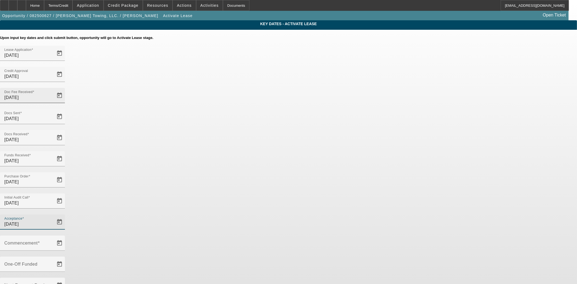
type input "10/3/2025"
type input "11/1/2025"
type input "12/1/2025"
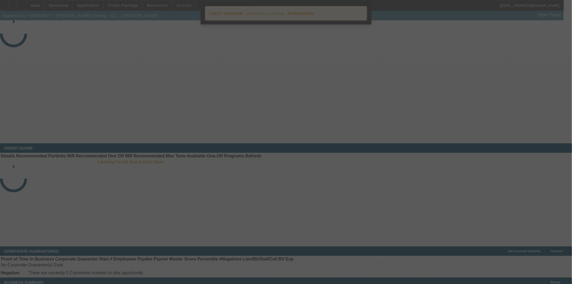
select select "4"
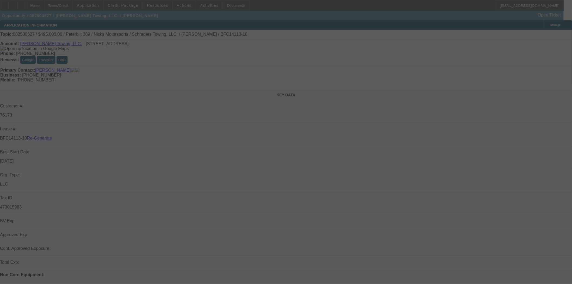
select select "0"
select select "2"
select select "0.1"
select select "4"
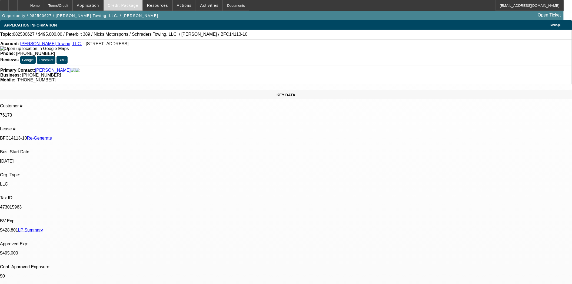
click at [130, 1] on span at bounding box center [123, 5] width 39 height 13
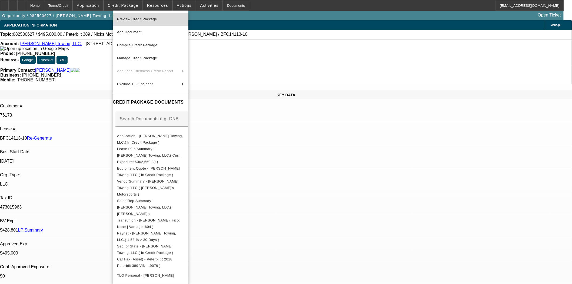
click at [130, 17] on span "Preview Credit Package" at bounding box center [137, 19] width 40 height 4
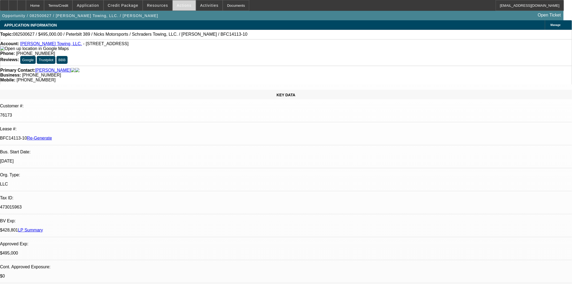
click at [174, 5] on span at bounding box center [184, 5] width 23 height 13
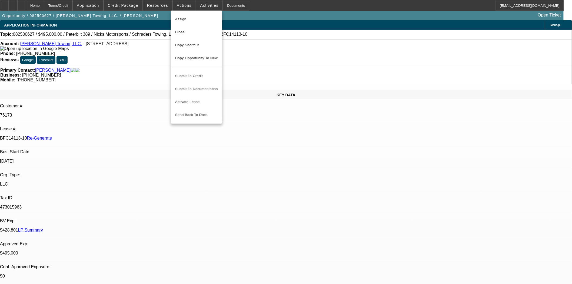
click at [154, 4] on div at bounding box center [286, 142] width 572 height 284
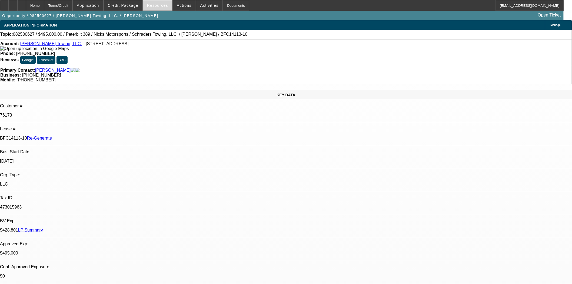
click at [154, 7] on span "Resources" at bounding box center [157, 5] width 21 height 4
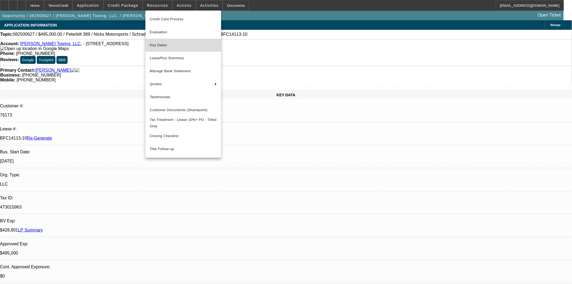
click at [162, 44] on span "Key Dates" at bounding box center [183, 45] width 67 height 6
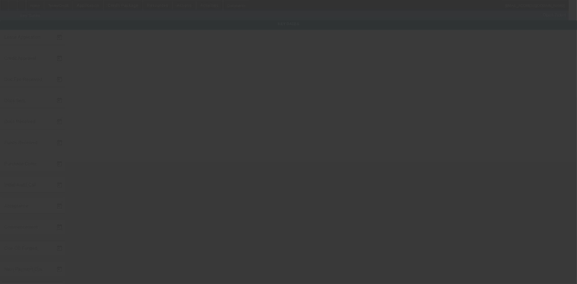
type input "8/22/2025"
type input "9/25/2025"
type input "[DATE]"
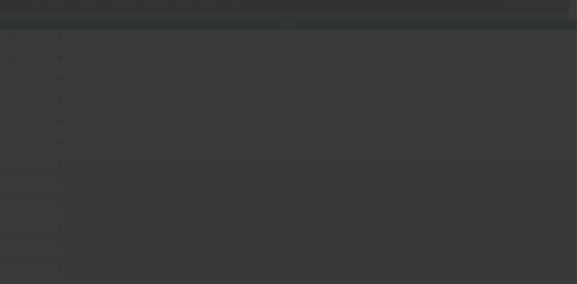
type input "[DATE]"
type input "11/1/2025"
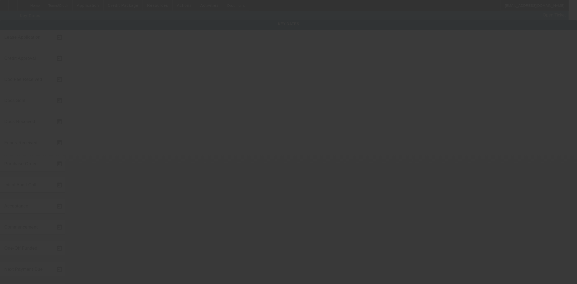
type input "12/1/2025"
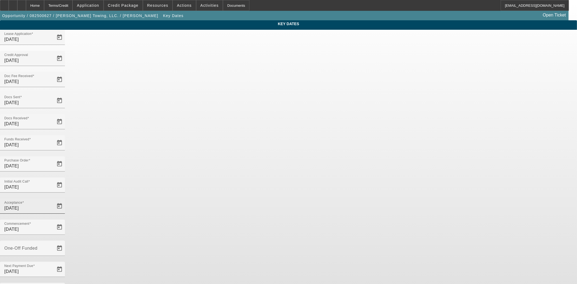
click at [53, 198] on div "Acceptance 10/3/2025" at bounding box center [28, 205] width 49 height 15
drag, startPoint x: 318, startPoint y: 127, endPoint x: 295, endPoint y: 130, distance: 24.0
click at [65, 220] on div "Commencement 11/1/2025" at bounding box center [32, 227] width 65 height 15
type input "10/15/2025"
type input "11/15/2025"
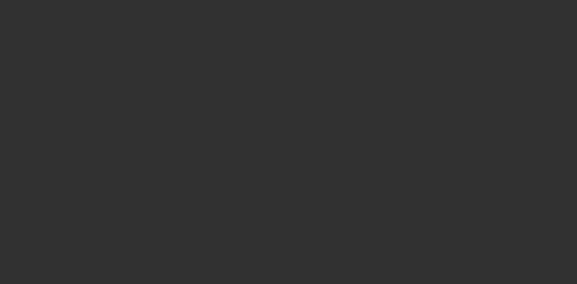
select select "4"
select select "0"
select select "2"
select select "0.1"
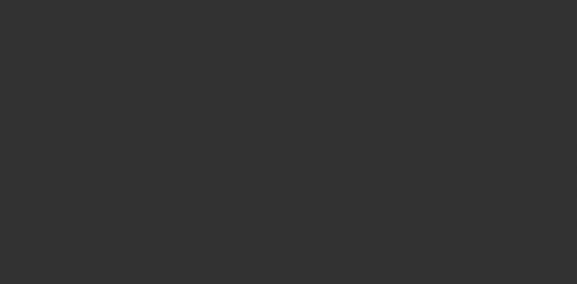
select select "4"
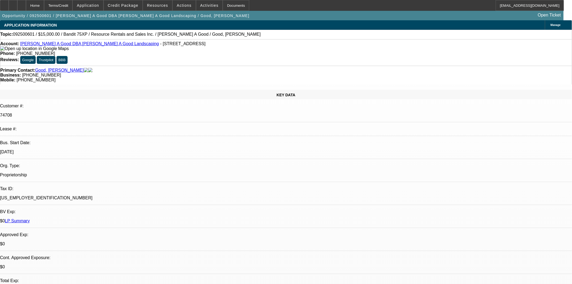
select select "0"
select select "3"
select select "0"
select select "2"
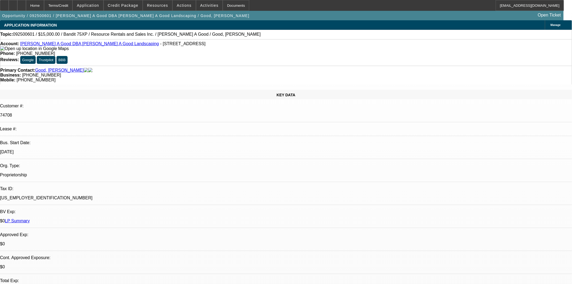
select select "0"
select select "3"
select select "0"
select select "2"
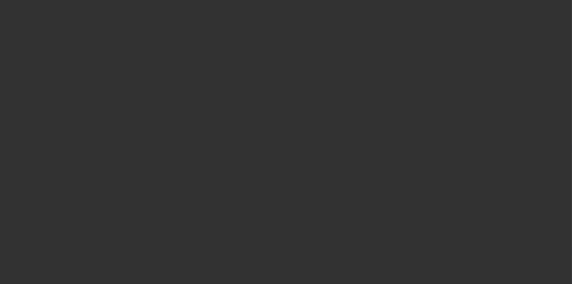
select select "3"
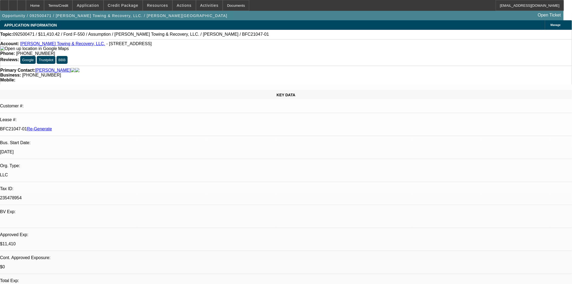
select select "0"
select select "2"
select select "0"
select select "6"
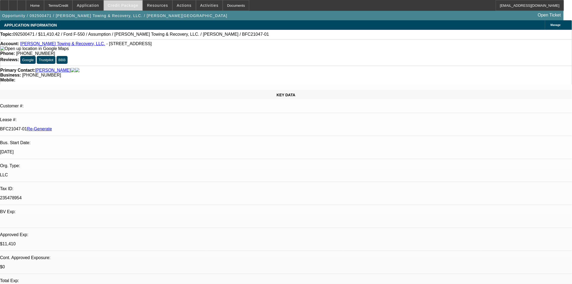
click at [135, 4] on span "Credit Package" at bounding box center [123, 5] width 31 height 4
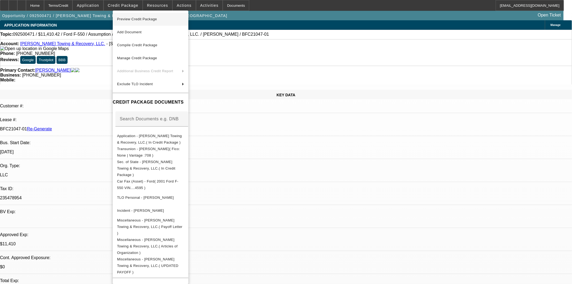
click at [135, 19] on span "Preview Credit Package" at bounding box center [137, 19] width 40 height 4
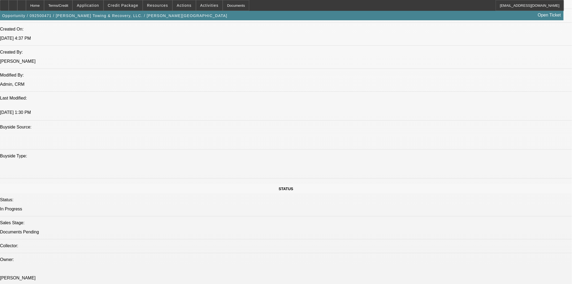
scroll to position [601, 0]
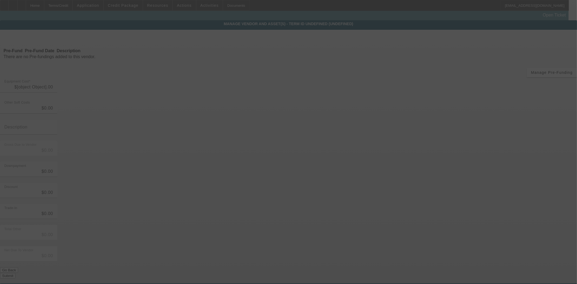
type input "$21,000.00"
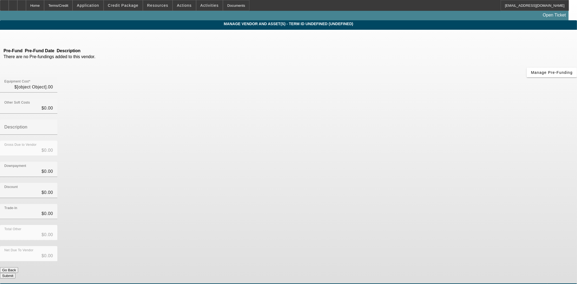
type input "$21,000.00"
type input "$9,589.58"
type input "$11,410.42"
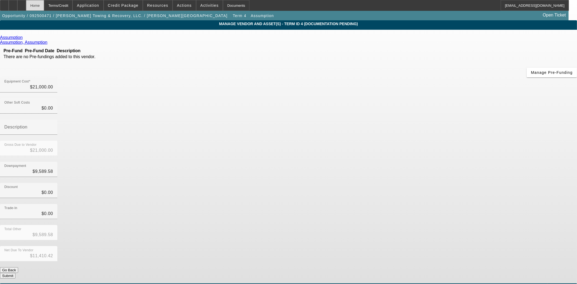
click at [44, 4] on div "Home" at bounding box center [35, 5] width 18 height 11
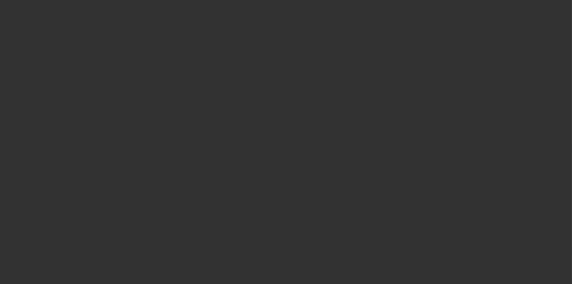
select select "3"
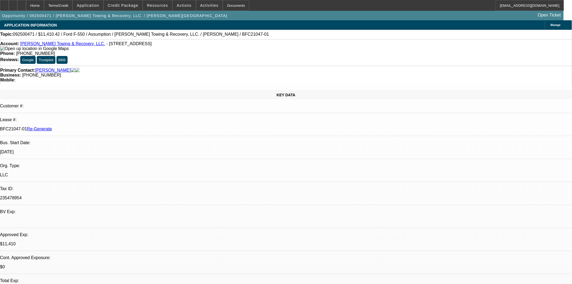
select select "0"
select select "2"
select select "0"
select select "6"
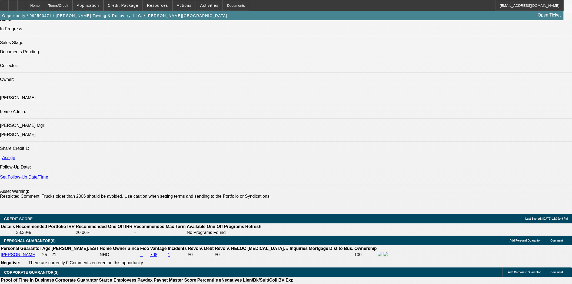
scroll to position [625, 0]
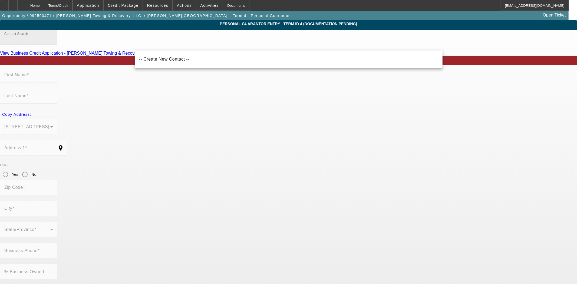
click at [53, 43] on input "Contact Search" at bounding box center [28, 39] width 49 height 6
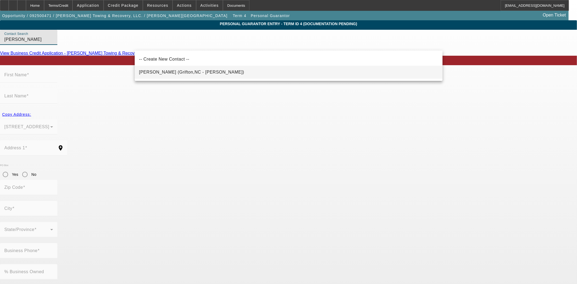
click at [151, 73] on span "[PERSON_NAME] (Grifton,NC - [PERSON_NAME])" at bounding box center [191, 72] width 105 height 5
type input "[PERSON_NAME] (Grifton,NC - [PERSON_NAME])"
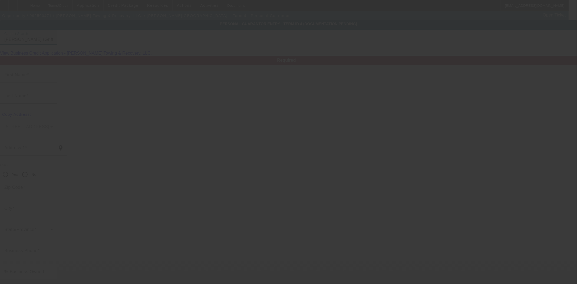
type input "[PERSON_NAME]"
type input "[STREET_ADDRESS]"
radio input "true"
type input "28513"
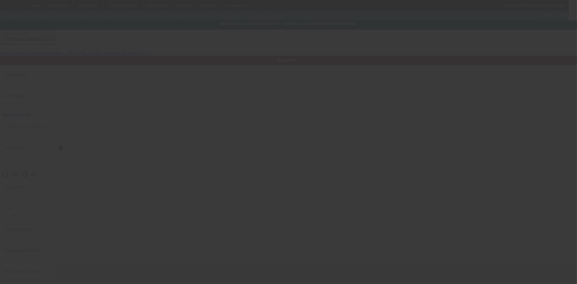
type input "Grifton"
type input "[PHONE_NUMBER]"
type input "100"
type input "238-19-1494"
type input "[EMAIL_ADDRESS][DOMAIN_NAME]"
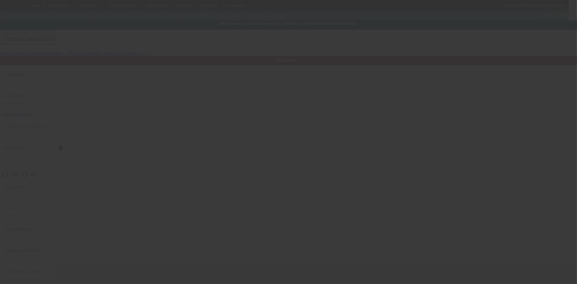
type input "[PERSON_NAME]"
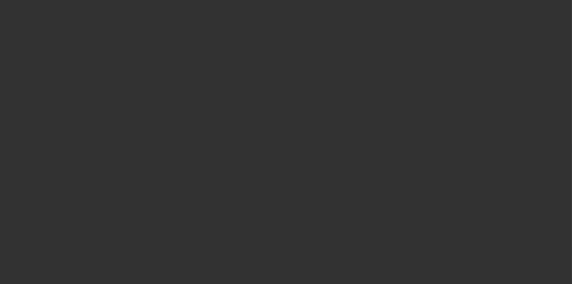
select select "3"
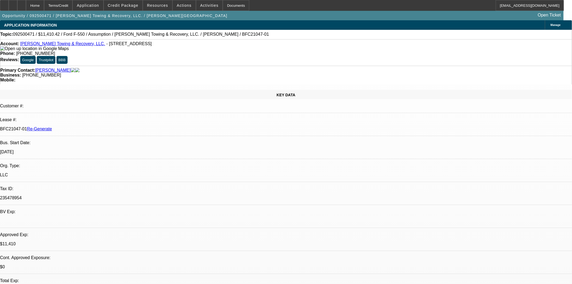
select select "0"
select select "2"
select select "0"
select select "6"
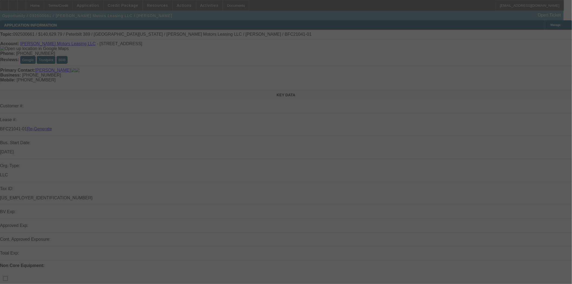
select select "3"
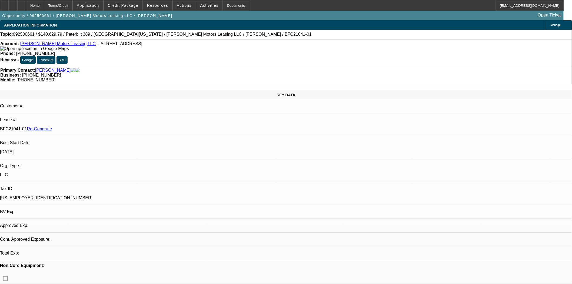
select select "0"
select select "2"
select select "0"
select select "6"
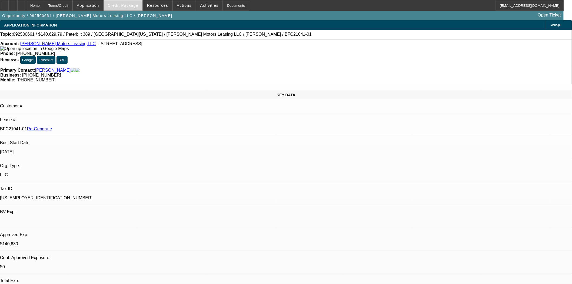
click at [126, 6] on span "Credit Package" at bounding box center [123, 5] width 31 height 4
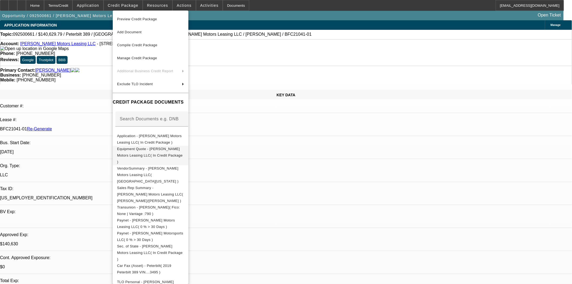
click at [147, 151] on span "Equipment Quote - [PERSON_NAME] Motors Leasing LLC( In Credit Package )" at bounding box center [150, 155] width 66 height 17
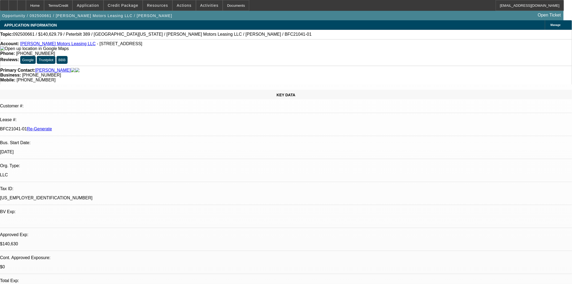
click at [226, 6] on div "Documents" at bounding box center [236, 5] width 26 height 11
drag, startPoint x: 304, startPoint y: 143, endPoint x: 302, endPoint y: 145, distance: 3.1
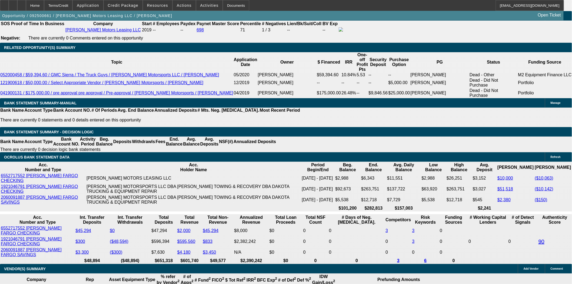
scroll to position [1021, 0]
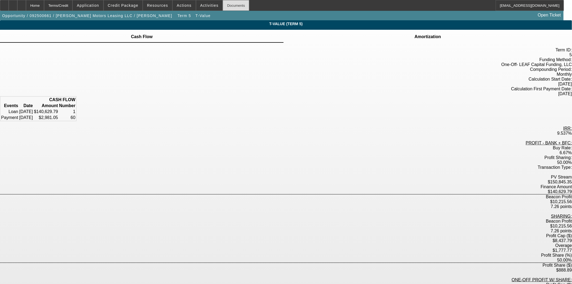
click at [227, 8] on div "Documents" at bounding box center [236, 5] width 26 height 11
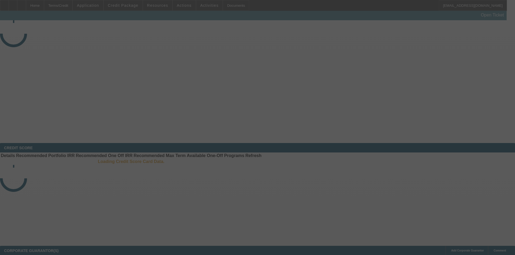
select select "3"
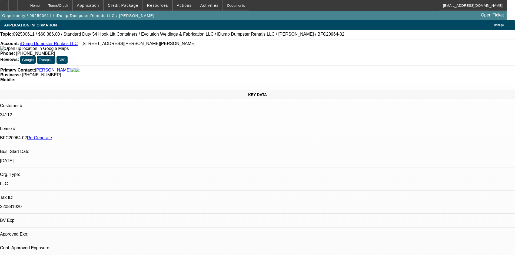
select select "0"
select select "6"
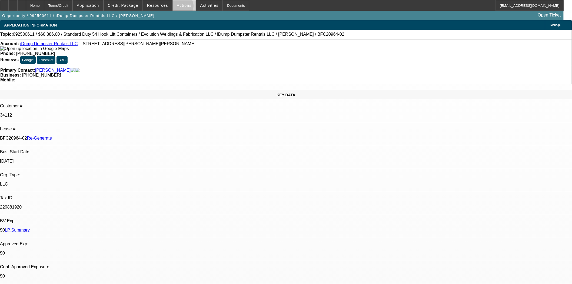
click at [179, 7] on span at bounding box center [184, 5] width 23 height 13
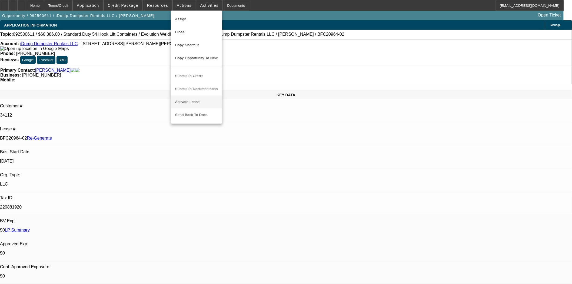
click at [188, 99] on span "Activate Lease" at bounding box center [196, 102] width 43 height 6
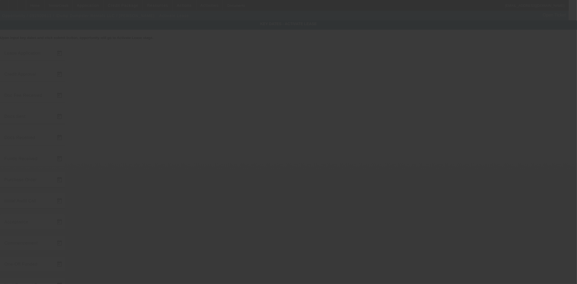
type input "[DATE]"
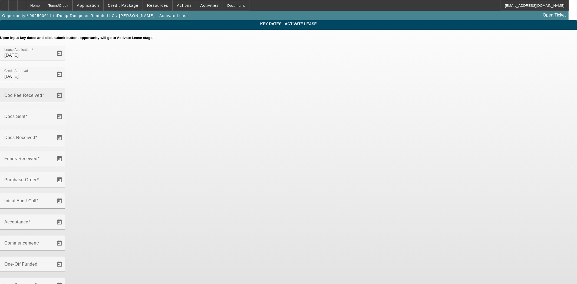
click at [53, 94] on input "Doc Fee Received" at bounding box center [28, 97] width 49 height 6
type input "0"
type input "[DATE]"
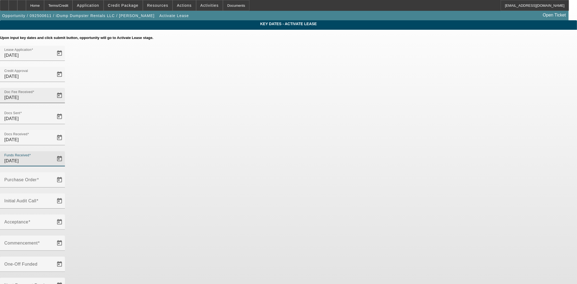
type input "[DATE]"
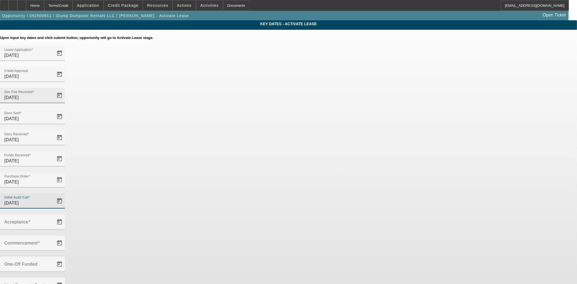
type input "[DATE]"
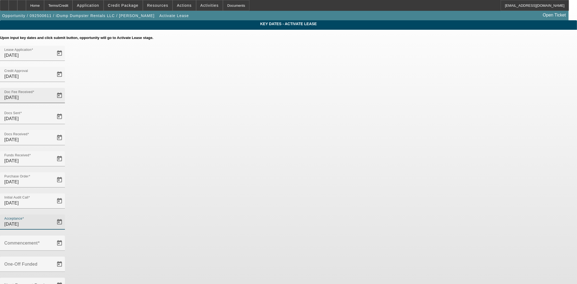
type input "[DATE]"
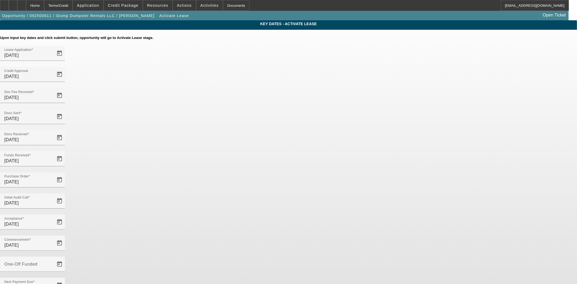
type input "[DATE]"
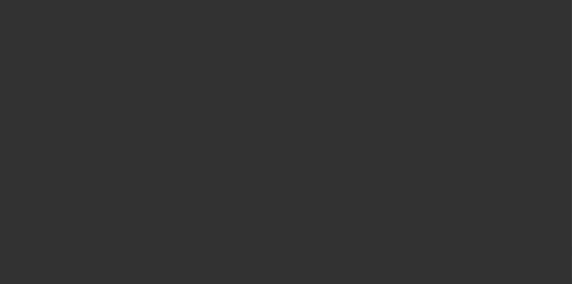
select select "4"
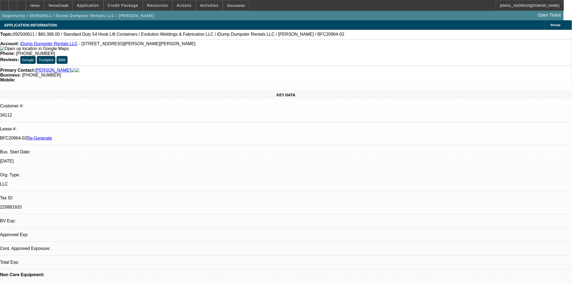
select select "0"
select select "6"
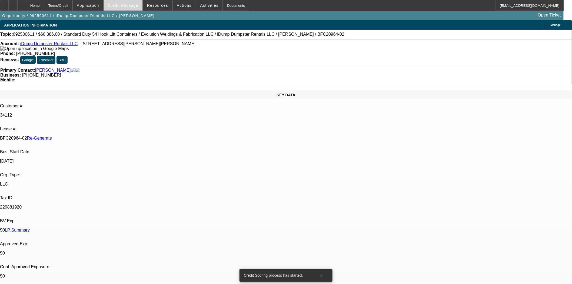
click at [121, 8] on span at bounding box center [123, 5] width 39 height 13
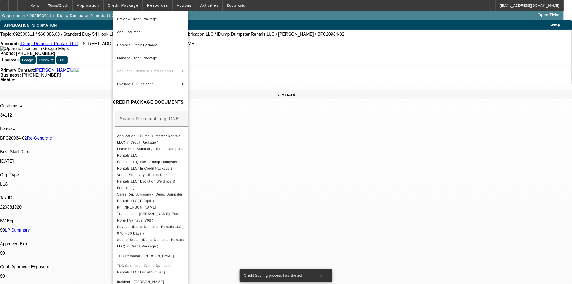
click at [128, 19] on span "Preview Credit Package" at bounding box center [137, 19] width 40 height 4
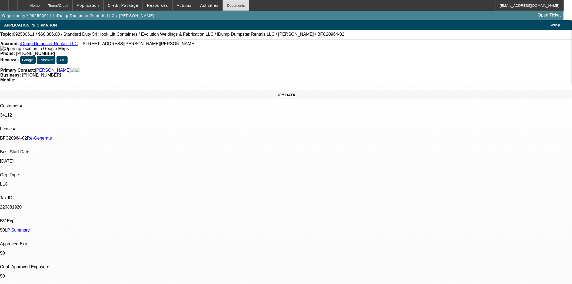
click at [228, 6] on div "Documents" at bounding box center [236, 5] width 26 height 11
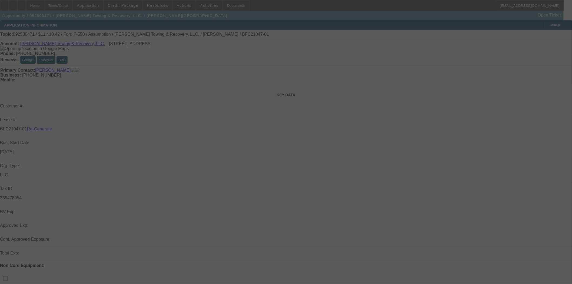
select select "3"
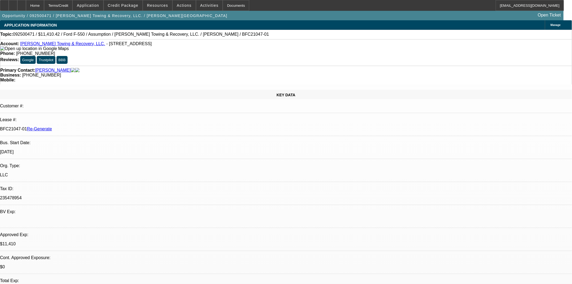
select select "0"
select select "2"
select select "0"
select select "6"
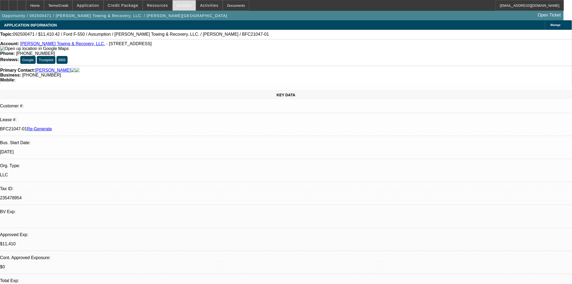
click at [172, 4] on div "Actions" at bounding box center [184, 5] width 24 height 11
click at [177, 6] on span "Actions" at bounding box center [184, 5] width 15 height 4
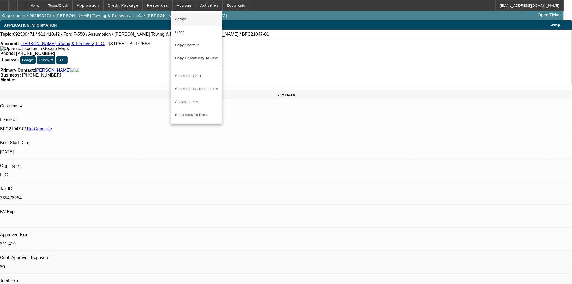
click at [185, 22] on span "Assign" at bounding box center [196, 19] width 43 height 6
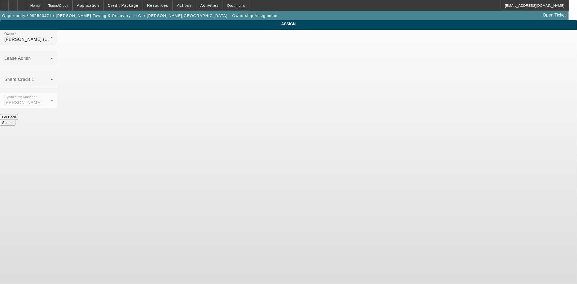
drag, startPoint x: 320, startPoint y: 31, endPoint x: 320, endPoint y: 42, distance: 10.3
click at [320, 35] on div "Owner [PERSON_NAME] (Lvl 6) Lease Admin Share Credit 1 Syndication Manager [PER…" at bounding box center [288, 78] width 577 height 96
click at [50, 57] on span at bounding box center [27, 60] width 46 height 6
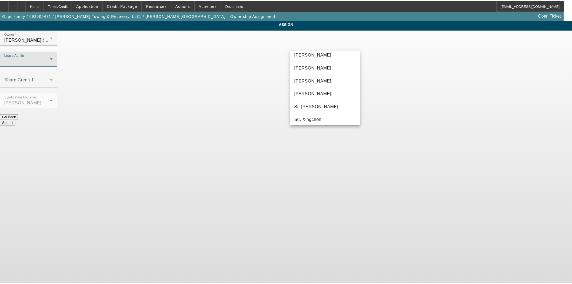
scroll to position [34, 0]
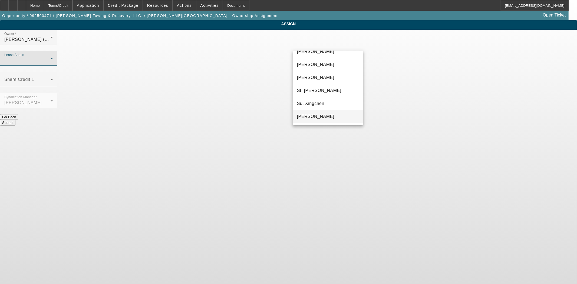
click at [311, 115] on span "[PERSON_NAME]" at bounding box center [315, 116] width 37 height 6
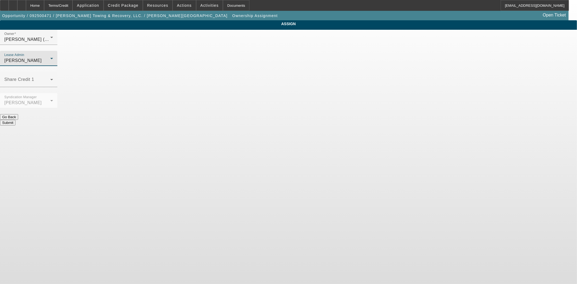
click at [15, 120] on button "Submit" at bounding box center [7, 123] width 15 height 6
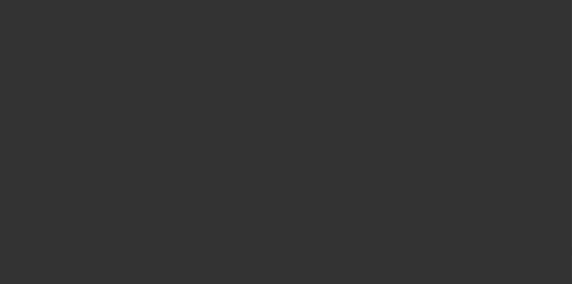
select select "3"
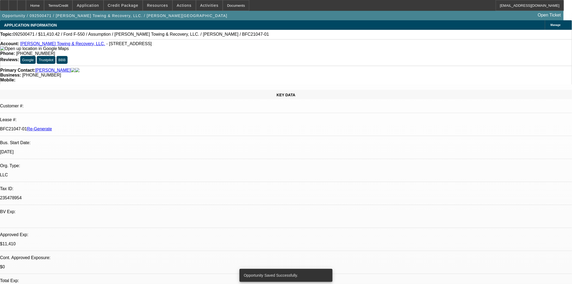
select select "0"
select select "2"
select select "0"
select select "6"
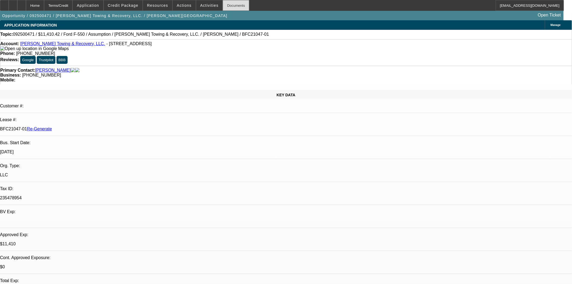
click at [226, 7] on div "Documents" at bounding box center [236, 5] width 26 height 11
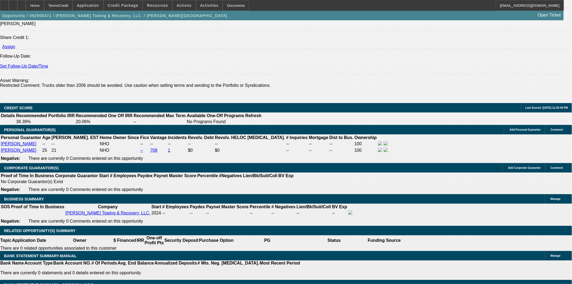
scroll to position [751, 0]
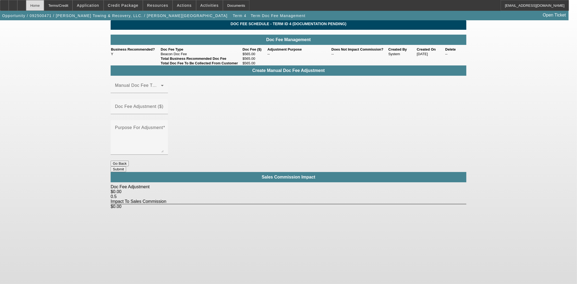
click at [44, 4] on div "Home" at bounding box center [35, 5] width 18 height 11
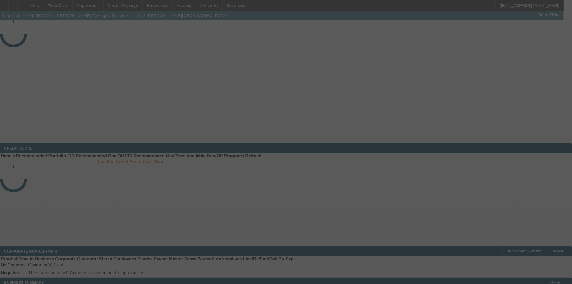
select select "3"
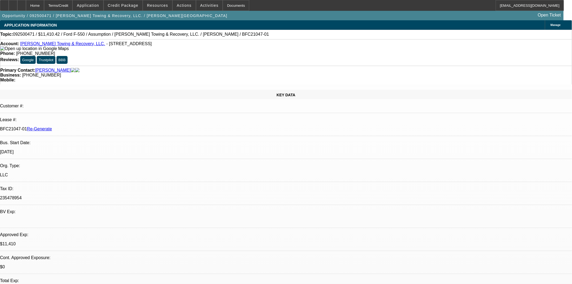
select select "0"
select select "2"
select select "0"
select select "6"
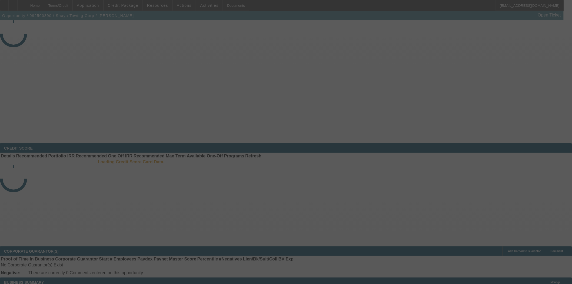
select select "3"
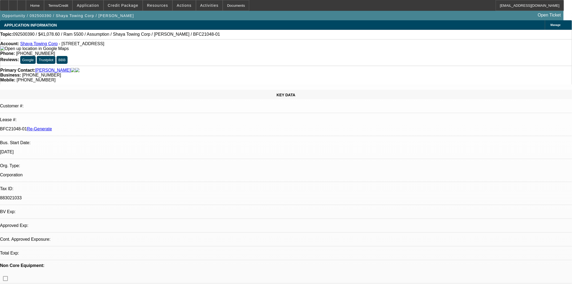
select select "0"
select select "2"
select select "0.1"
select select "4"
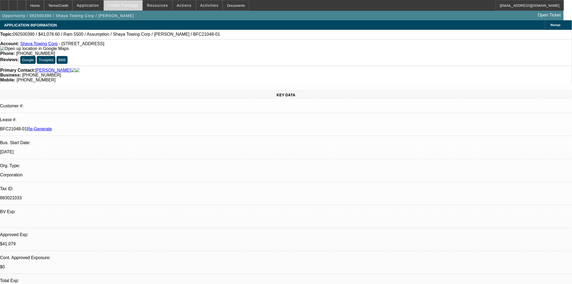
click at [140, 8] on span at bounding box center [123, 5] width 39 height 13
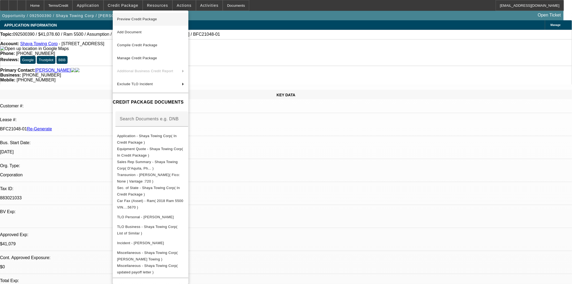
click at [141, 19] on span "Preview Credit Package" at bounding box center [137, 19] width 40 height 4
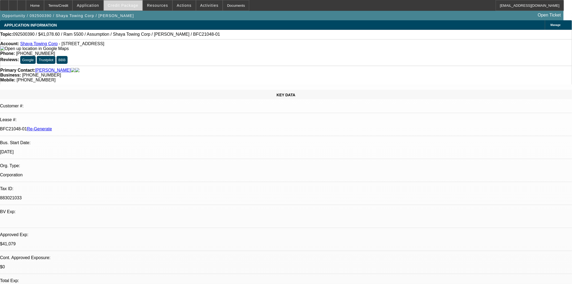
click at [133, 8] on span at bounding box center [123, 5] width 39 height 13
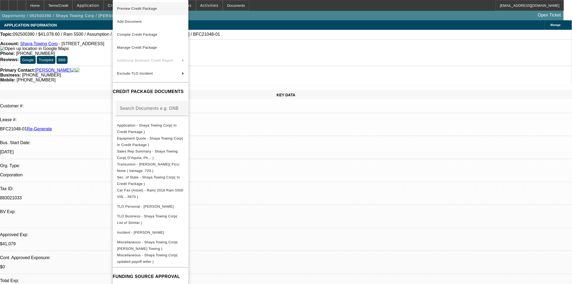
click at [139, 12] on span "Preview Credit Package" at bounding box center [150, 8] width 67 height 6
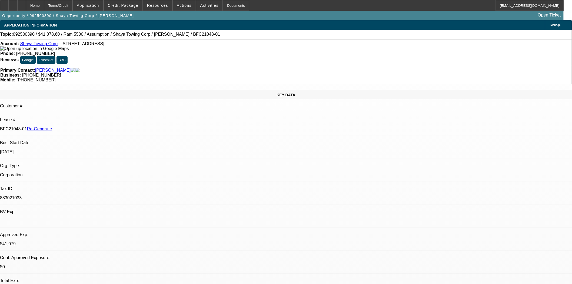
scroll to position [180, 0]
click at [136, 3] on span at bounding box center [123, 5] width 39 height 13
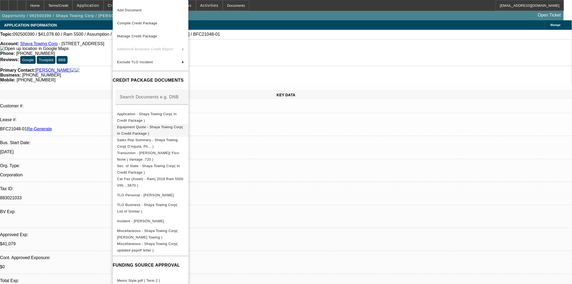
scroll to position [17, 0]
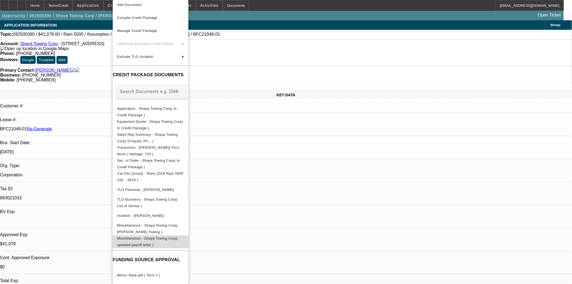
click at [184, 241] on span "Miscellaneous - Shaya Towing Corp( updated payoff letter )" at bounding box center [150, 241] width 67 height 13
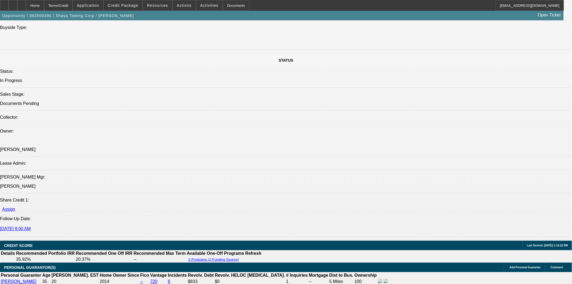
scroll to position [541, 0]
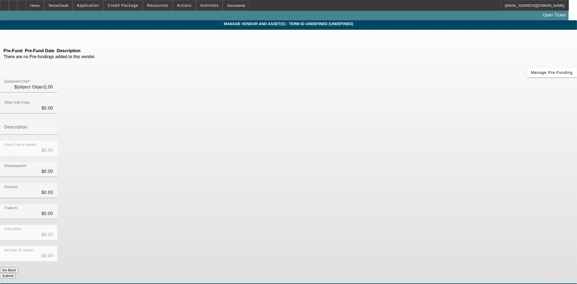
type input "$76,598.00"
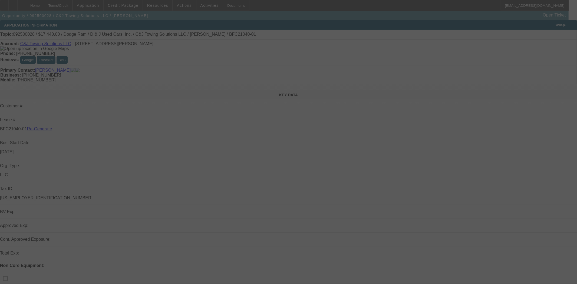
select select "3"
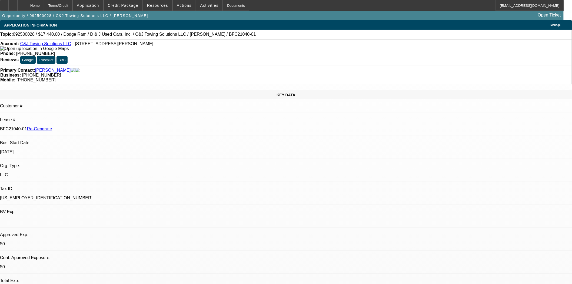
select select "0"
select select "2"
select select "0"
select select "21"
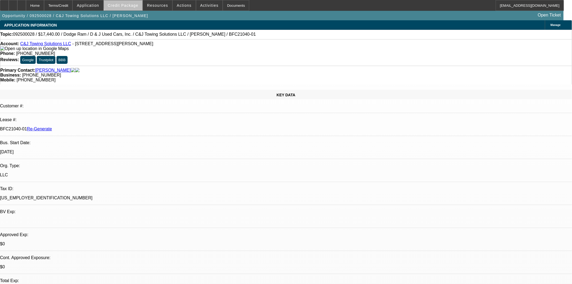
click at [134, 4] on span "Credit Package" at bounding box center [123, 5] width 31 height 4
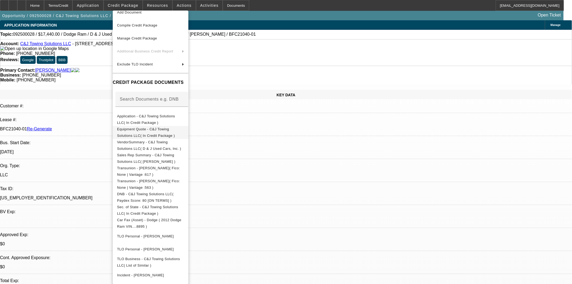
scroll to position [5, 0]
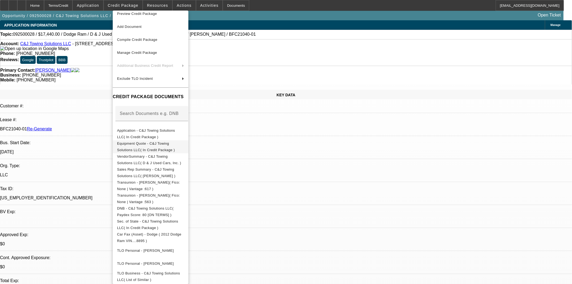
click at [149, 145] on span "Equipment Quote - C&J Towing Solutions LLC( In Credit Package )" at bounding box center [146, 146] width 58 height 11
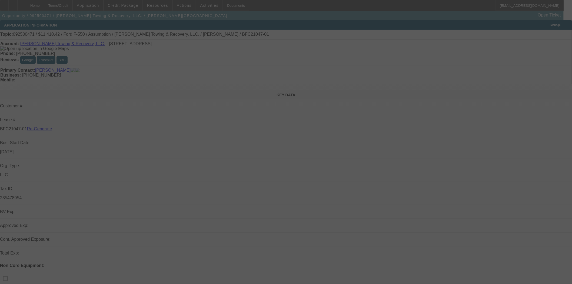
select select "3"
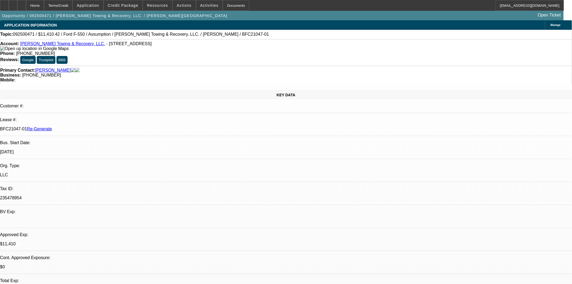
select select "0"
select select "2"
select select "0"
select select "6"
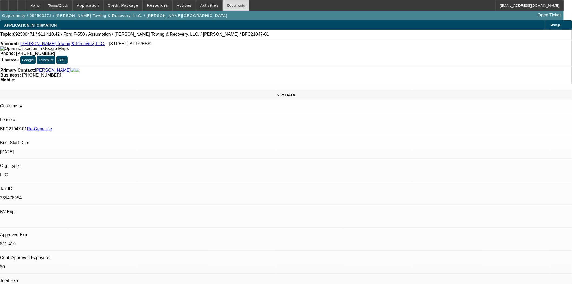
click at [231, 4] on div "Documents" at bounding box center [236, 5] width 26 height 11
click at [184, 3] on span at bounding box center [184, 5] width 23 height 13
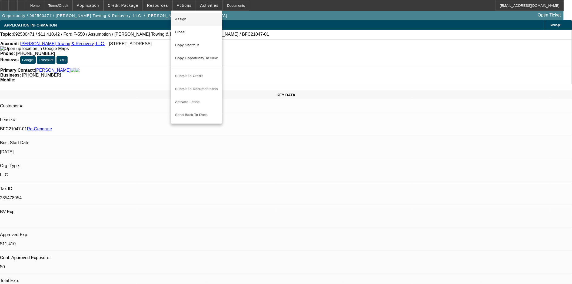
click at [179, 17] on span "Assign" at bounding box center [196, 19] width 43 height 6
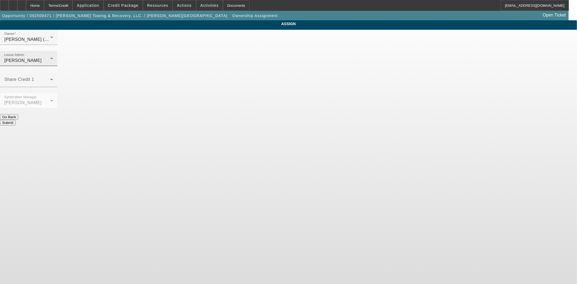
click at [50, 57] on div "[PERSON_NAME]" at bounding box center [27, 60] width 46 height 6
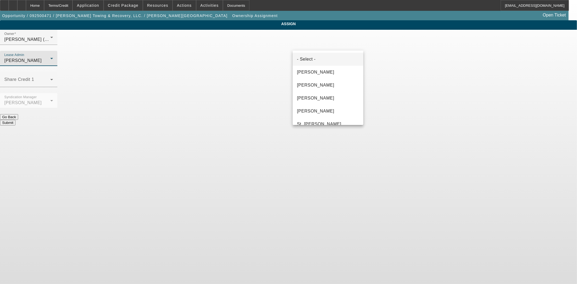
click at [309, 58] on span "- Select -" at bounding box center [306, 59] width 19 height 6
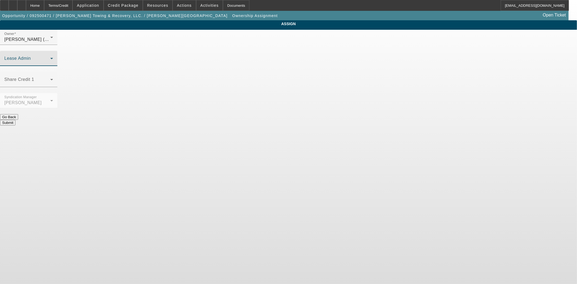
click at [15, 120] on button "Submit" at bounding box center [7, 123] width 15 height 6
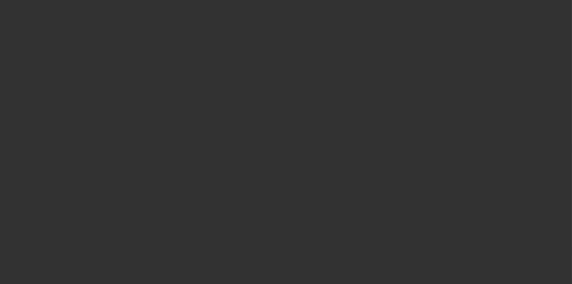
select select "3"
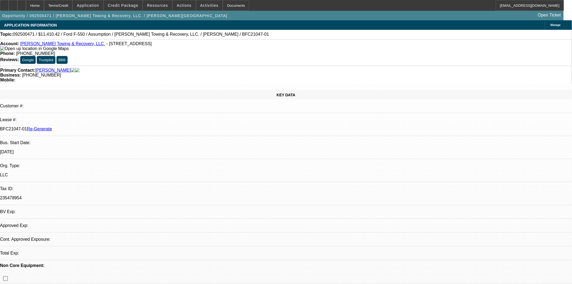
select select "0"
select select "2"
select select "0"
select select "6"
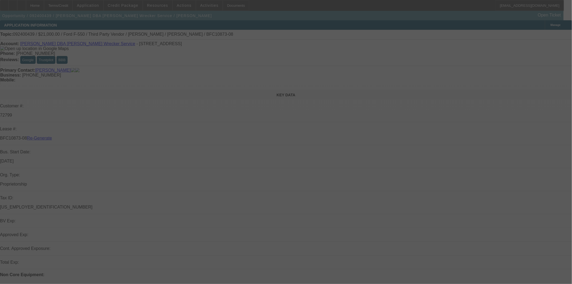
select select "4"
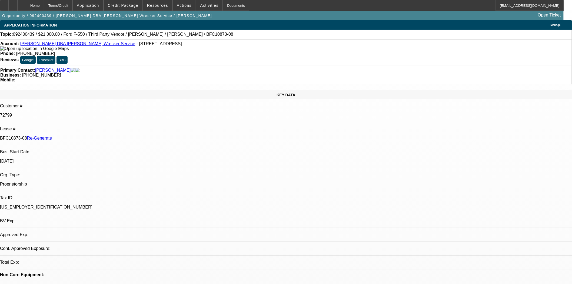
select select "0"
select select "6"
click at [177, 5] on span "Actions" at bounding box center [184, 5] width 15 height 4
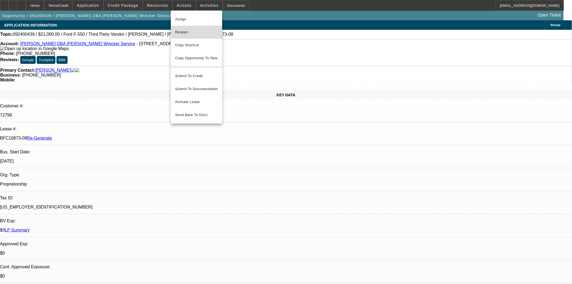
click at [182, 30] on span "Reopen" at bounding box center [196, 32] width 43 height 6
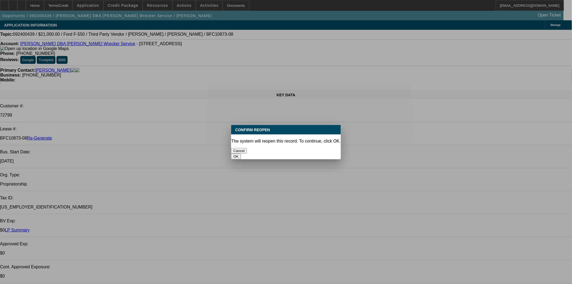
click at [241, 154] on button "OK" at bounding box center [235, 157] width 9 height 6
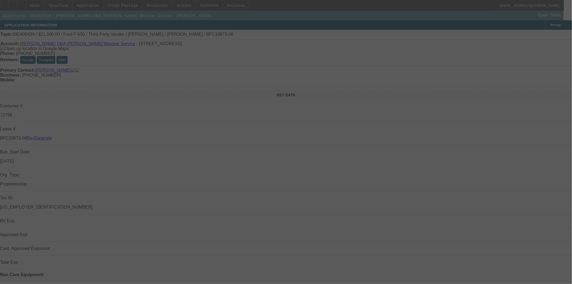
select select "4"
select select "0"
select select "6"
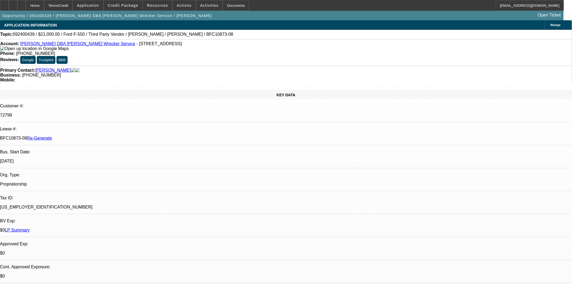
click at [49, 44] on link "Jeffery Scott Waller DBA Waller's Wrecker Service" at bounding box center [77, 43] width 115 height 5
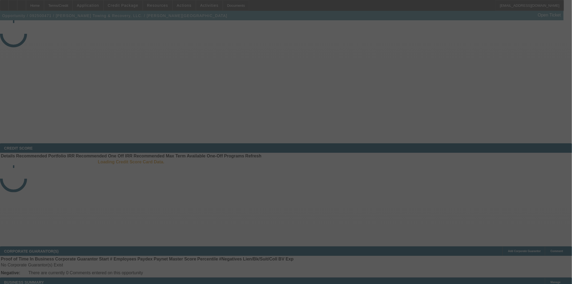
select select "3"
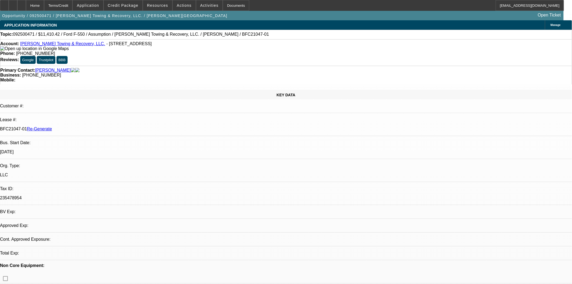
select select "0"
select select "2"
select select "0"
select select "6"
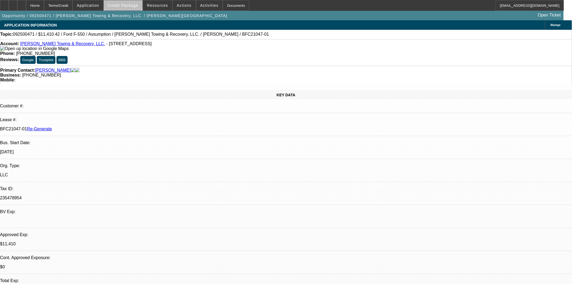
click at [132, 4] on span "Credit Package" at bounding box center [123, 5] width 31 height 4
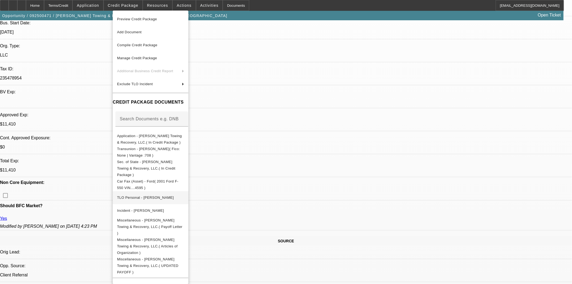
scroll to position [120, 0]
click at [462, 104] on div at bounding box center [286, 142] width 572 height 284
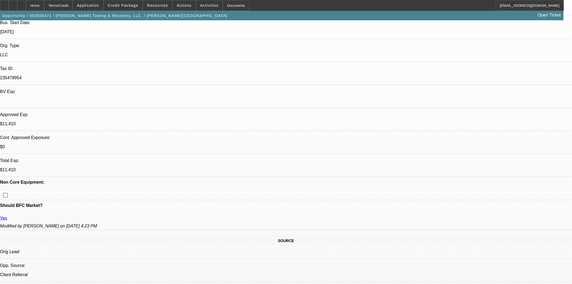
scroll to position [513, 0]
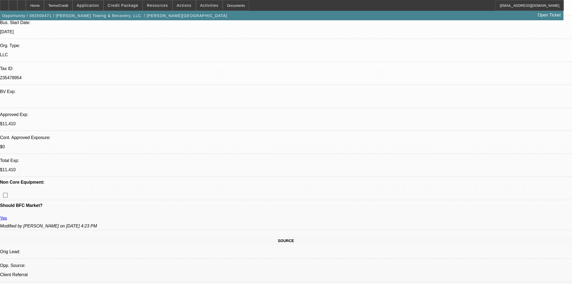
click at [111, 13] on span "button" at bounding box center [115, 15] width 230 height 13
click at [120, 8] on span at bounding box center [123, 5] width 39 height 13
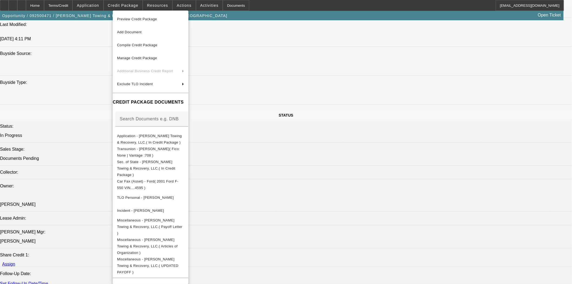
scroll to position [631, 0]
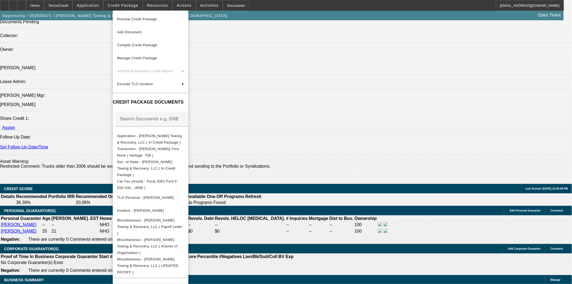
click at [311, 165] on div at bounding box center [286, 142] width 572 height 284
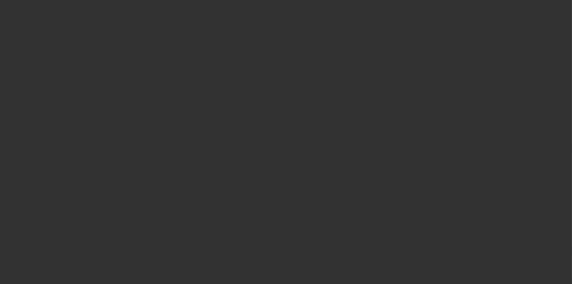
select select "4"
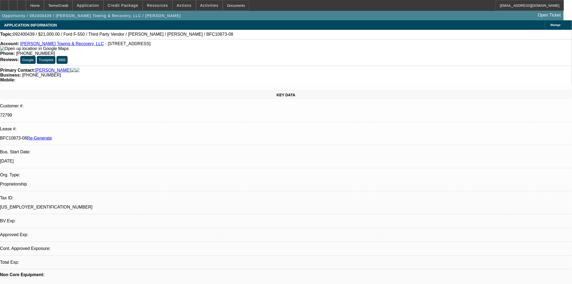
select select "0"
select select "1"
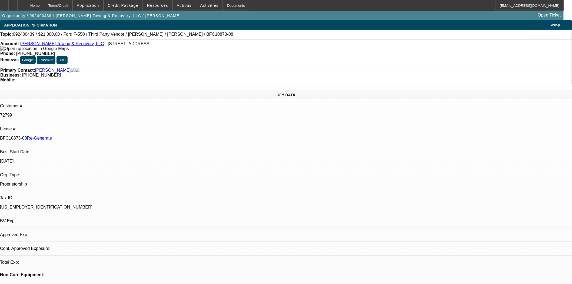
select select "6"
click at [236, 7] on div "Documents" at bounding box center [236, 5] width 26 height 11
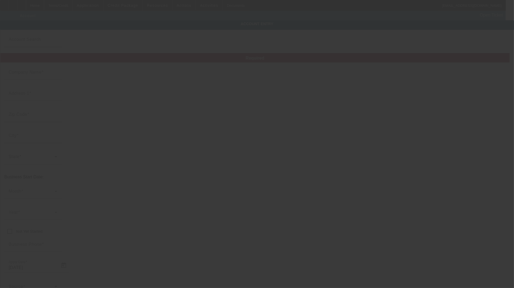
type input "[PERSON_NAME] Towing & Recovery, LLC"
type input "[STREET_ADDRESS]"
type input "28530"
type input "Grifton"
type input "[PHONE_NUMBER]"
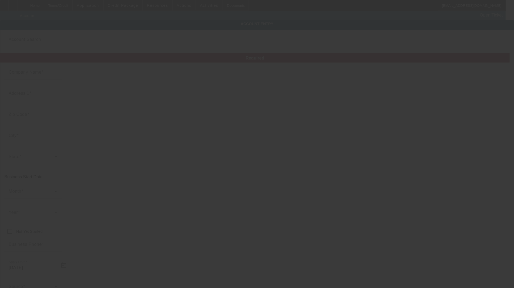
type input "[EMAIL_ADDRESS][DOMAIN_NAME]"
type input "Pitt"
type input "[US_EMPLOYER_IDENTIFICATION_NUMBER]"
type input "Towing"
type input "[URL][DOMAIN_NAME]"
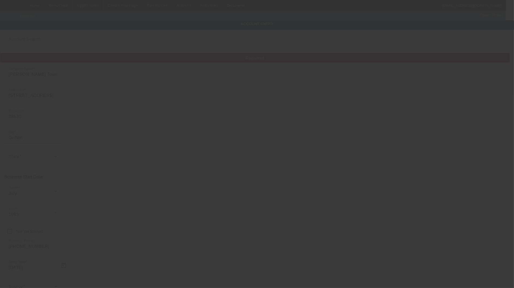
type input "[DATE]"
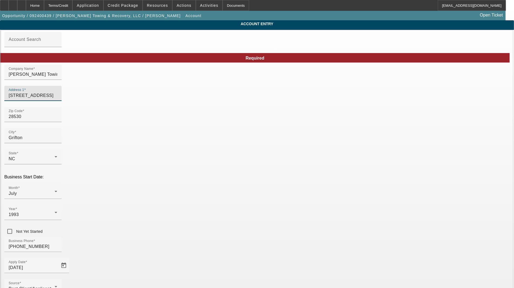
drag, startPoint x: 148, startPoint y: 99, endPoint x: 83, endPoint y: 101, distance: 64.9
type input "[STREET_ADDRESS]"
type input "Grifton"
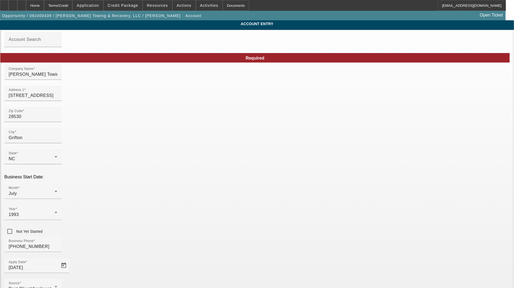
type input "Pitt"
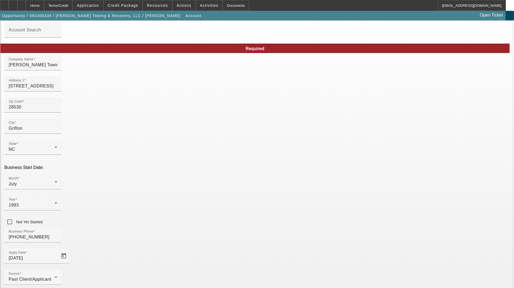
scroll to position [26, 0]
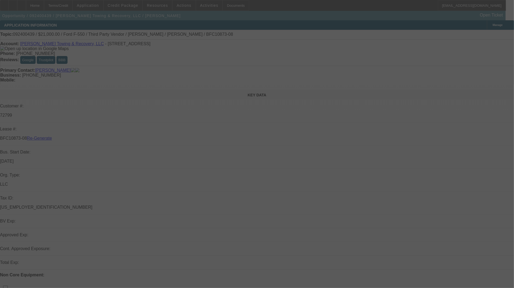
select select "4"
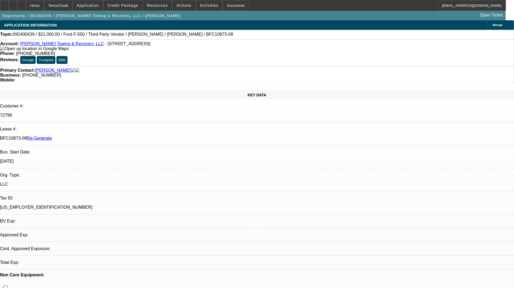
select select "0"
select select "6"
